Goal: Information Seeking & Learning: Understand site structure

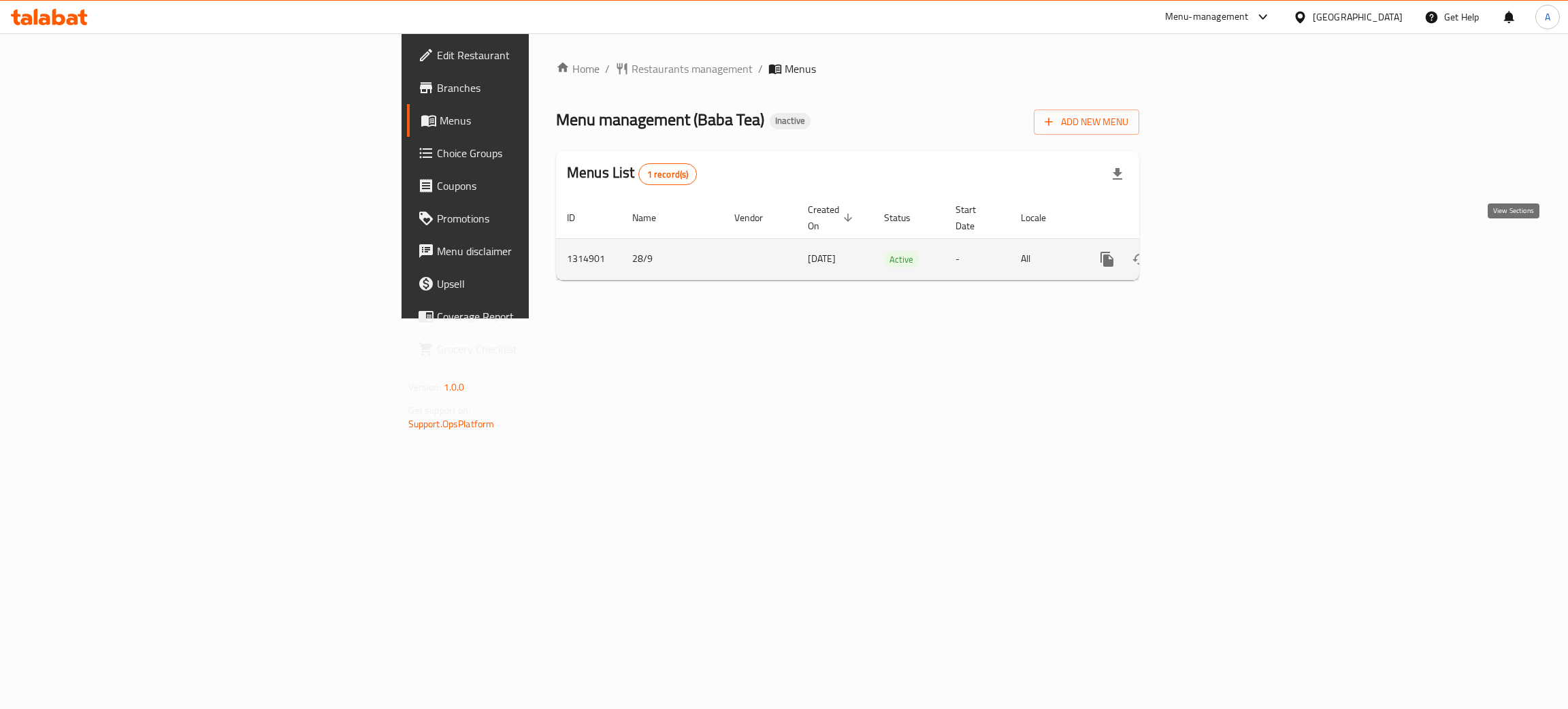
click at [1214, 251] on icon "enhanced table" at bounding box center [1205, 259] width 16 height 16
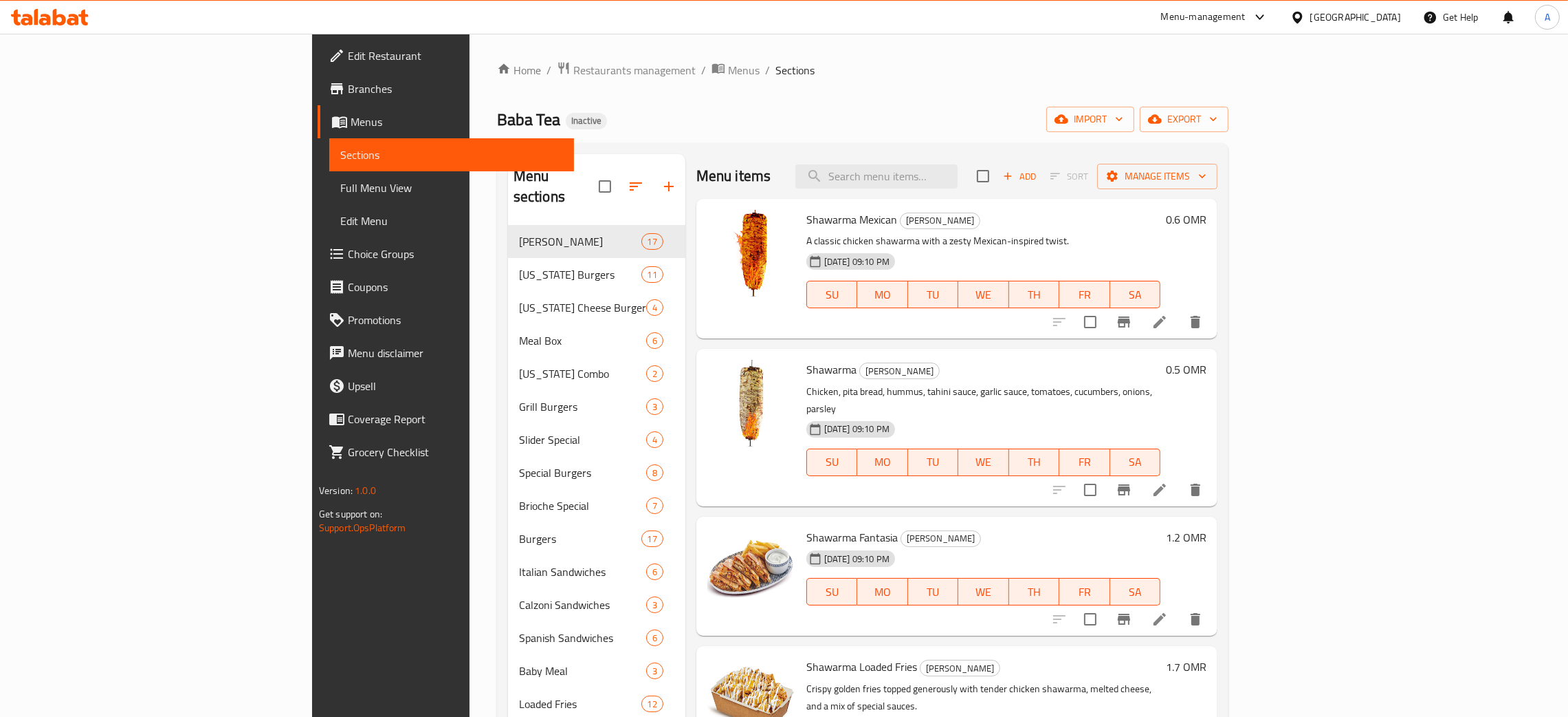
click at [1221, 119] on icon "button" at bounding box center [1213, 119] width 14 height 14
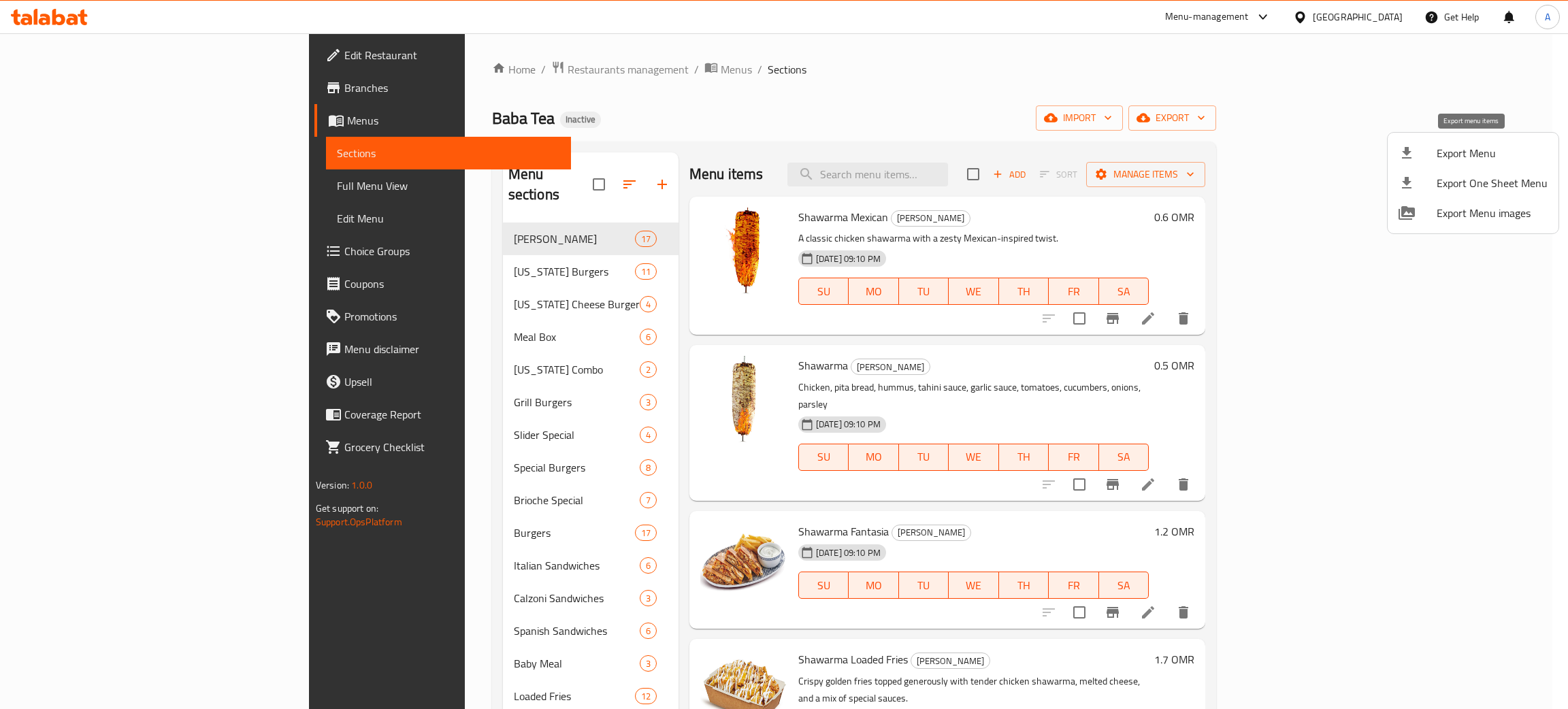
click at [1455, 154] on span "Export Menu" at bounding box center [1491, 153] width 111 height 16
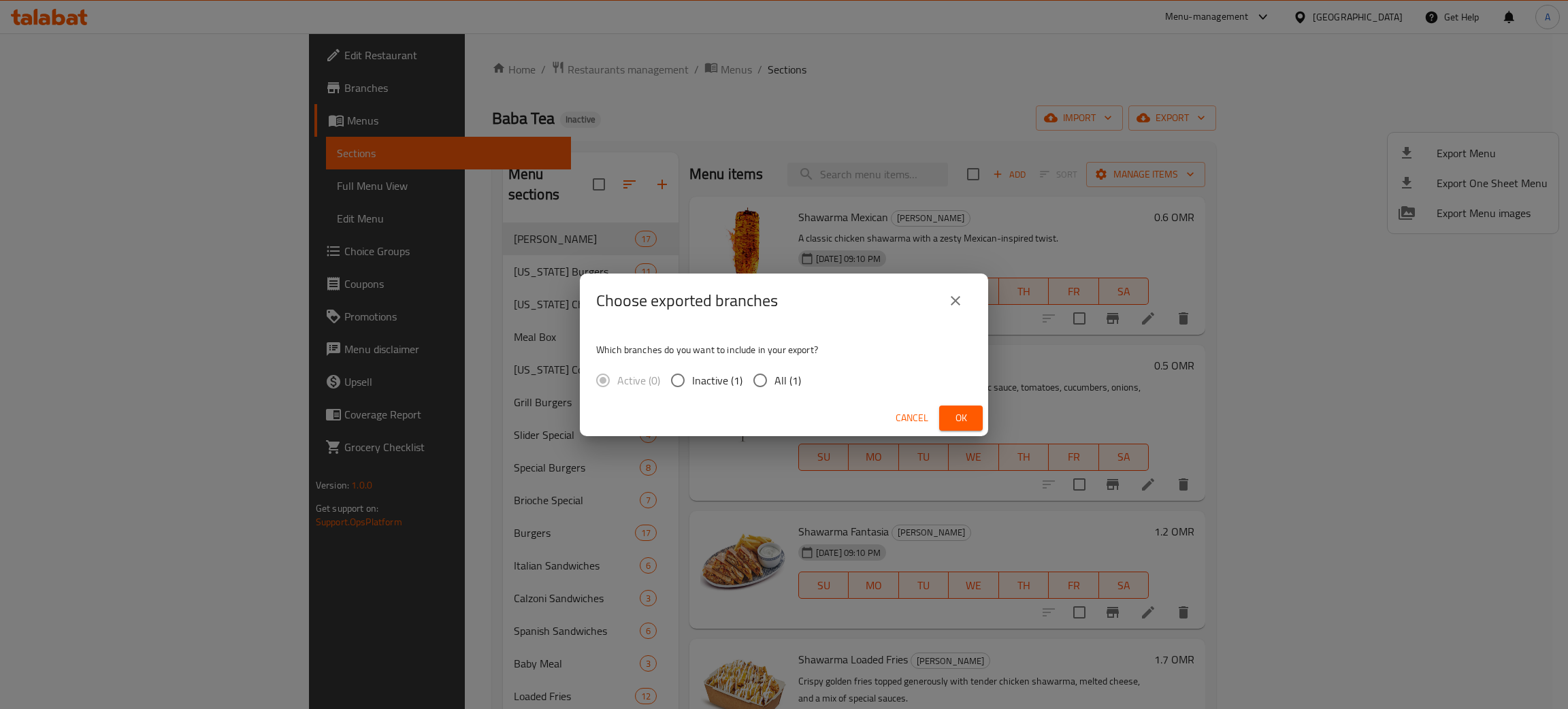
click at [963, 416] on span "Ok" at bounding box center [961, 417] width 22 height 17
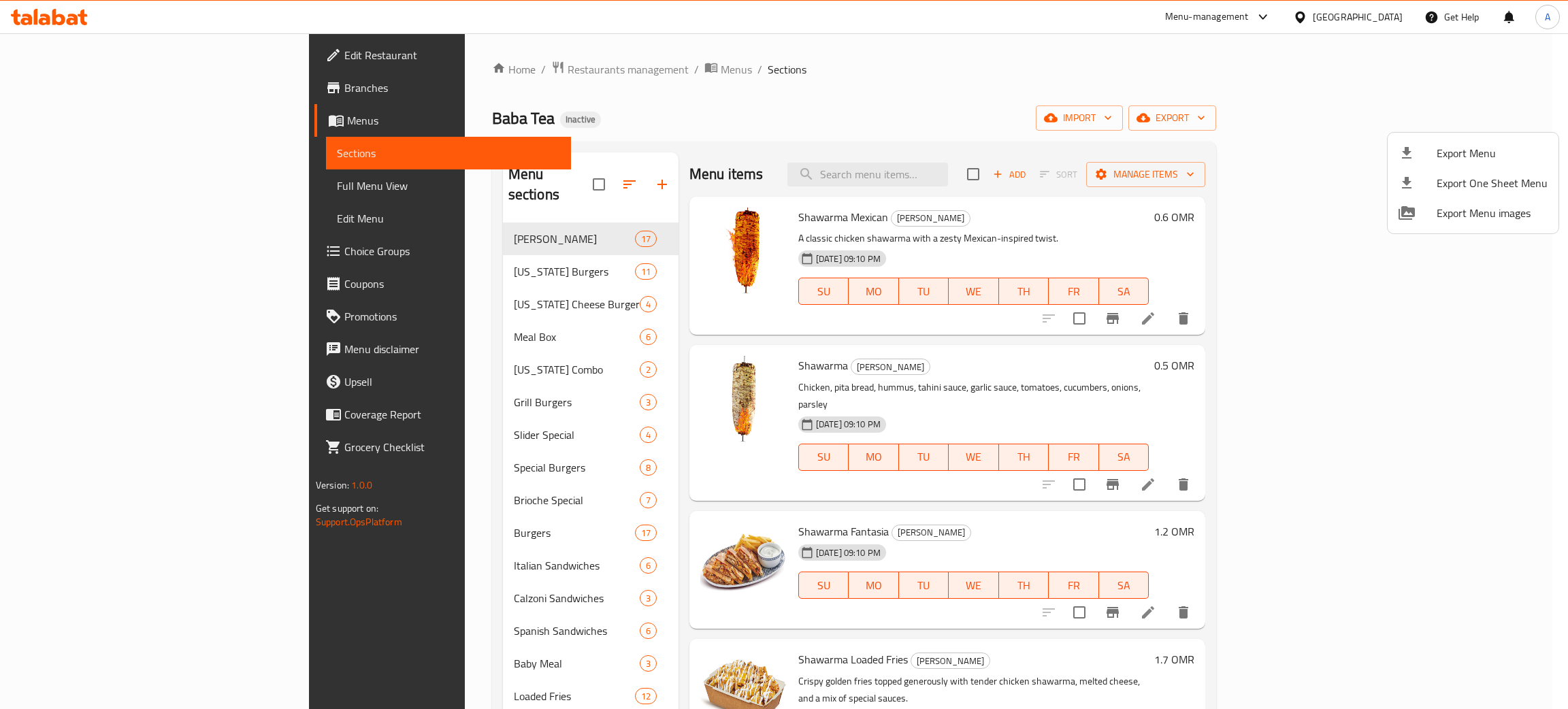
click at [89, 45] on div at bounding box center [784, 354] width 1568 height 709
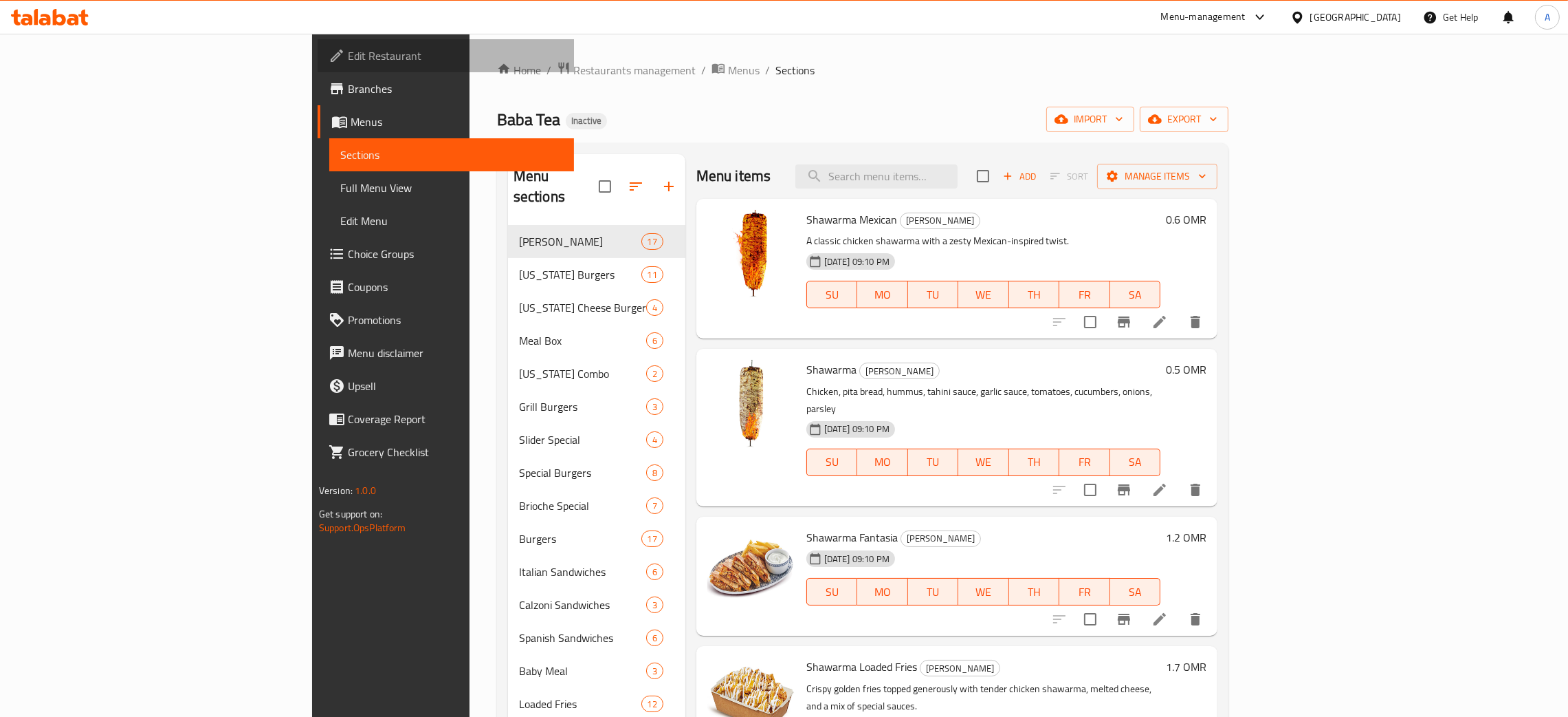
click at [348, 49] on span "Edit Restaurant" at bounding box center [455, 56] width 215 height 16
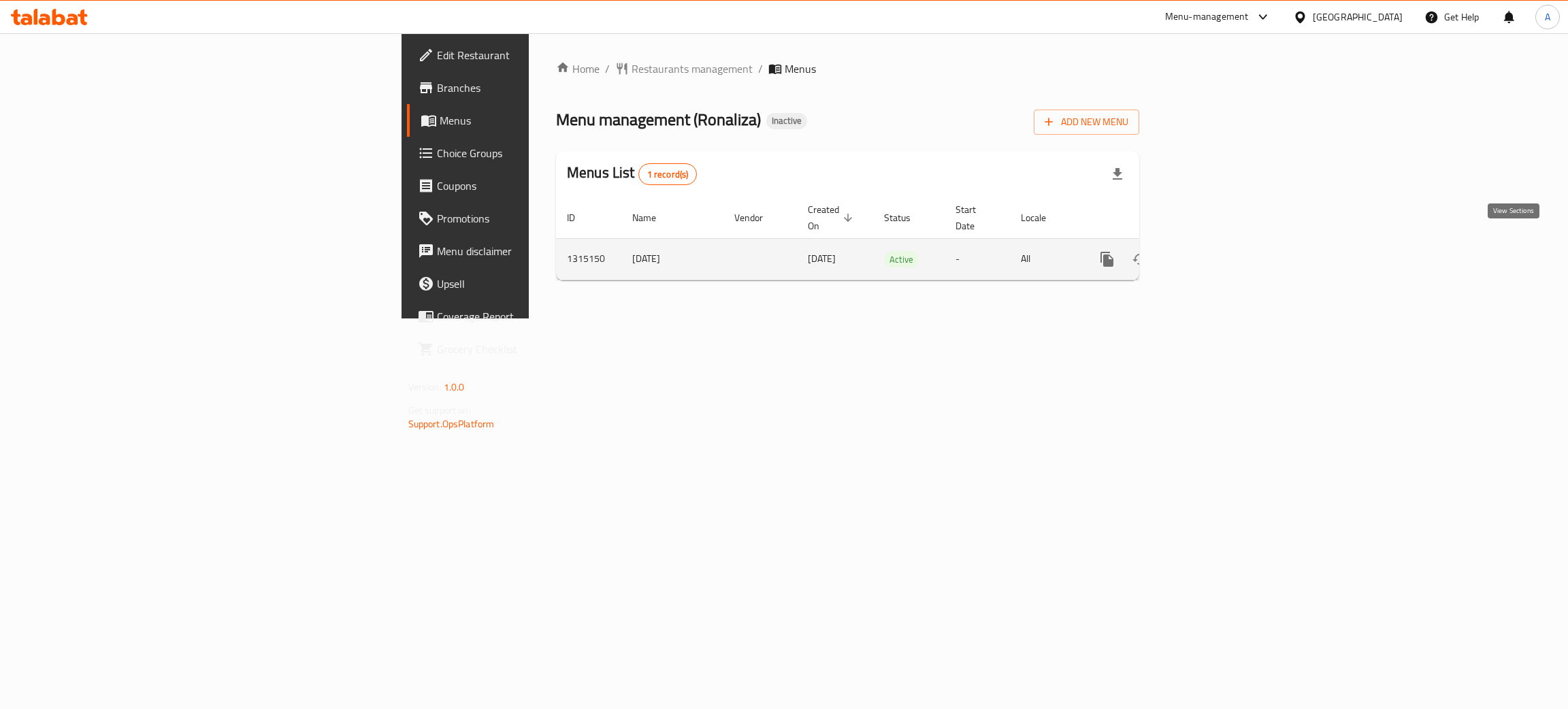
click at [1214, 251] on icon "enhanced table" at bounding box center [1205, 259] width 16 height 16
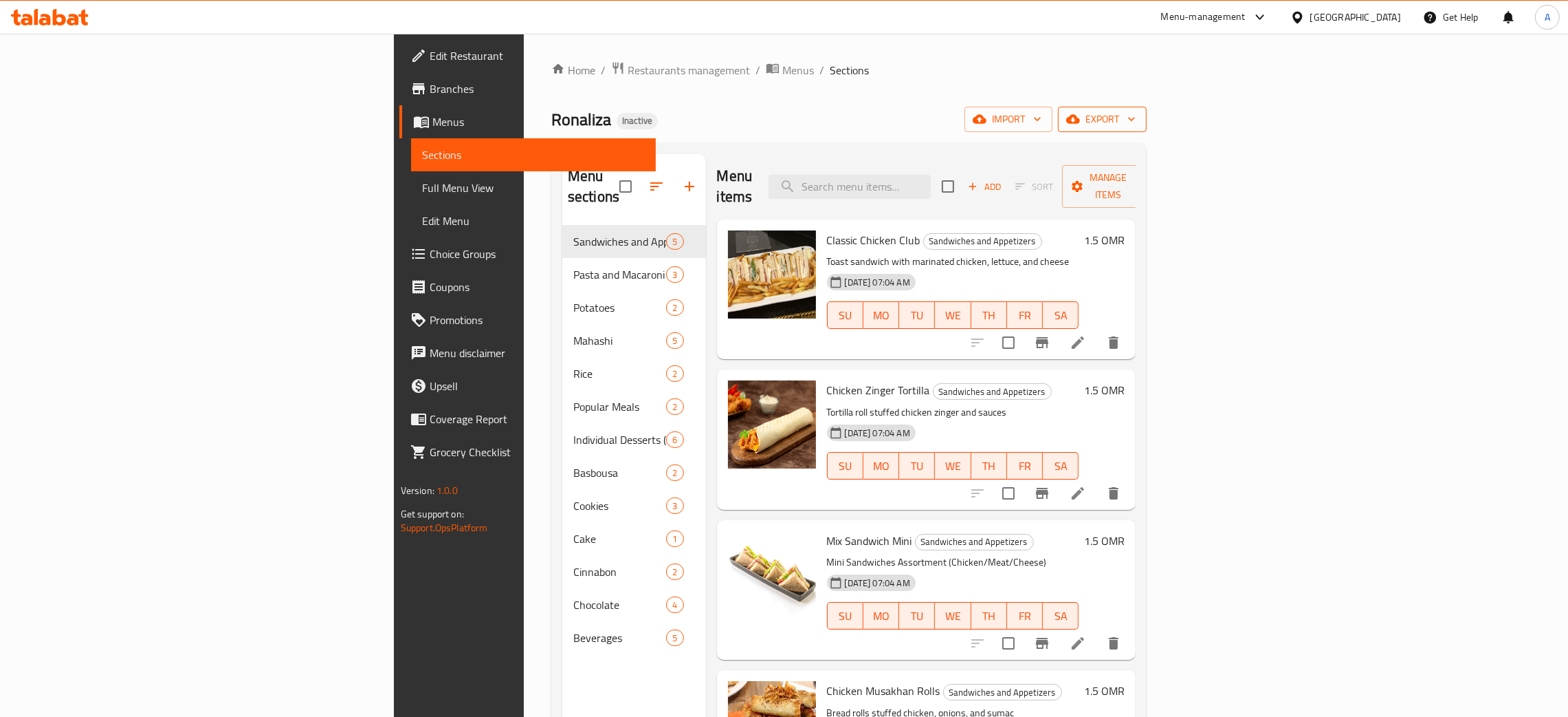
click at [1138, 123] on icon "button" at bounding box center [1131, 119] width 14 height 14
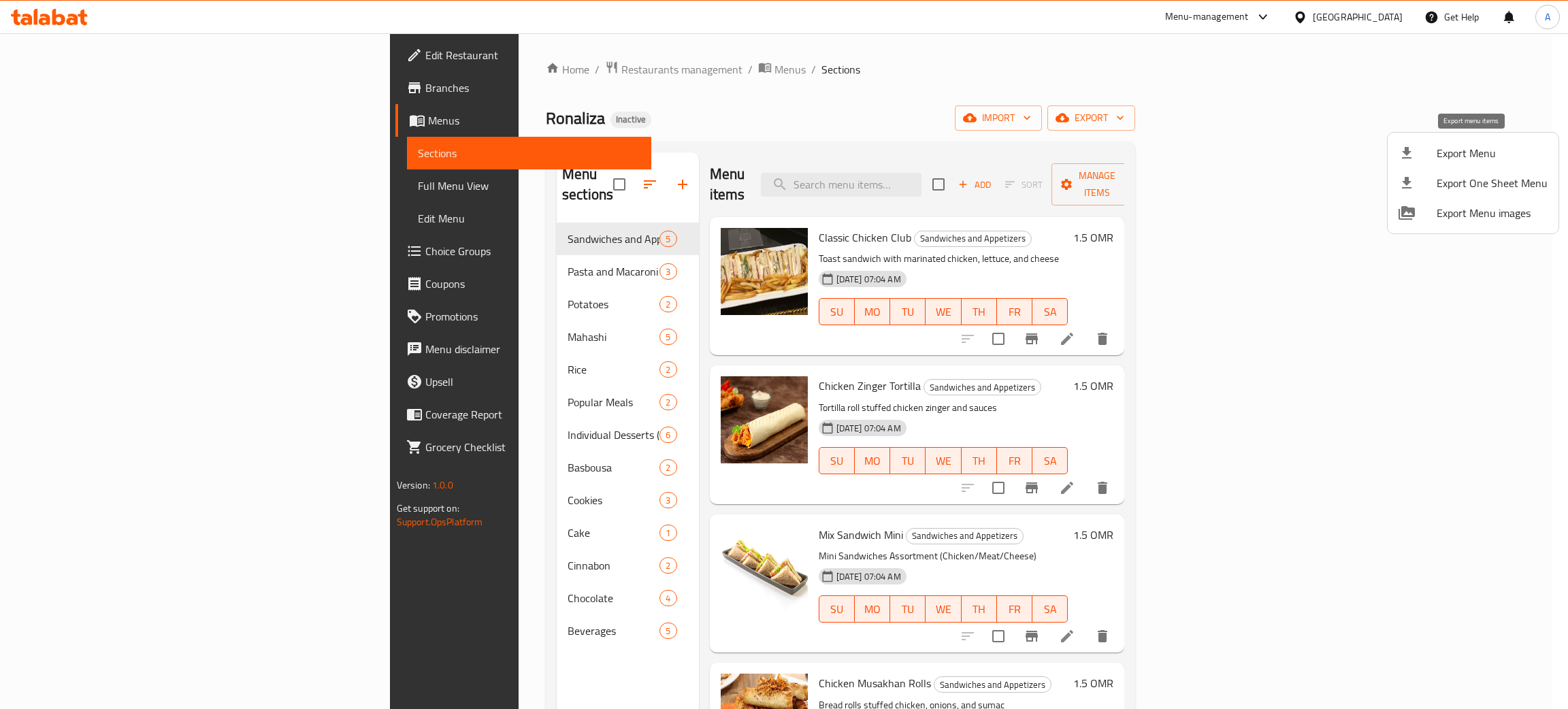
click at [1451, 156] on span "Export Menu" at bounding box center [1491, 153] width 111 height 16
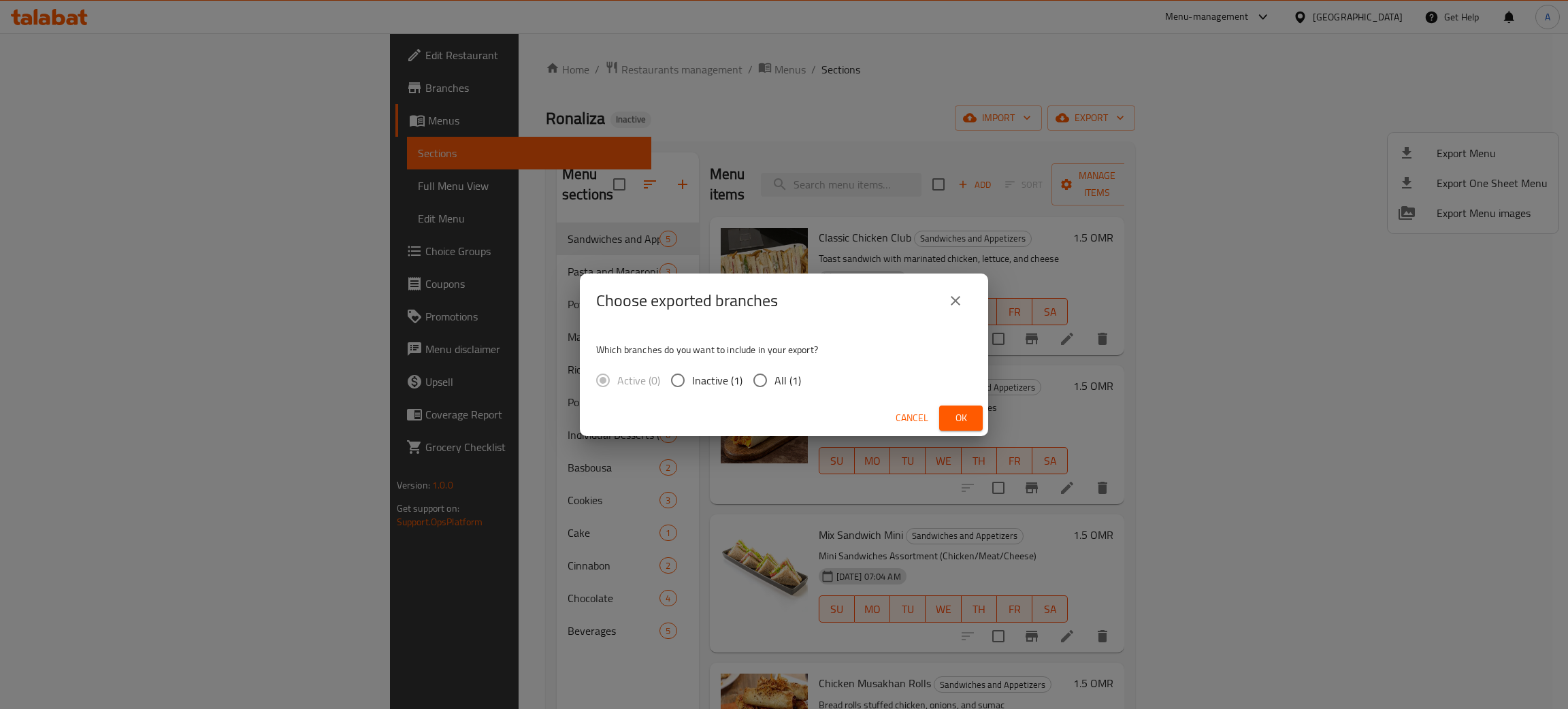
click at [970, 427] on button "Ok" at bounding box center [961, 418] width 44 height 26
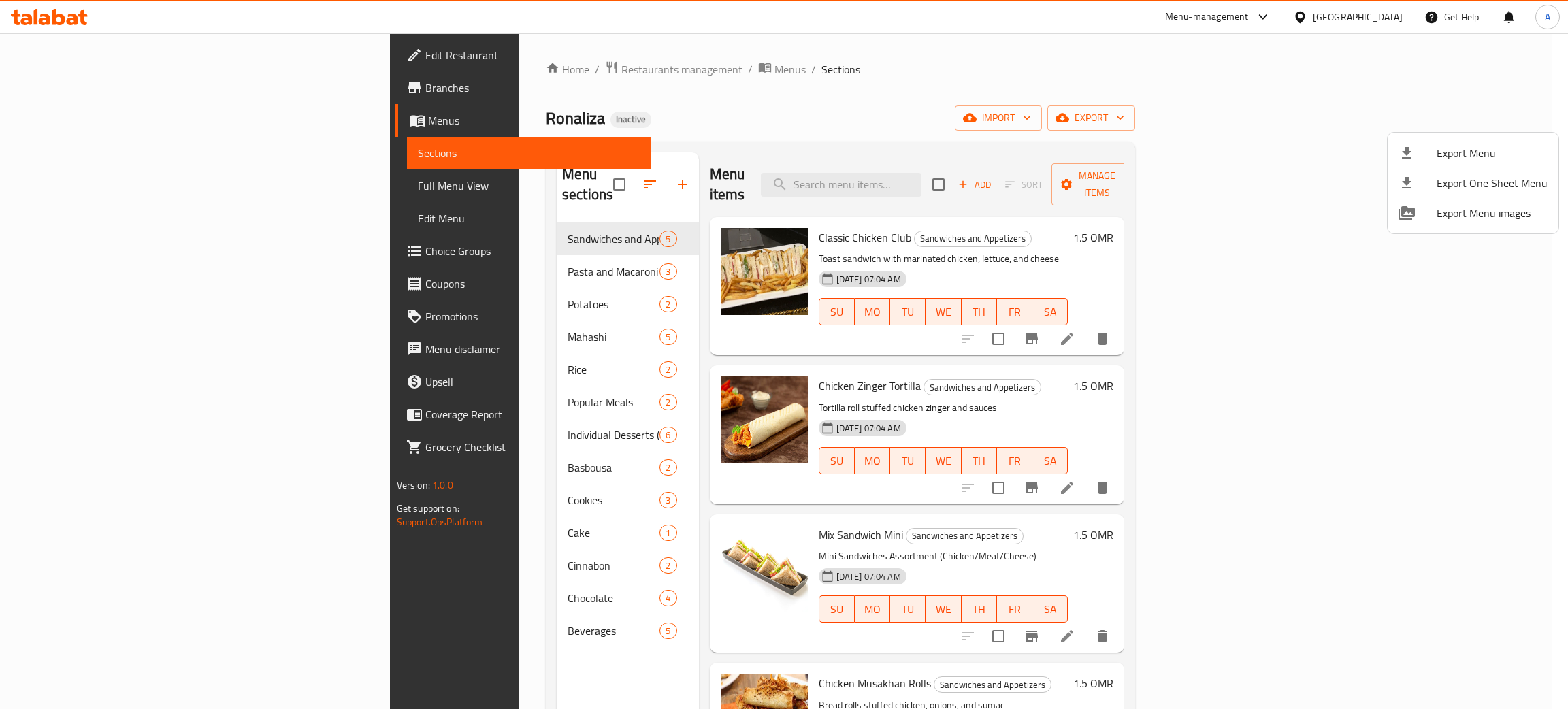
click at [353, 612] on div at bounding box center [784, 354] width 1568 height 709
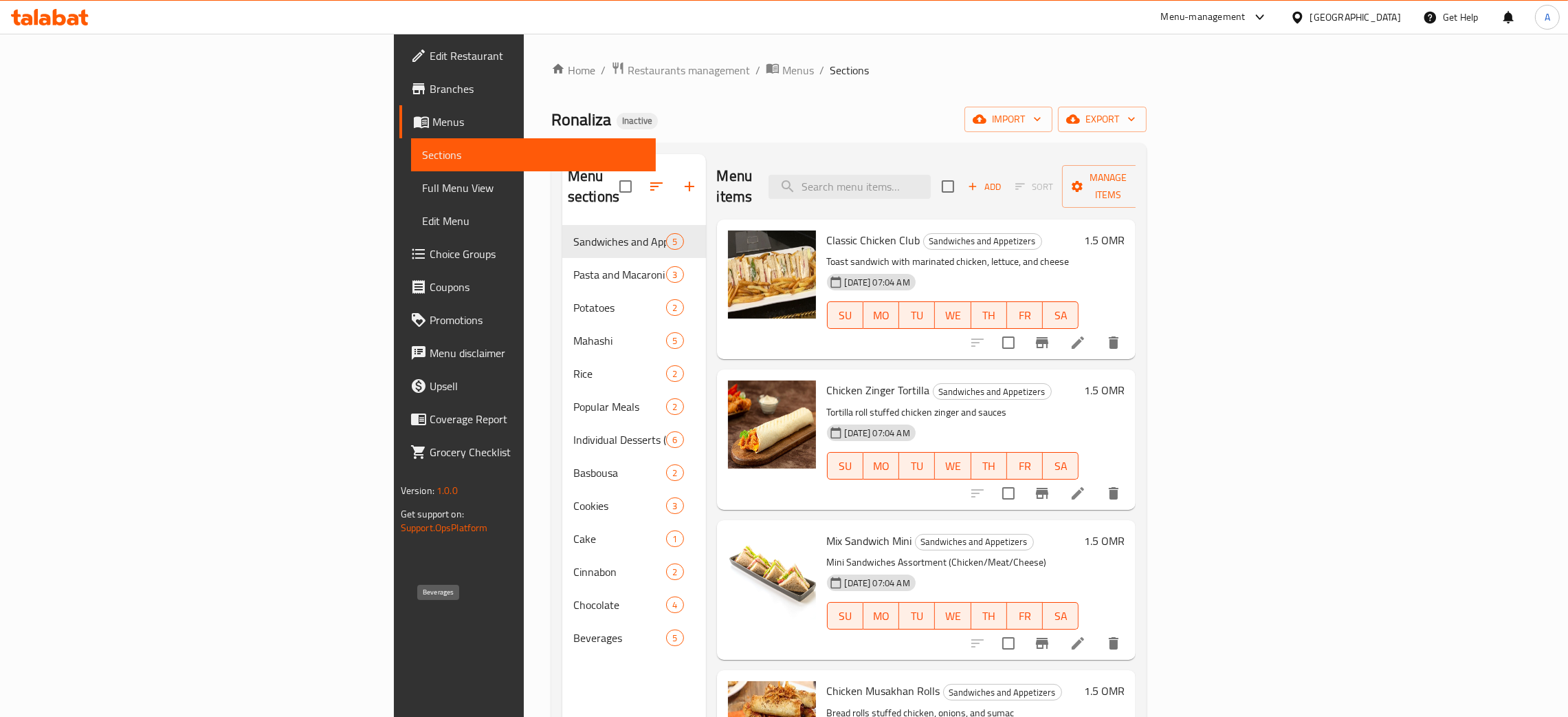
click at [573, 629] on span "Beverages" at bounding box center [619, 637] width 93 height 16
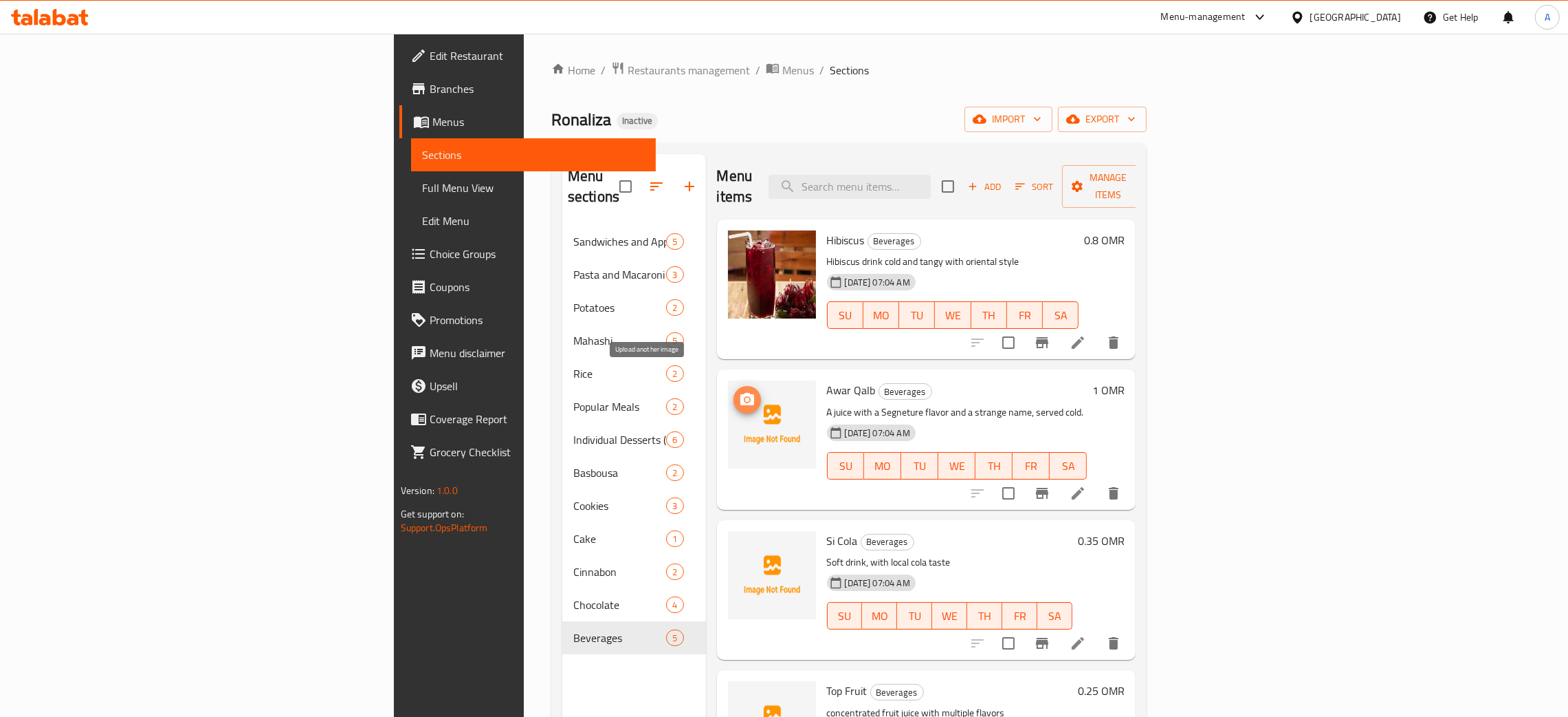
click at [740, 393] on icon "upload picture" at bounding box center [747, 398] width 14 height 12
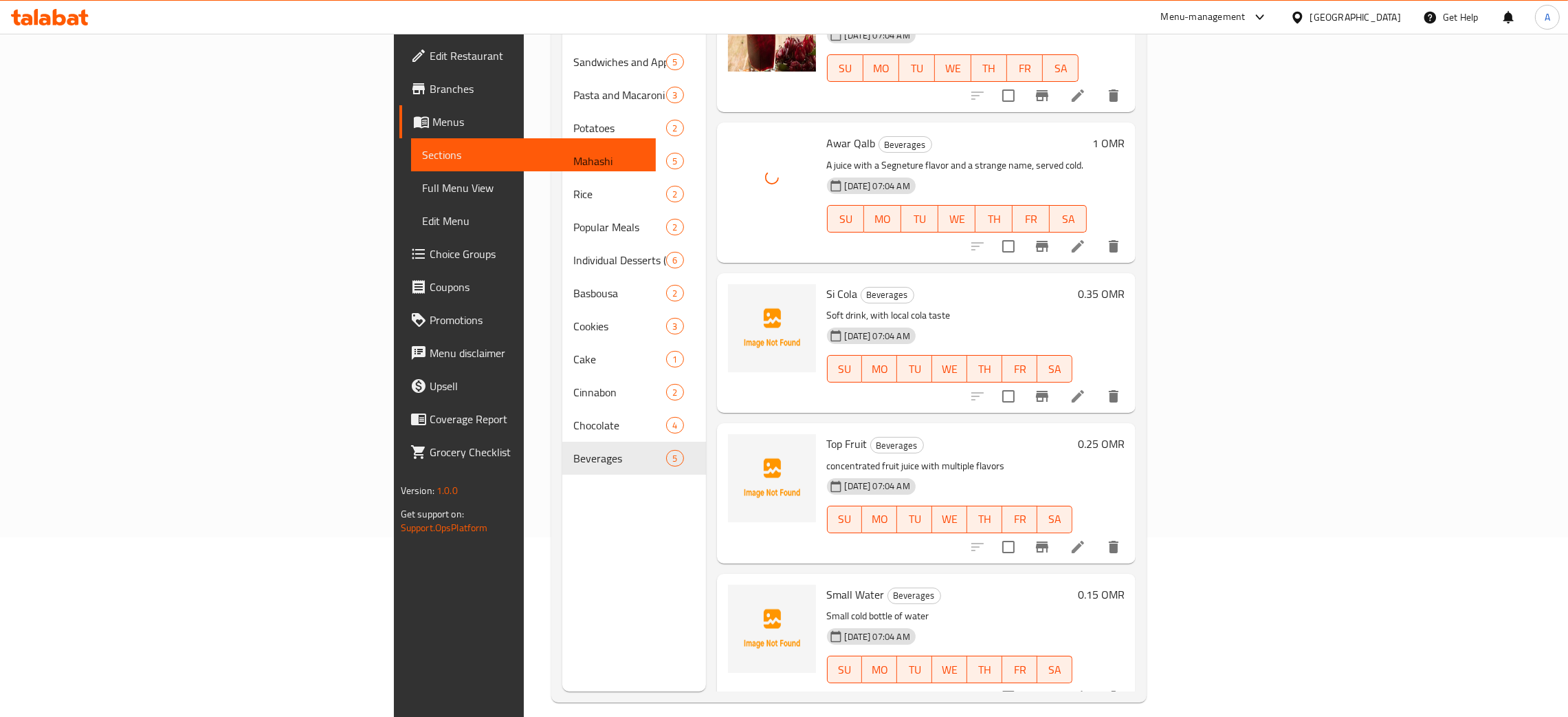
scroll to position [194, 0]
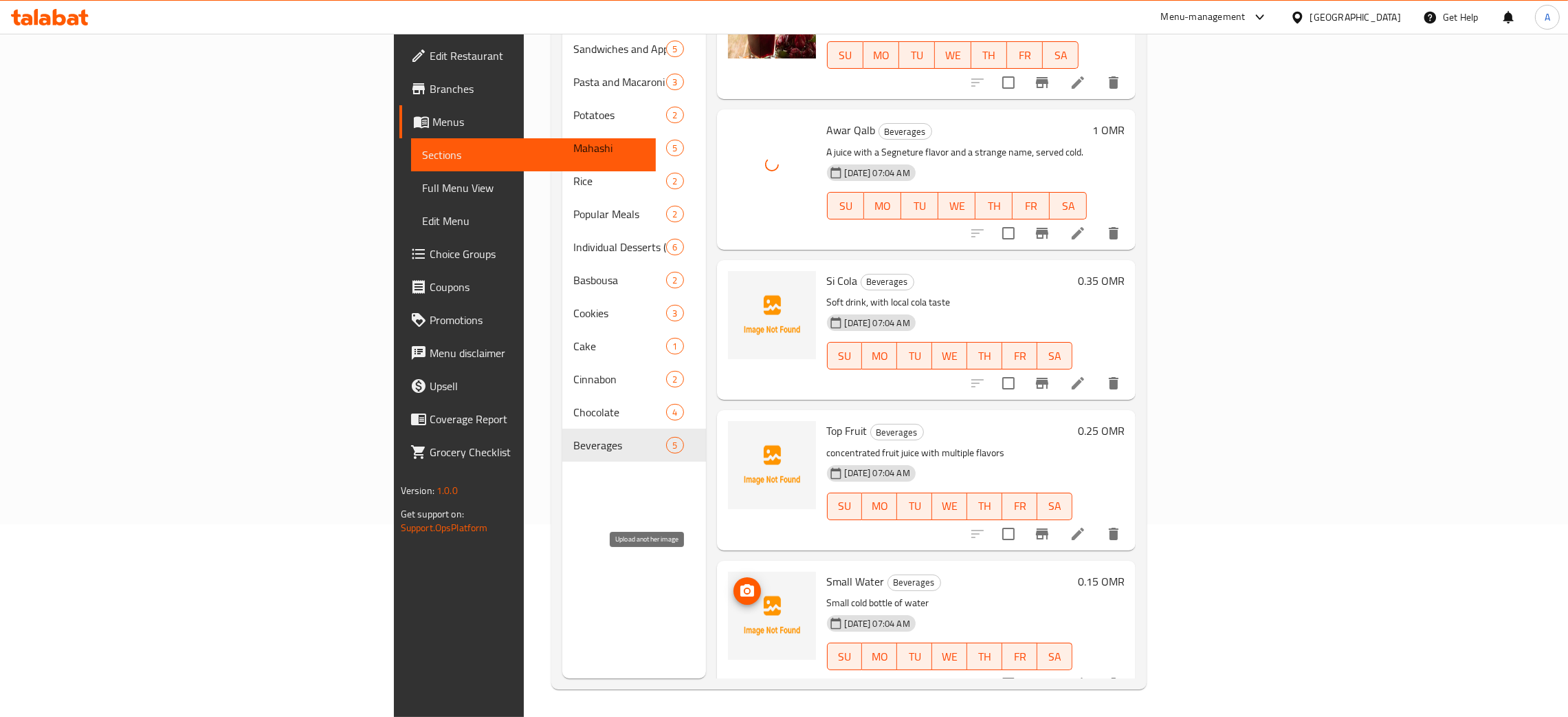
click at [739, 582] on icon "upload picture" at bounding box center [747, 590] width 16 height 16
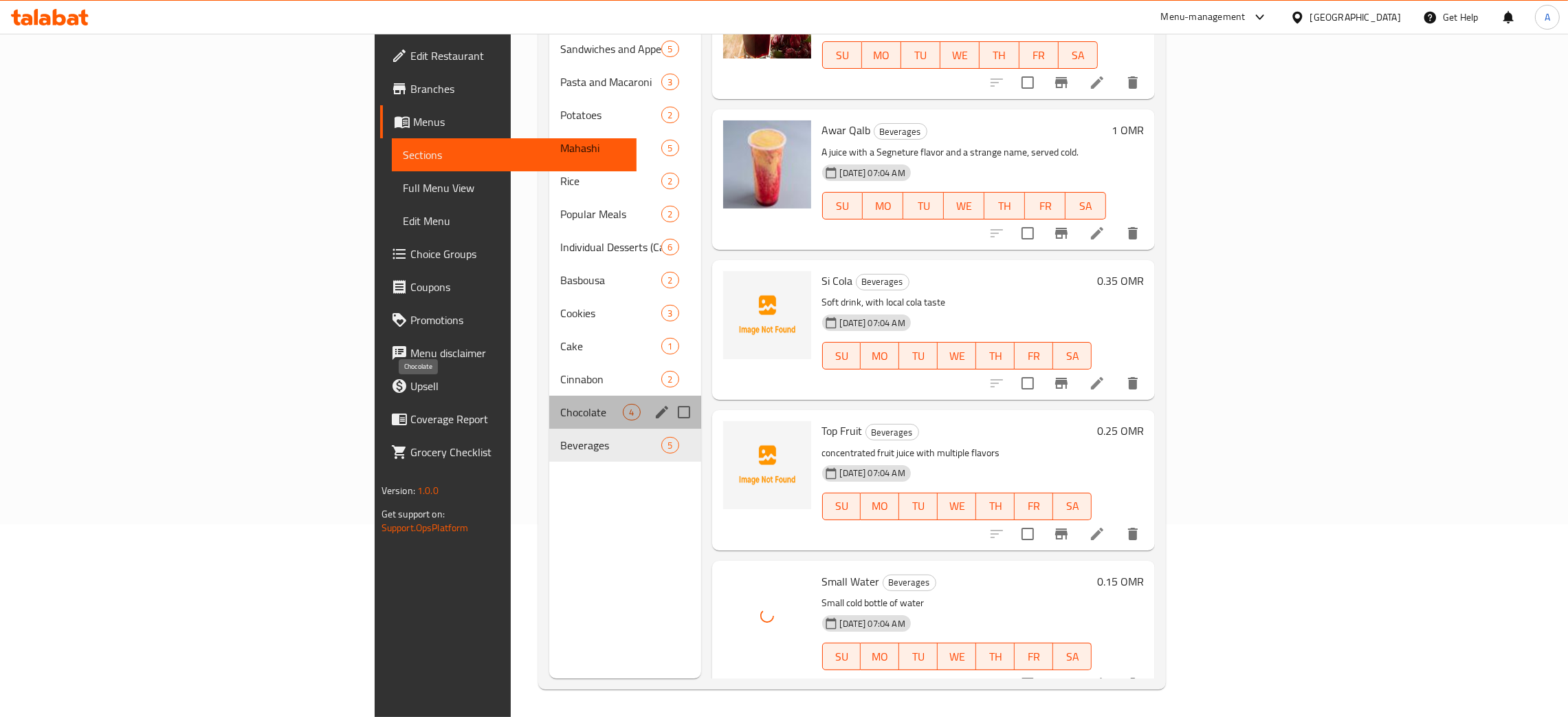
click at [560, 404] on span "Chocolate" at bounding box center [592, 412] width 63 height 16
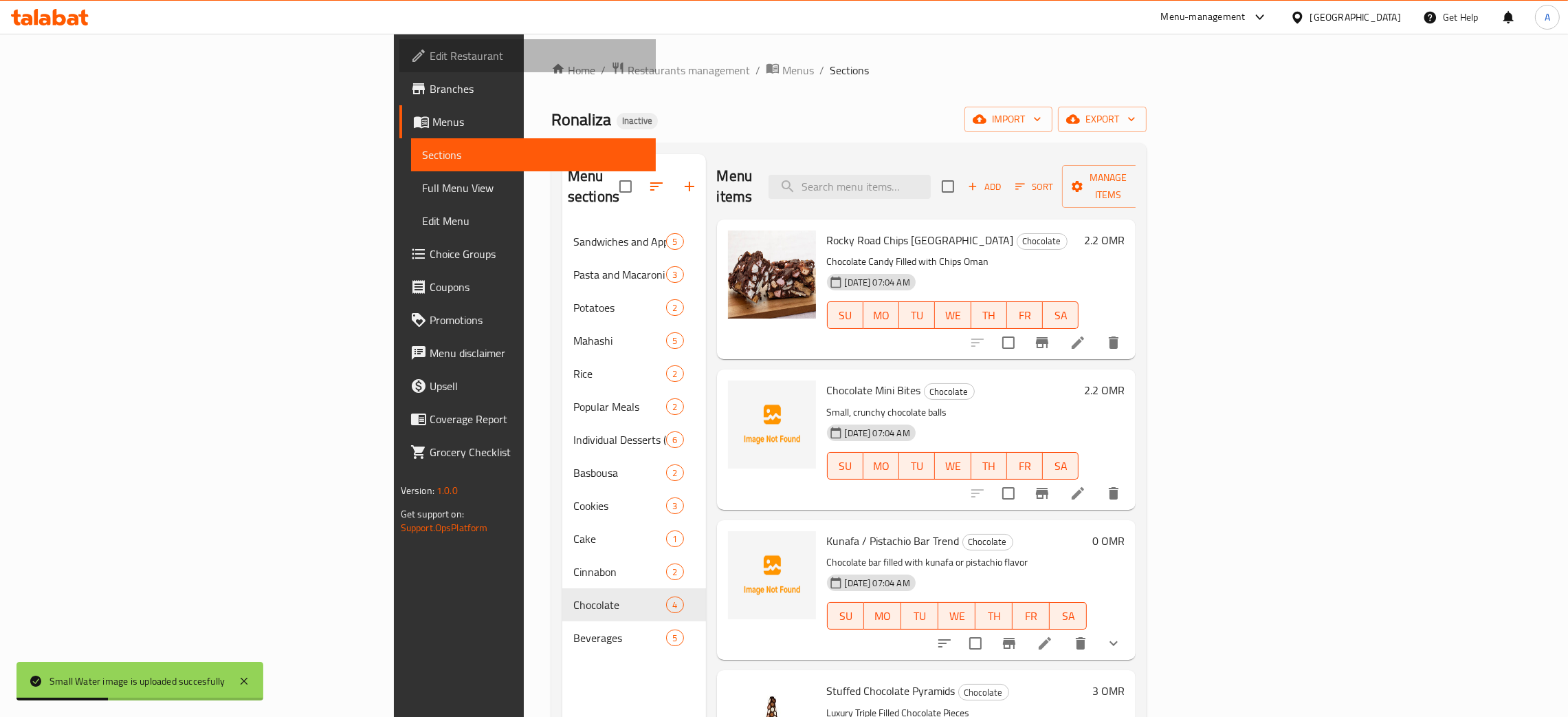
click at [430, 53] on span "Edit Restaurant" at bounding box center [537, 56] width 215 height 16
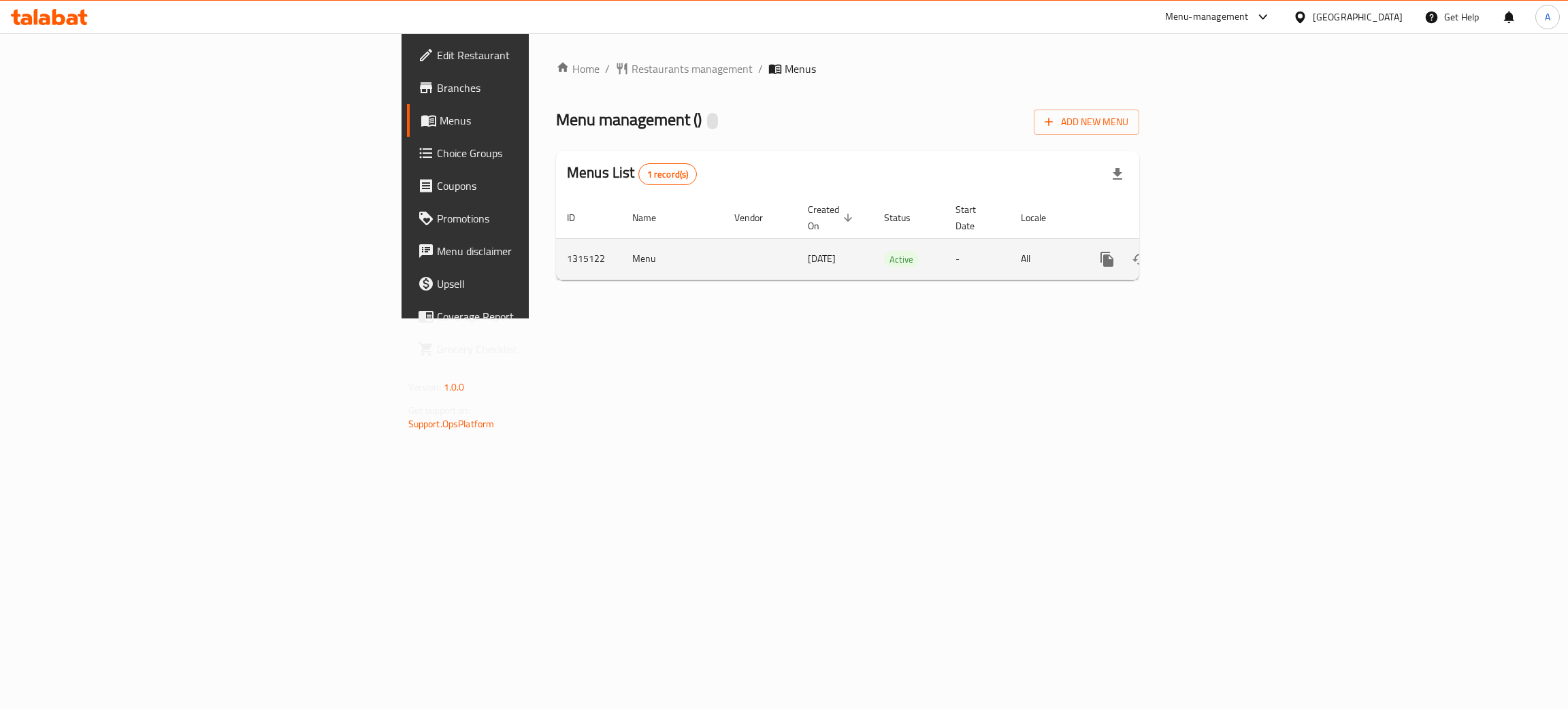
click at [1214, 251] on icon "enhanced table" at bounding box center [1205, 259] width 16 height 16
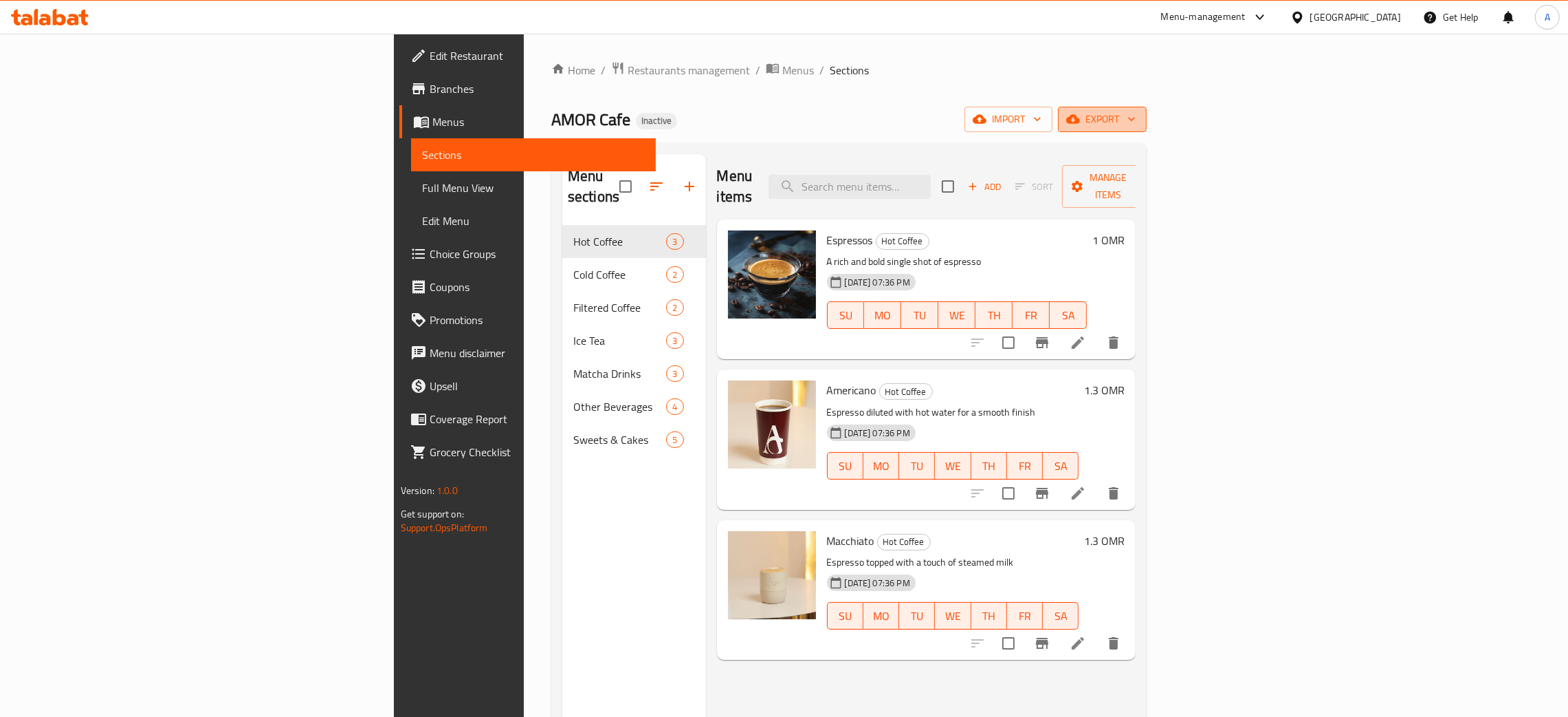
click at [1138, 121] on icon "button" at bounding box center [1131, 119] width 14 height 14
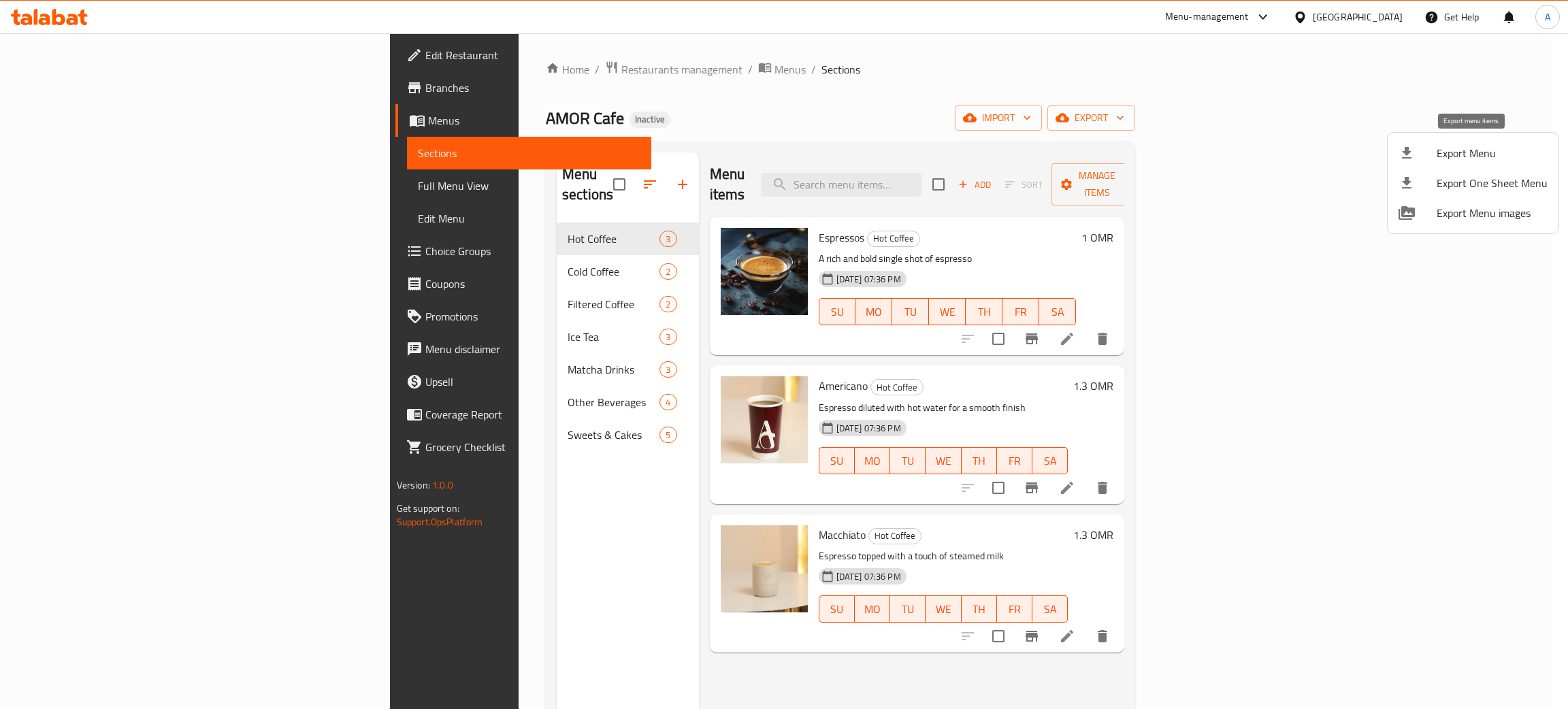
click at [1428, 163] on li "Export Menu" at bounding box center [1473, 153] width 171 height 30
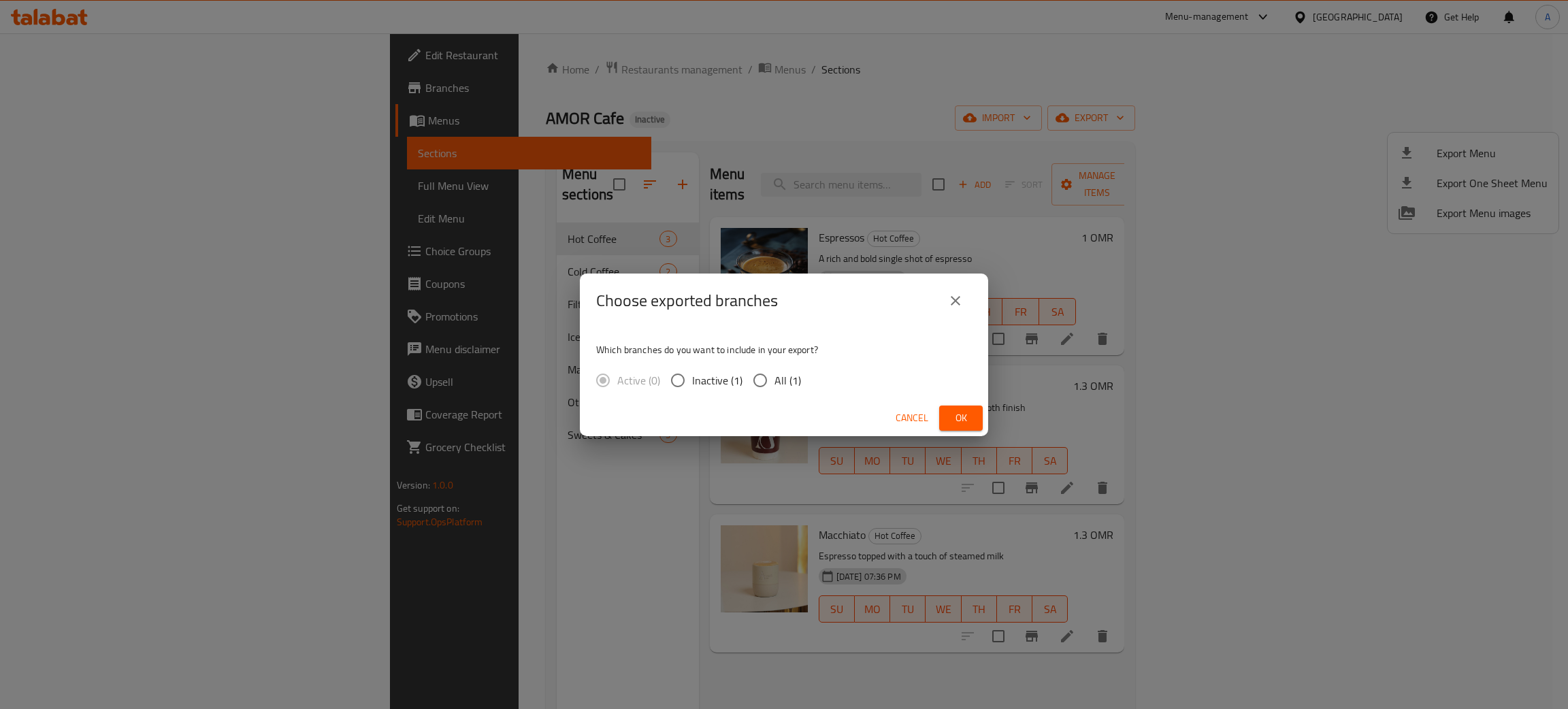
click at [970, 423] on span "Ok" at bounding box center [961, 417] width 22 height 17
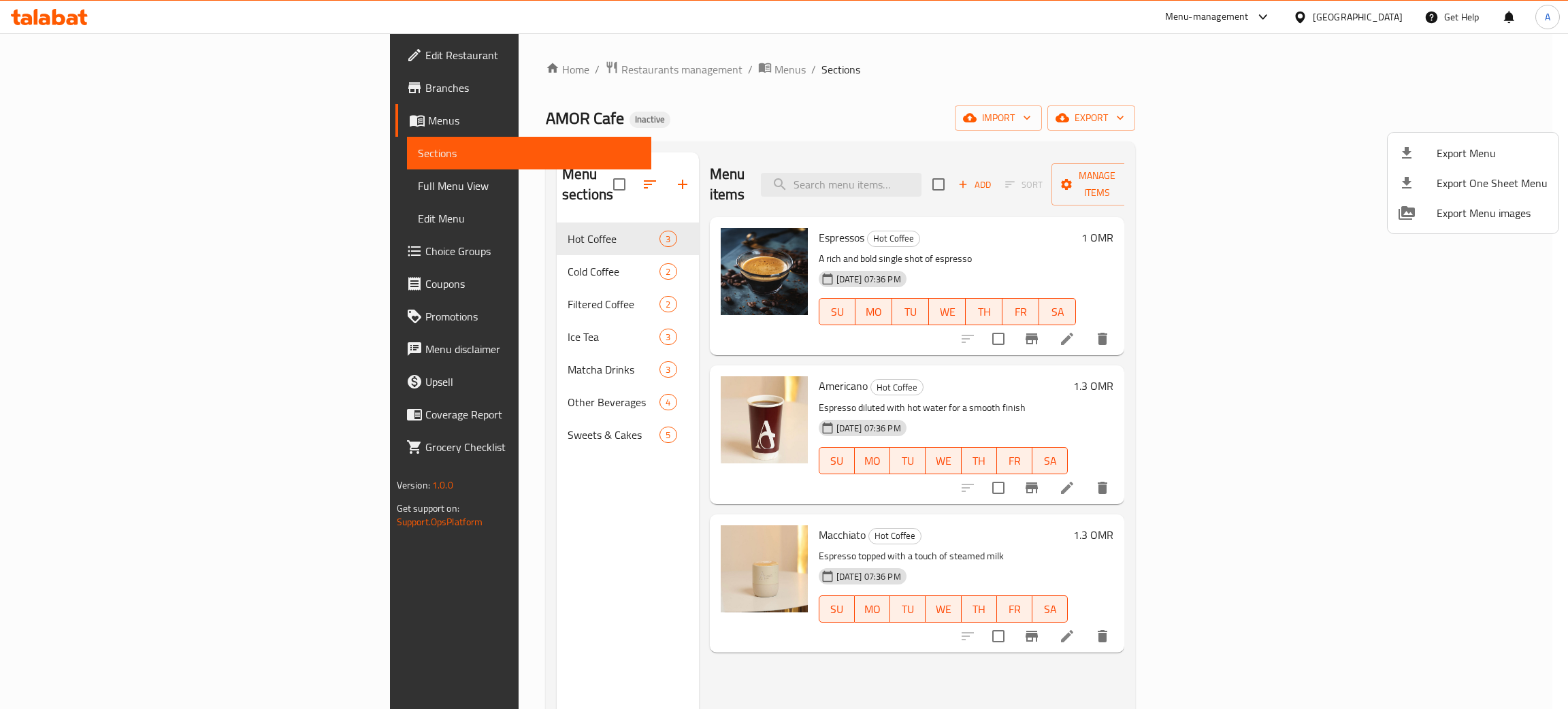
click at [91, 52] on div at bounding box center [784, 354] width 1568 height 709
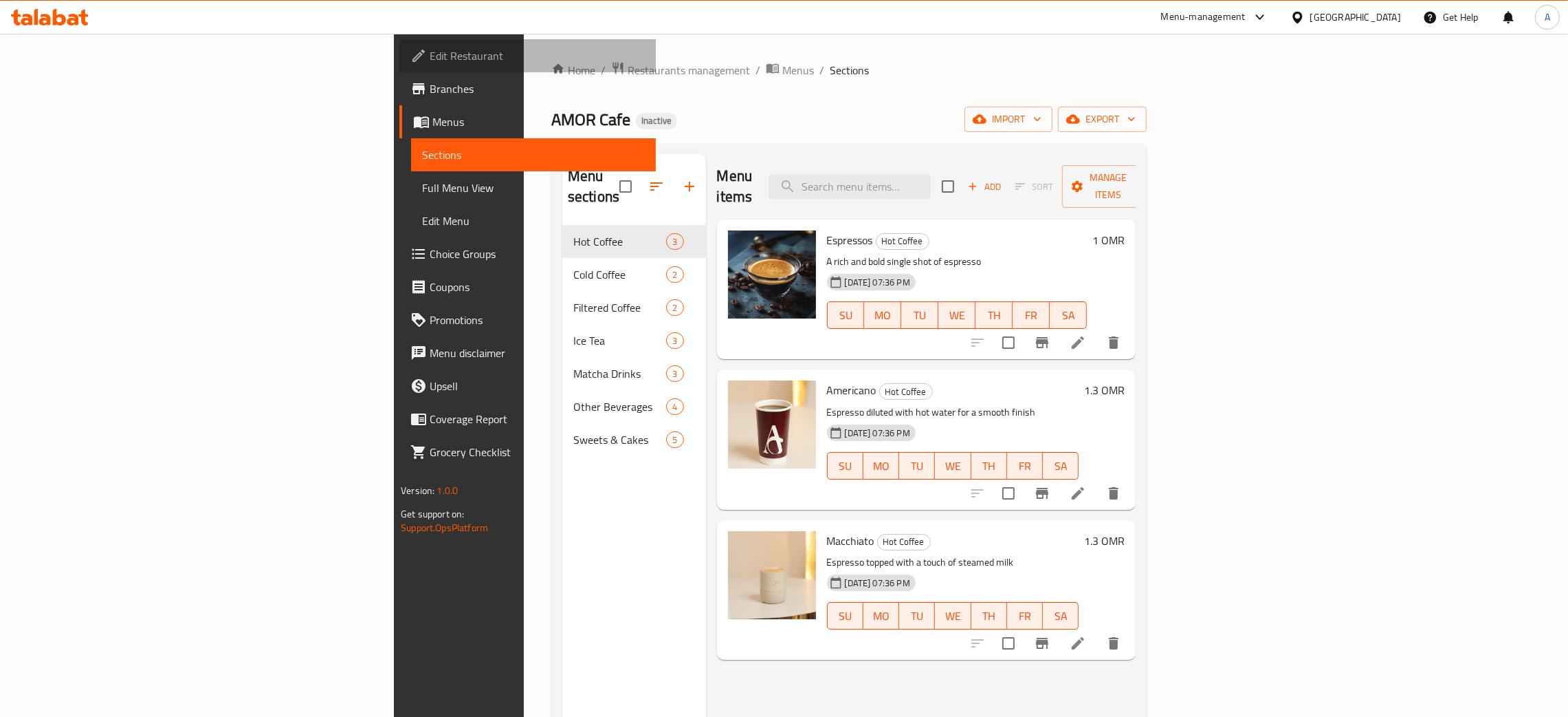
click at [430, 52] on span "Edit Restaurant" at bounding box center [537, 56] width 215 height 16
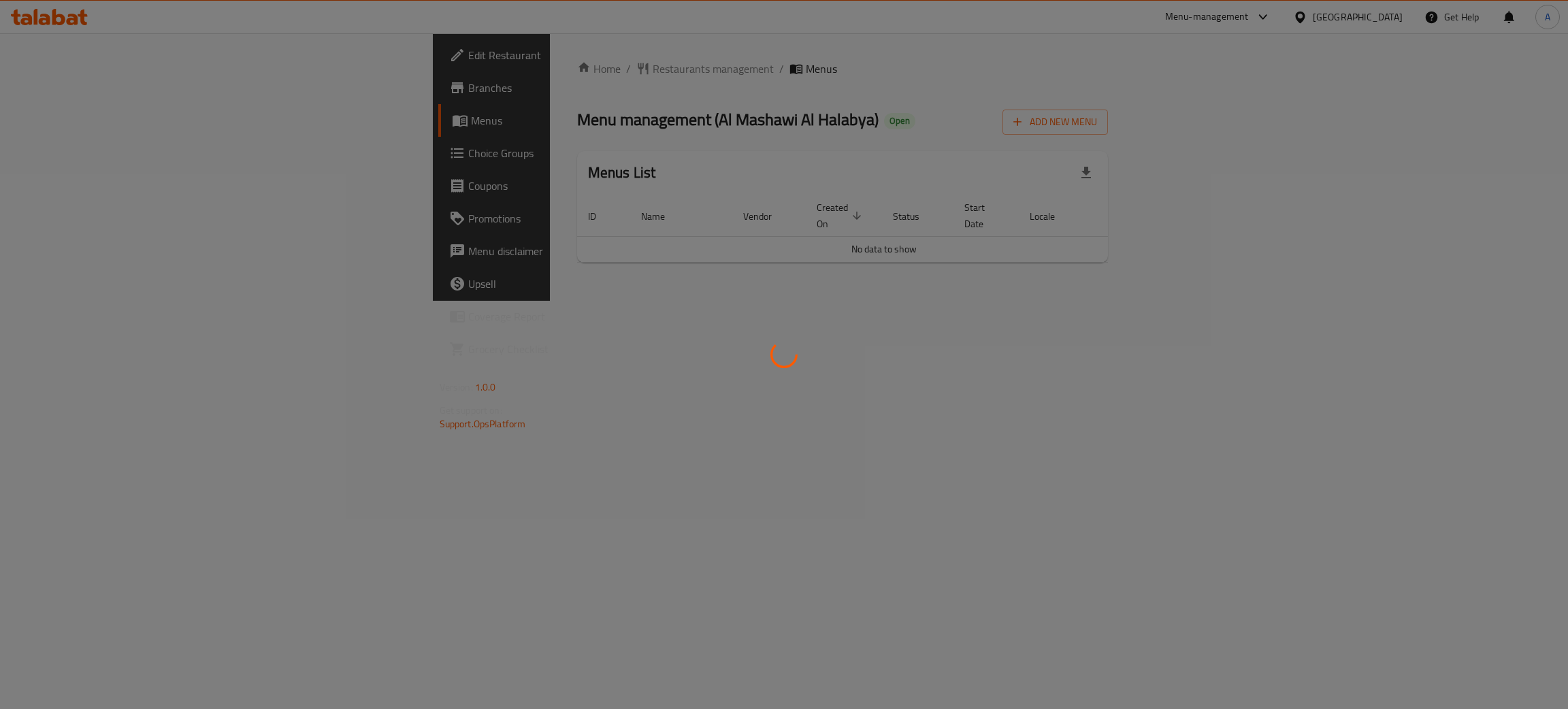
click at [67, 92] on div at bounding box center [784, 354] width 1568 height 709
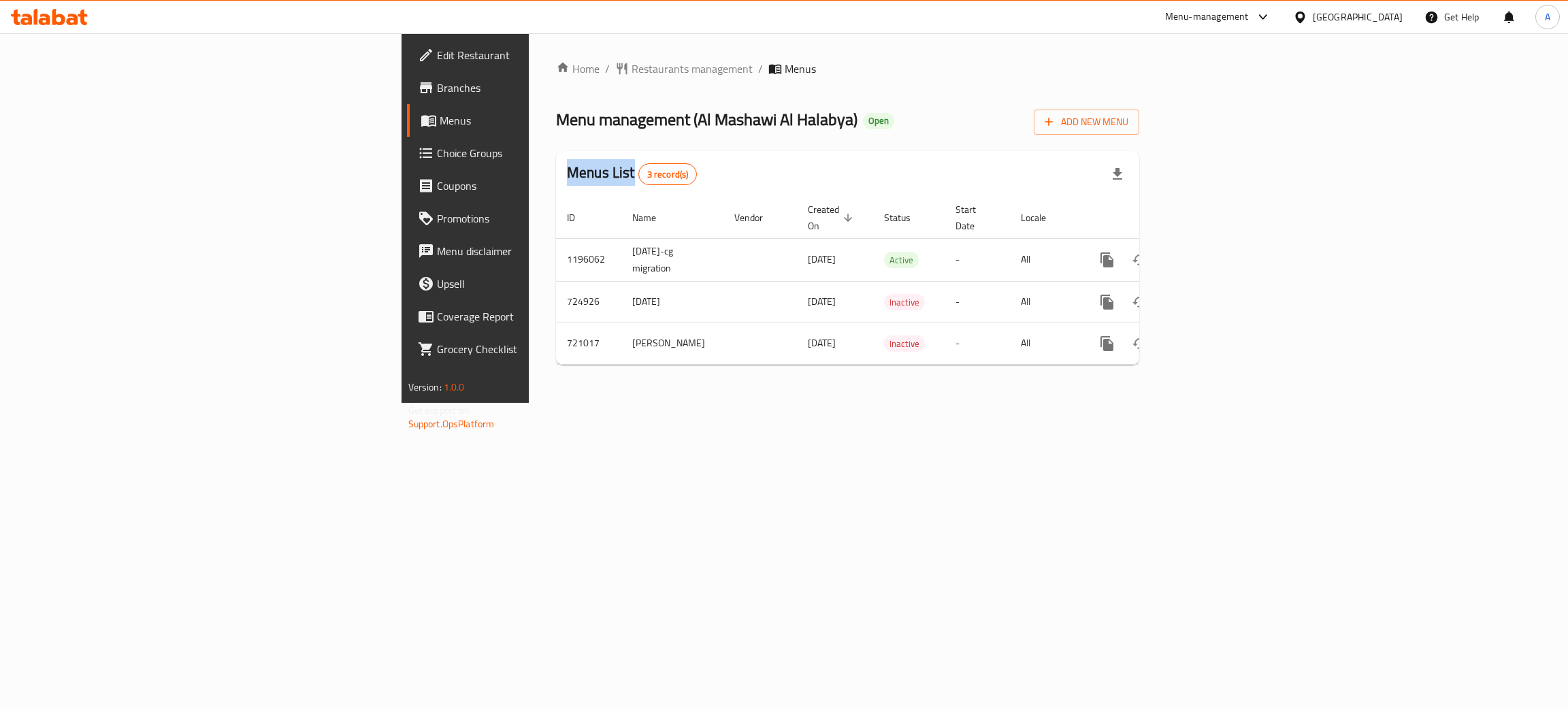
click at [436, 92] on span "Branches" at bounding box center [544, 88] width 215 height 16
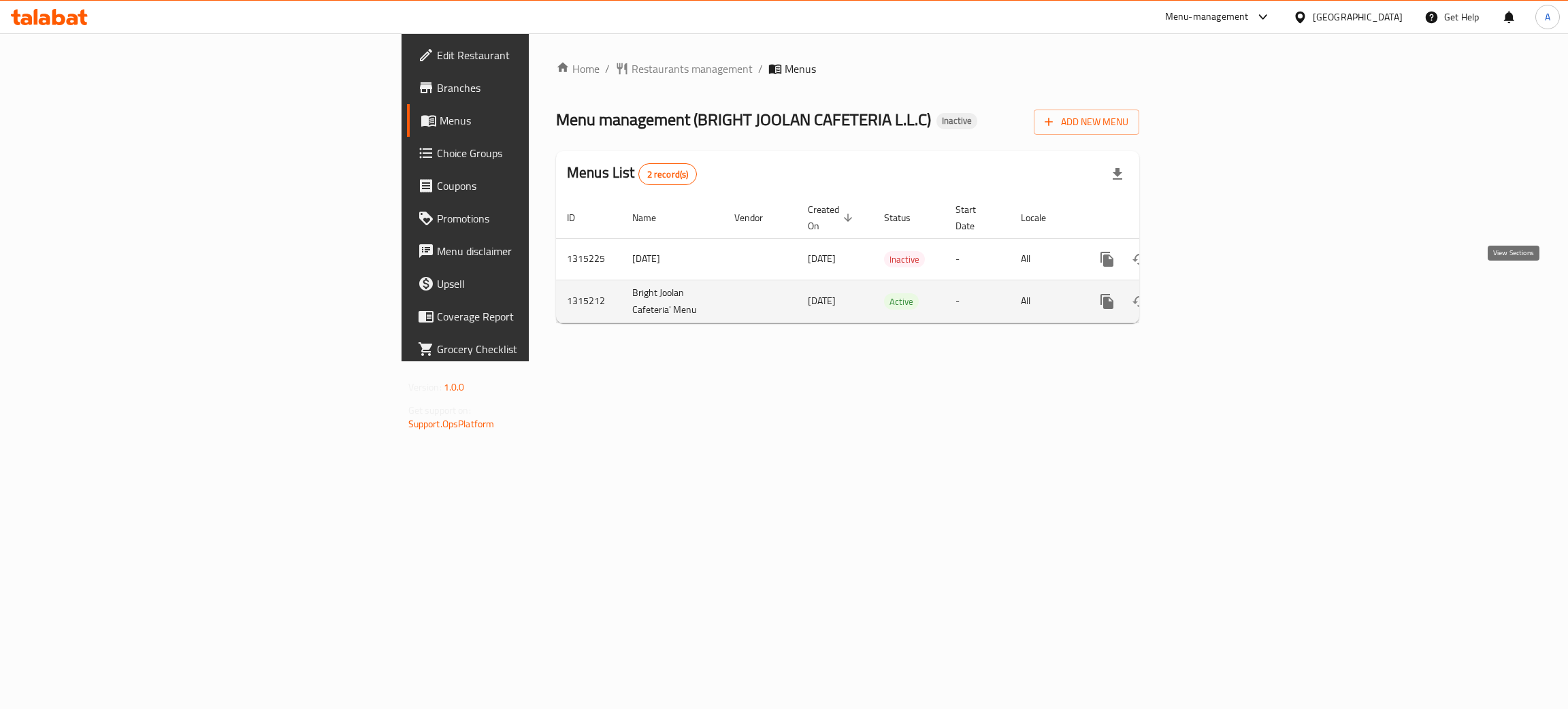
click at [1214, 293] on icon "enhanced table" at bounding box center [1205, 301] width 16 height 16
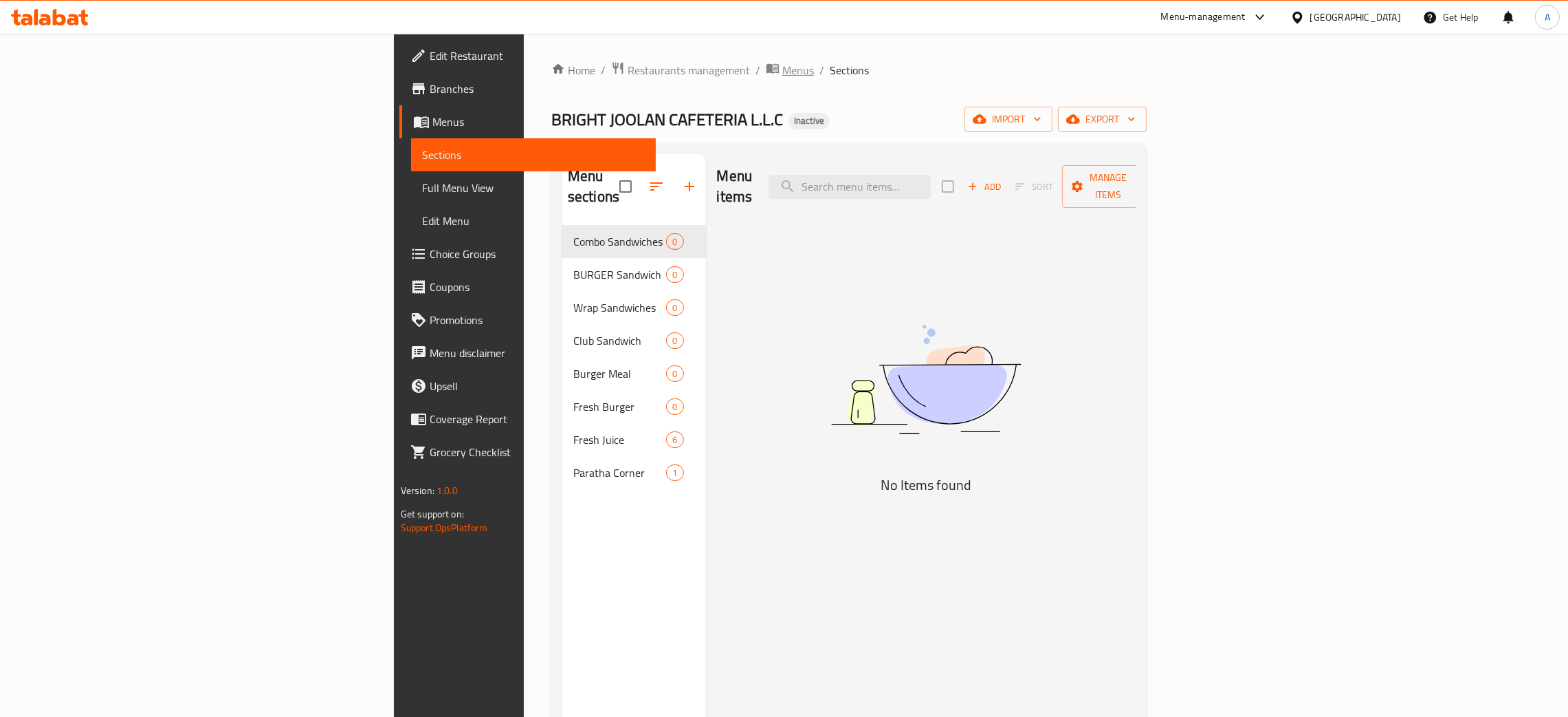
click at [782, 68] on span "Menus" at bounding box center [797, 70] width 31 height 16
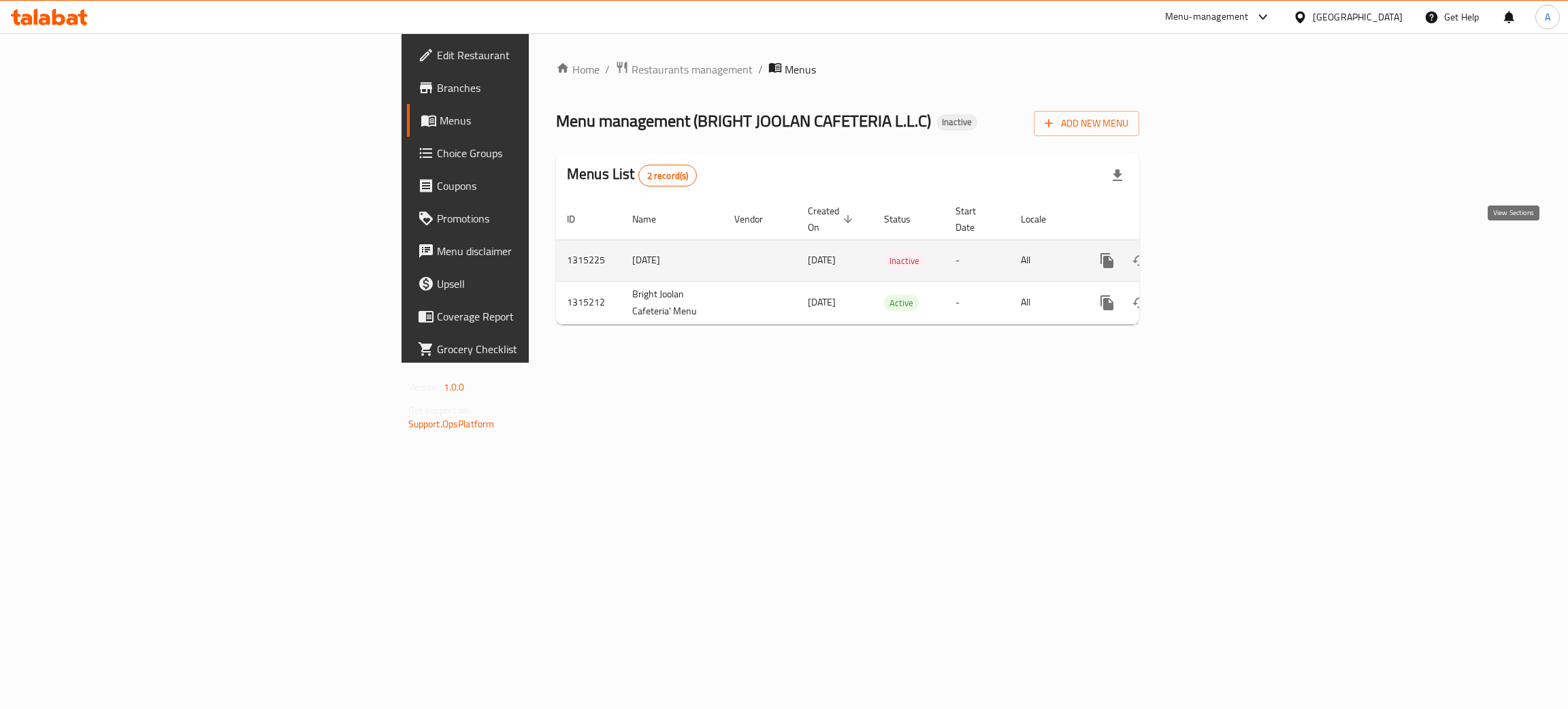
click at [1214, 252] on icon "enhanced table" at bounding box center [1205, 260] width 16 height 16
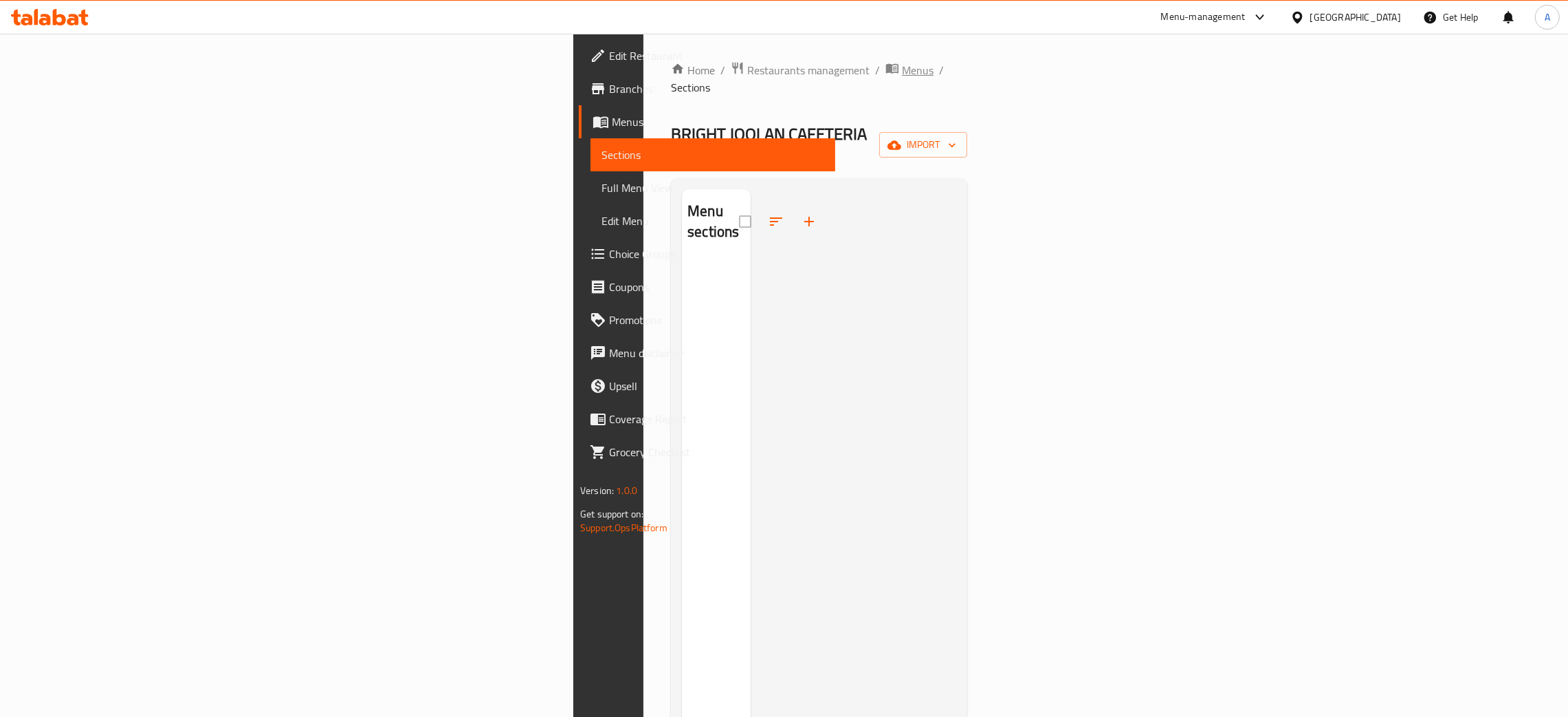
click at [902, 69] on span "Menus" at bounding box center [917, 70] width 31 height 16
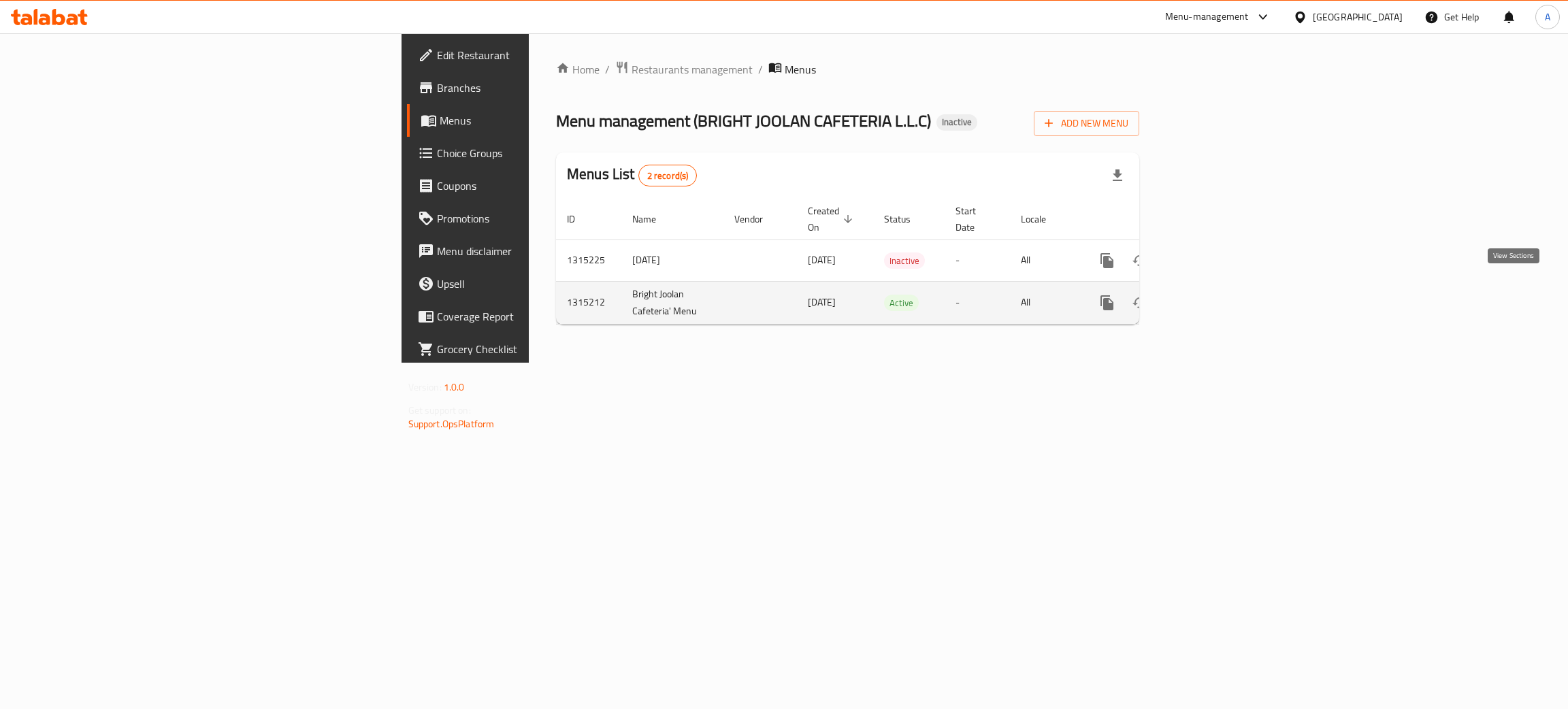
click at [1211, 297] on icon "enhanced table" at bounding box center [1205, 302] width 12 height 12
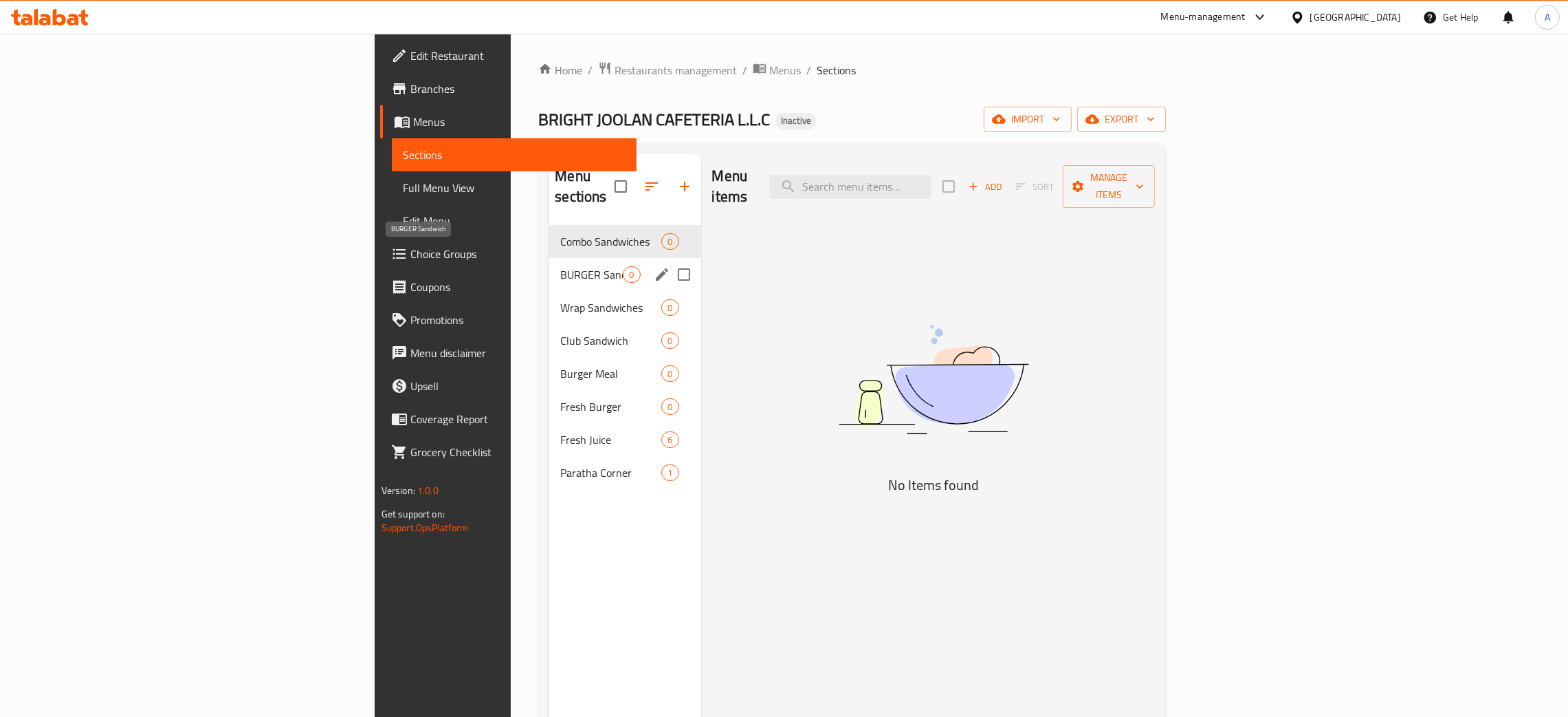
click at [560, 266] on span "BURGER Sandwich" at bounding box center [592, 274] width 63 height 16
click at [560, 299] on span "Wrap Sandwiches" at bounding box center [592, 307] width 63 height 16
click at [549, 324] on div "Club Sandwich 0" at bounding box center [625, 340] width 152 height 33
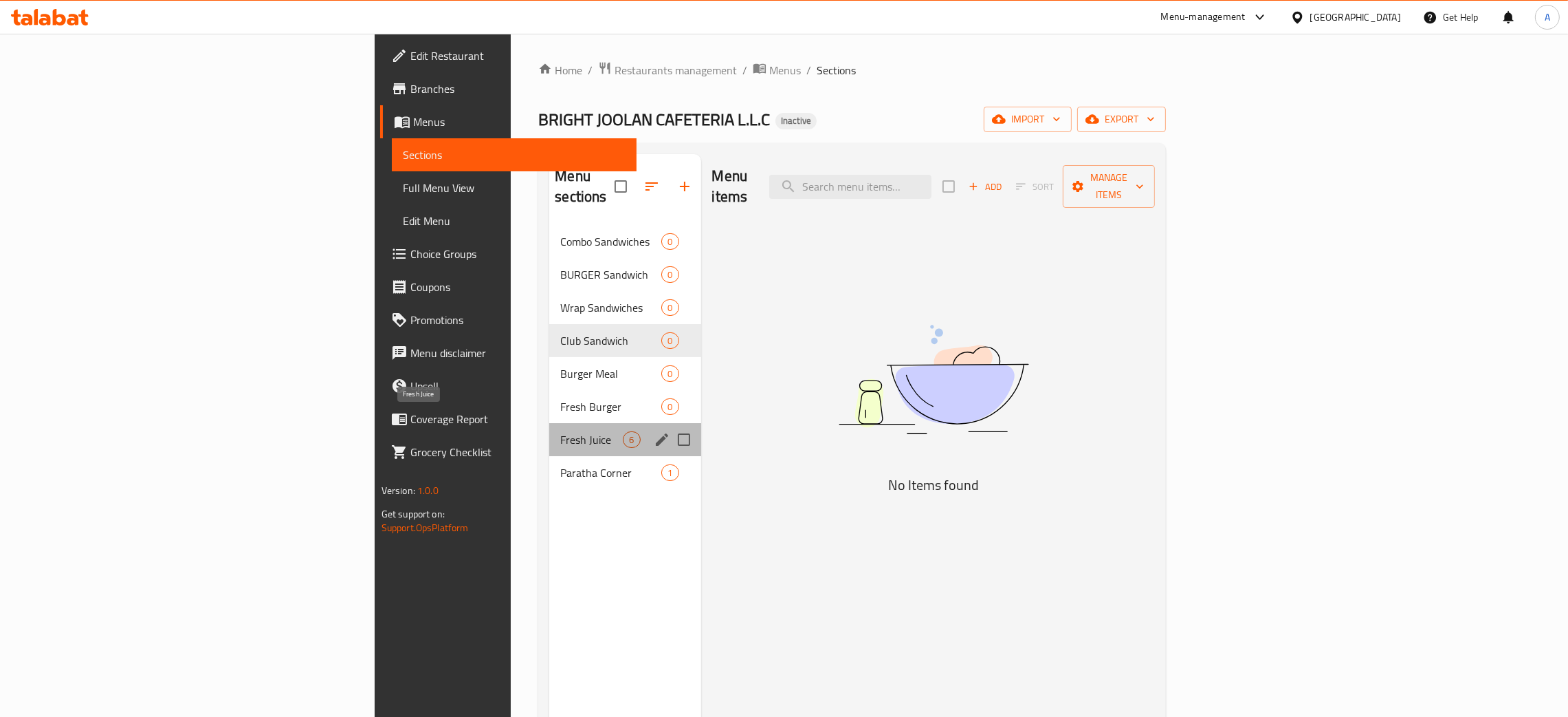
click at [560, 431] on span "Fresh Juice" at bounding box center [592, 440] width 63 height 16
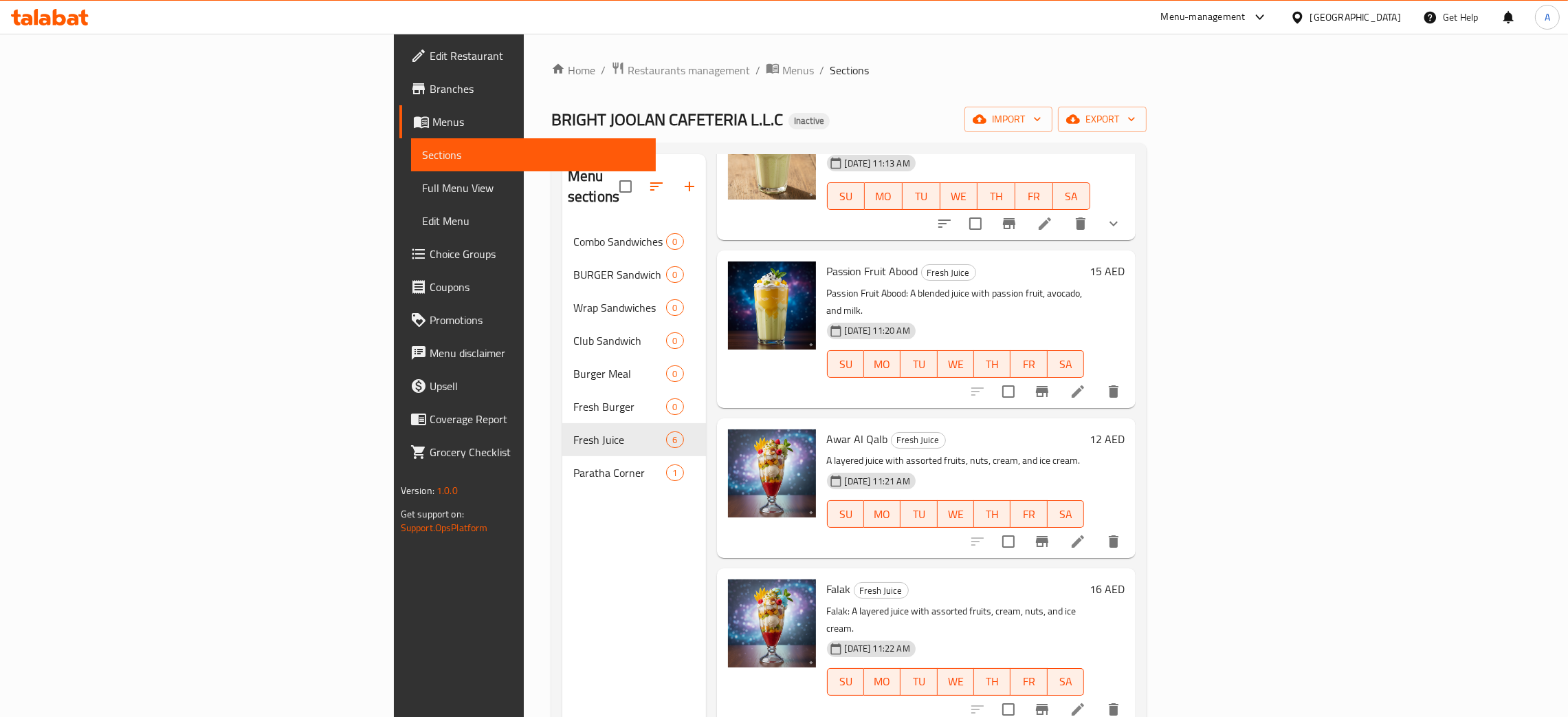
scroll to position [217, 0]
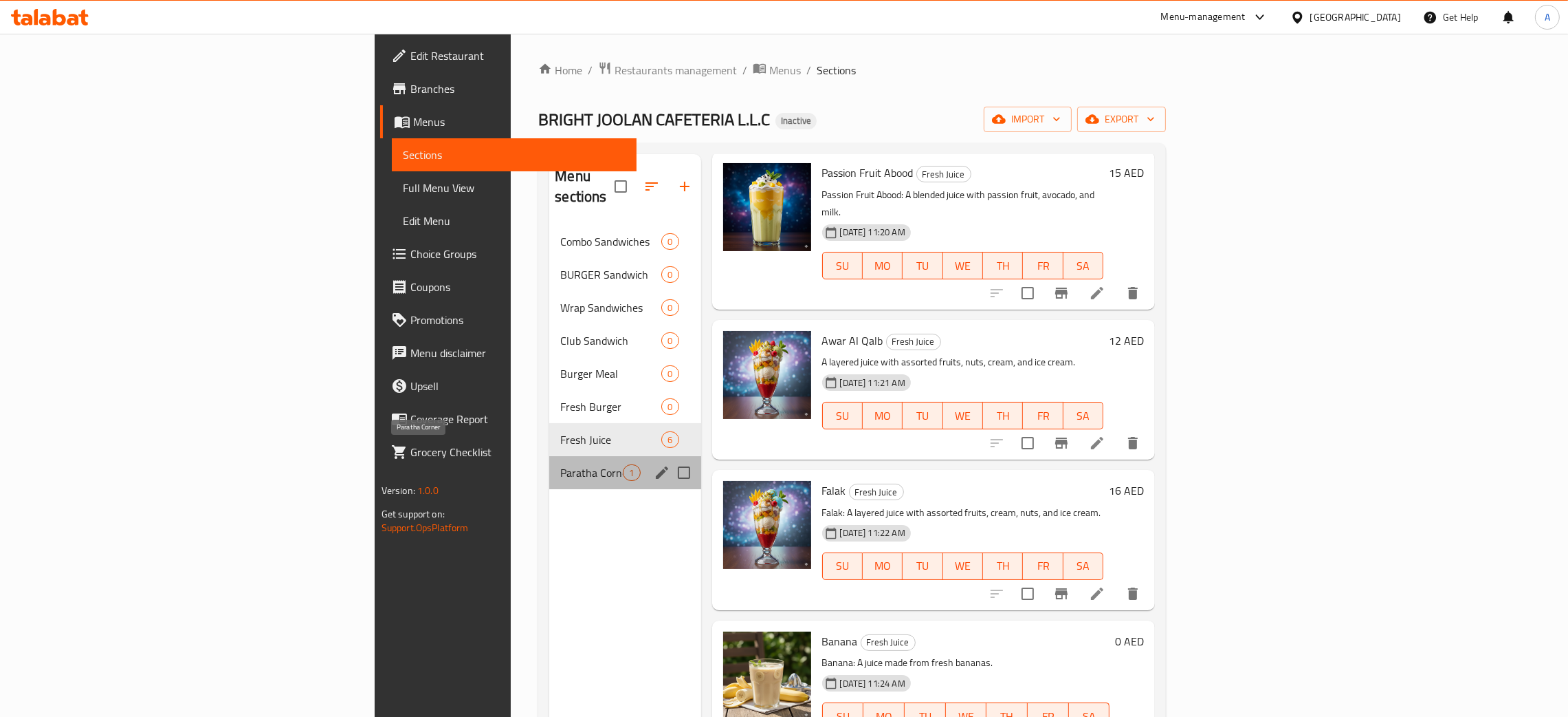
click at [560, 465] on span "Paratha Corner" at bounding box center [592, 473] width 63 height 16
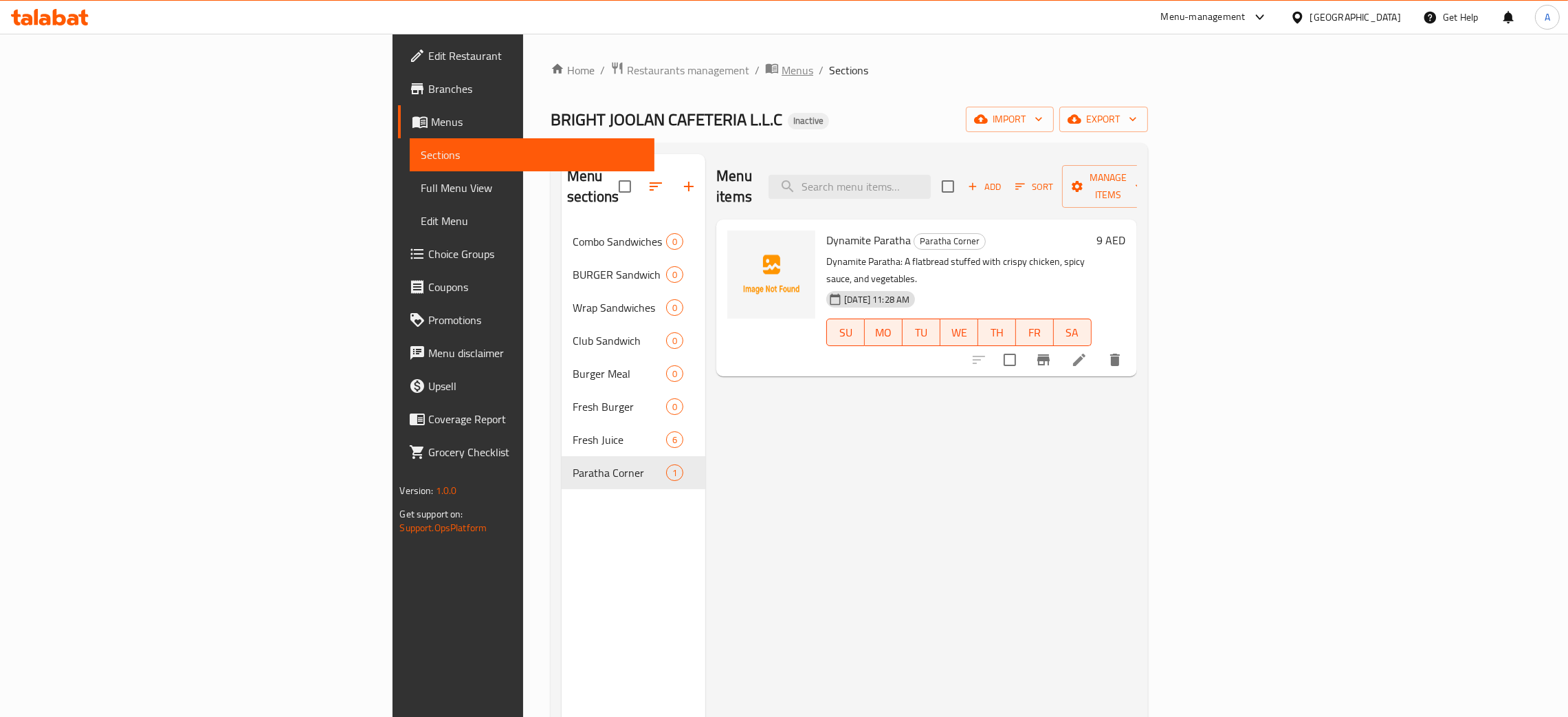
click at [782, 66] on span "Menus" at bounding box center [797, 70] width 31 height 16
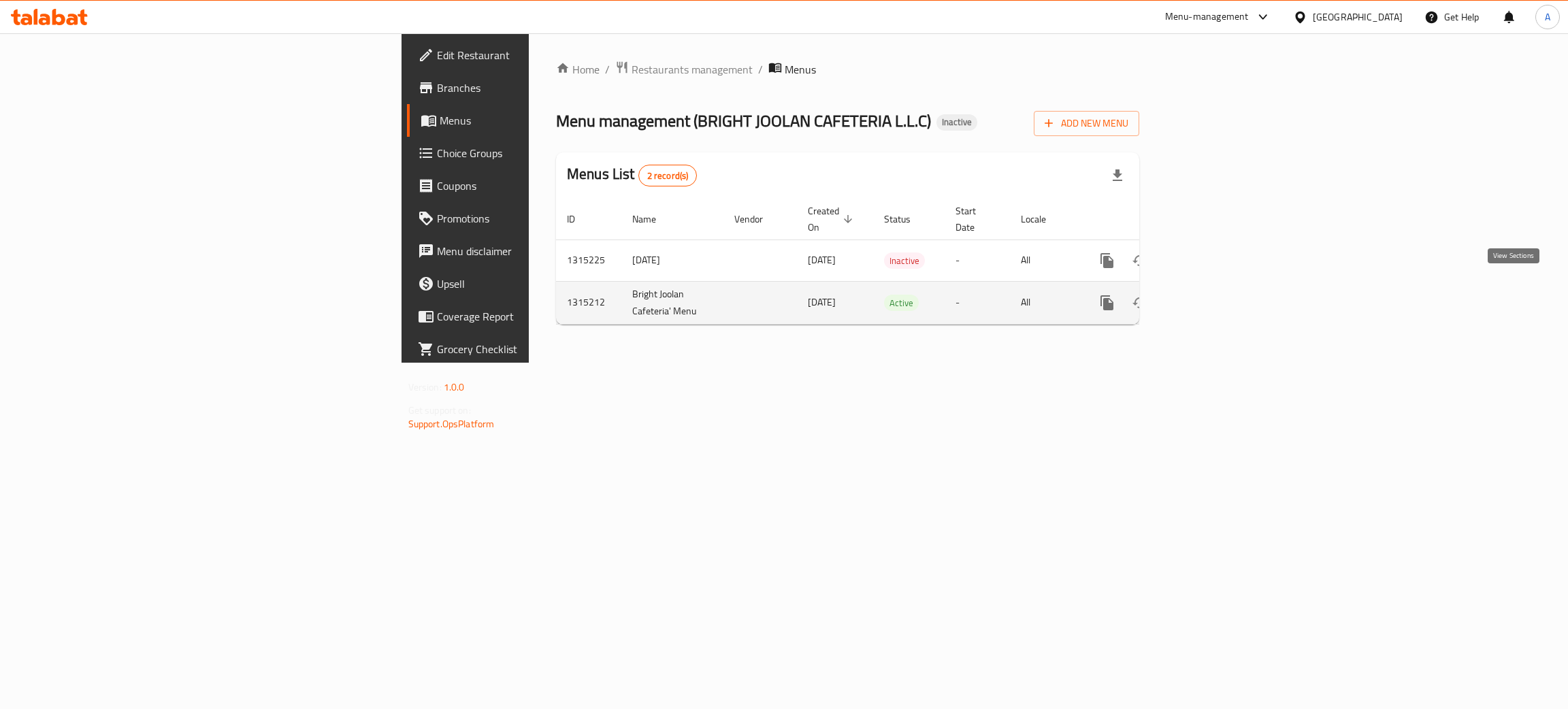
click at [1222, 290] on link "enhanced table" at bounding box center [1205, 302] width 33 height 33
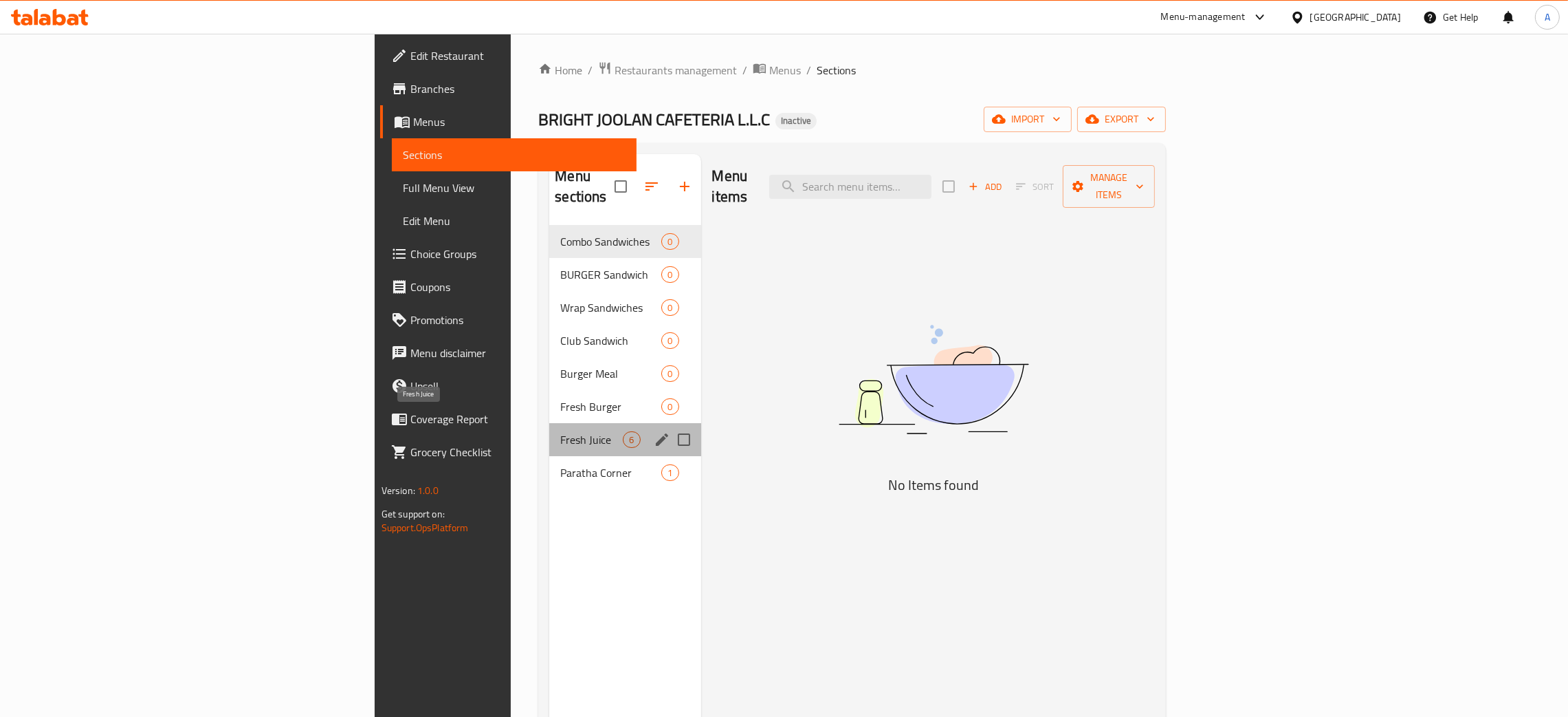
click at [560, 431] on span "Fresh Juice" at bounding box center [592, 440] width 63 height 16
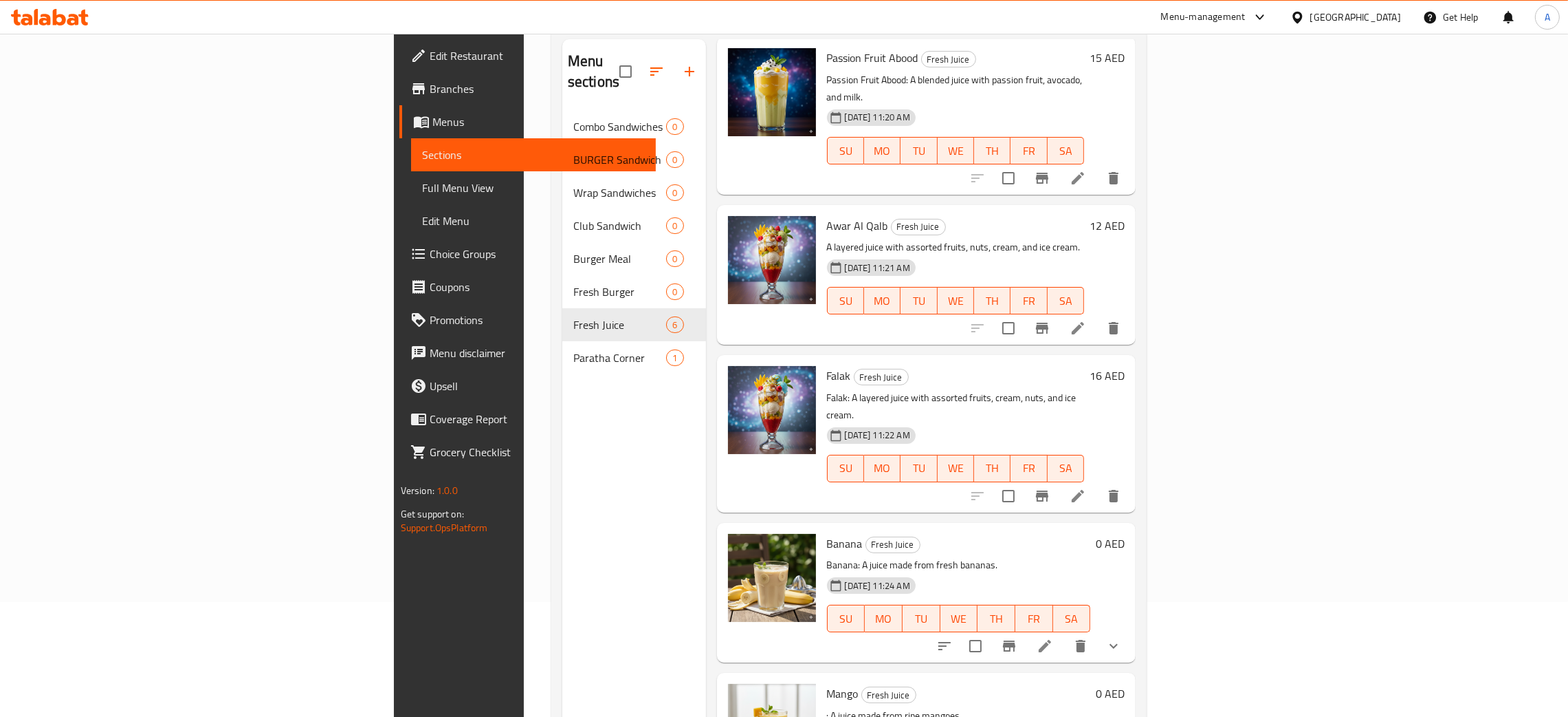
scroll to position [194, 0]
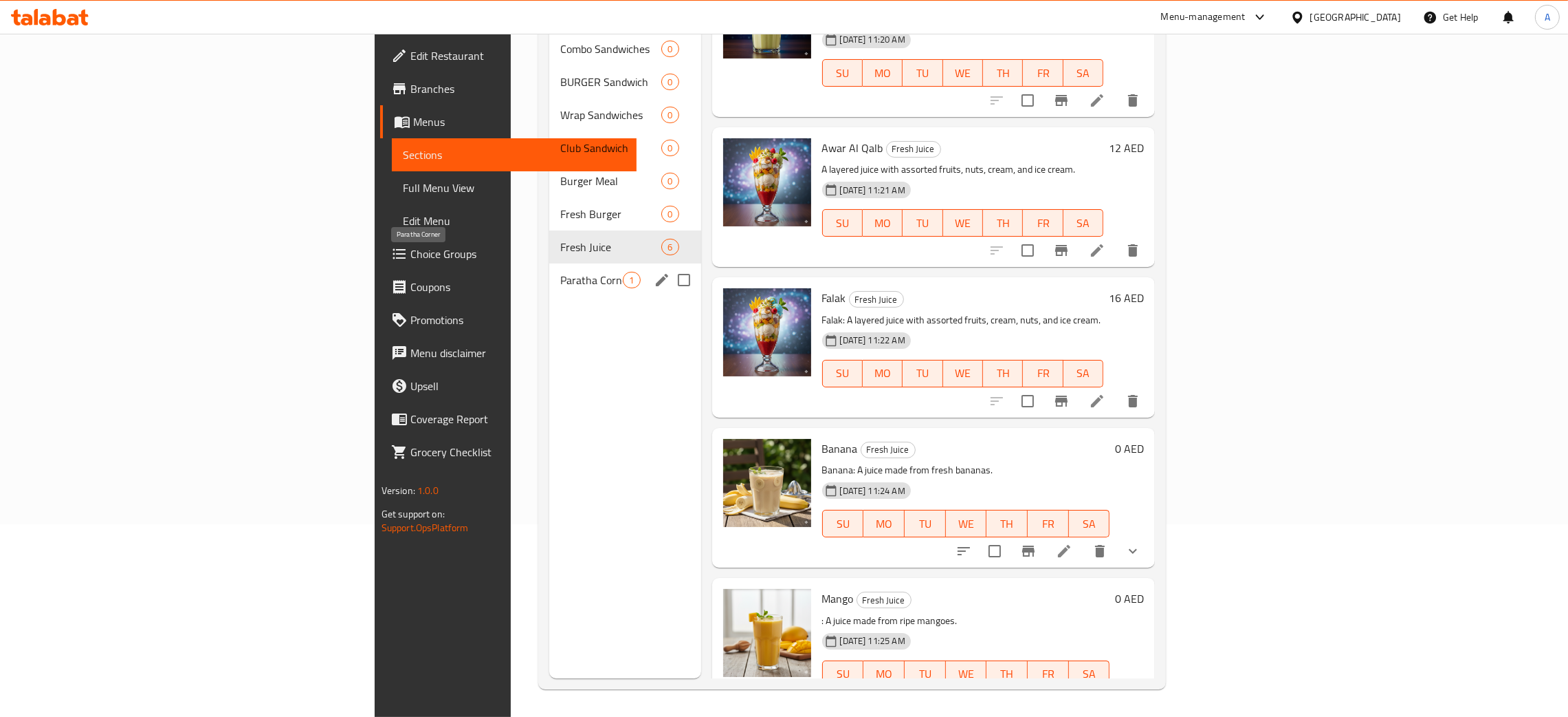
click at [560, 272] on span "Paratha Corner" at bounding box center [592, 280] width 63 height 16
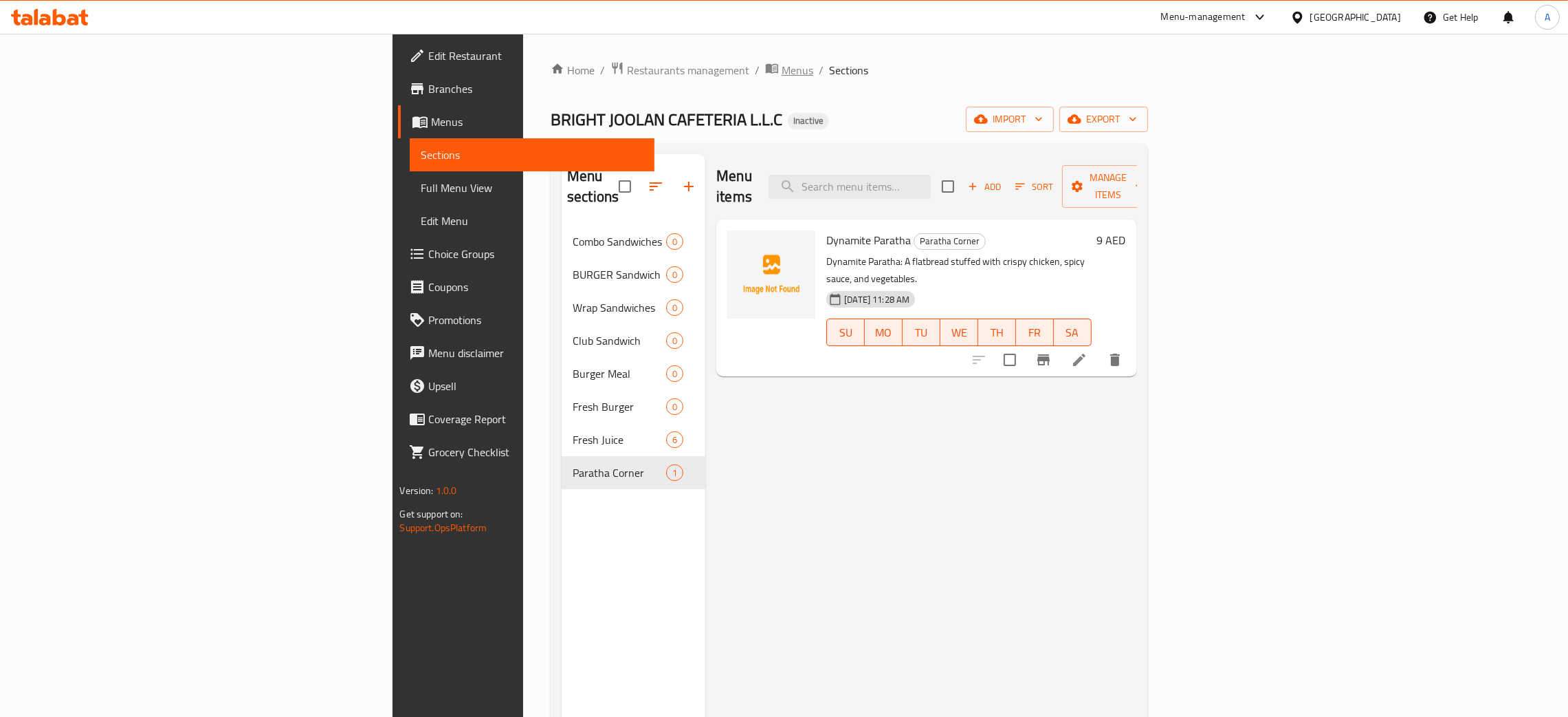
click at [782, 64] on span "Menus" at bounding box center [797, 70] width 31 height 16
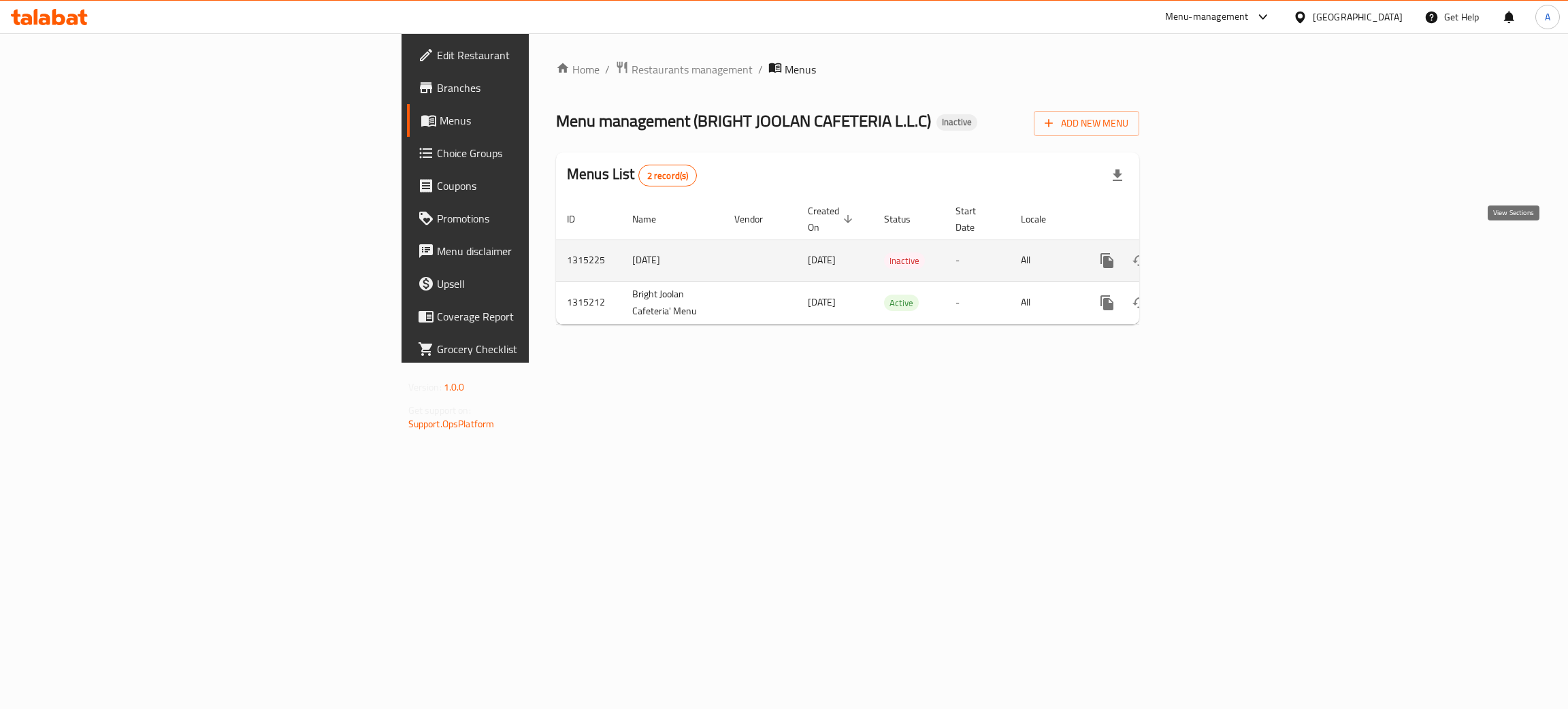
click at [1214, 252] on icon "enhanced table" at bounding box center [1205, 260] width 16 height 16
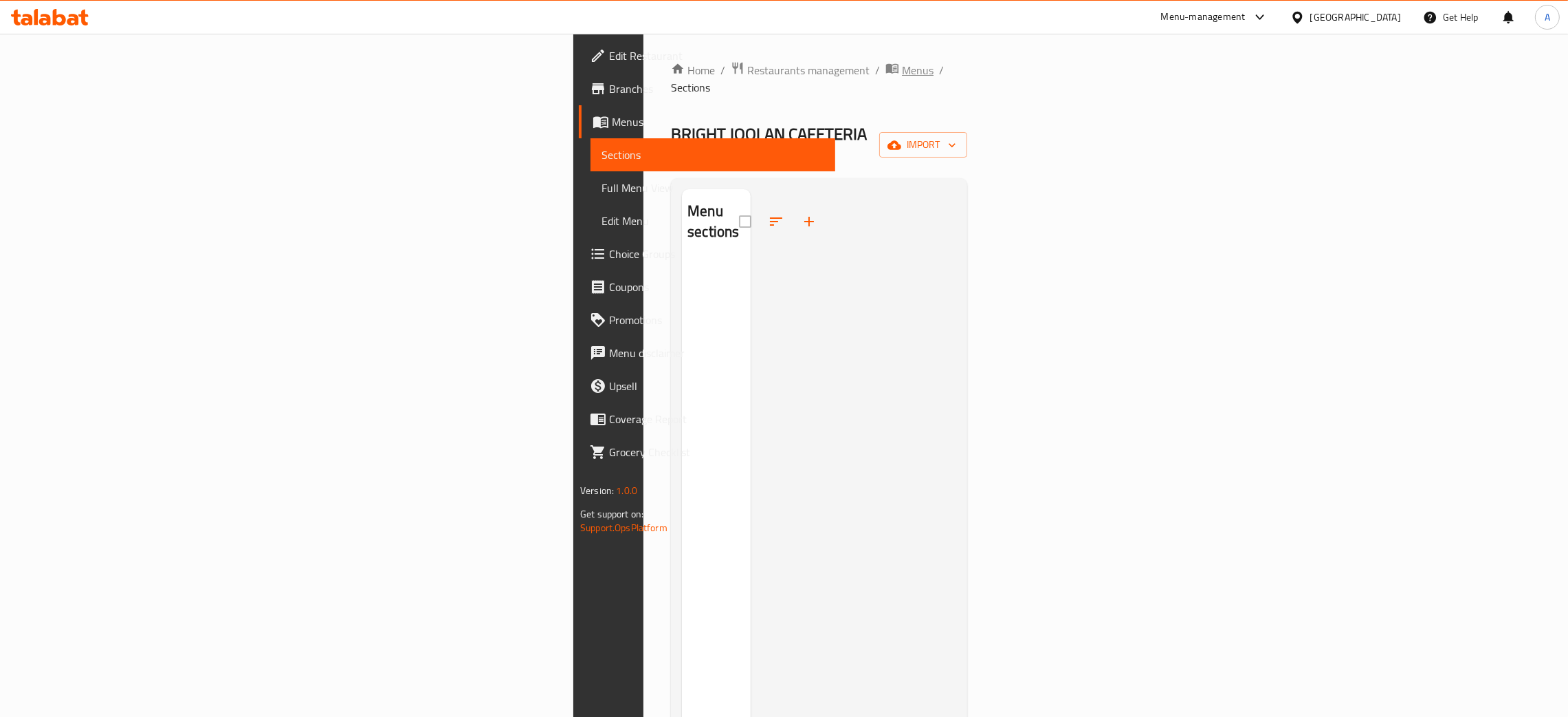
click at [902, 73] on span "Menus" at bounding box center [917, 70] width 31 height 16
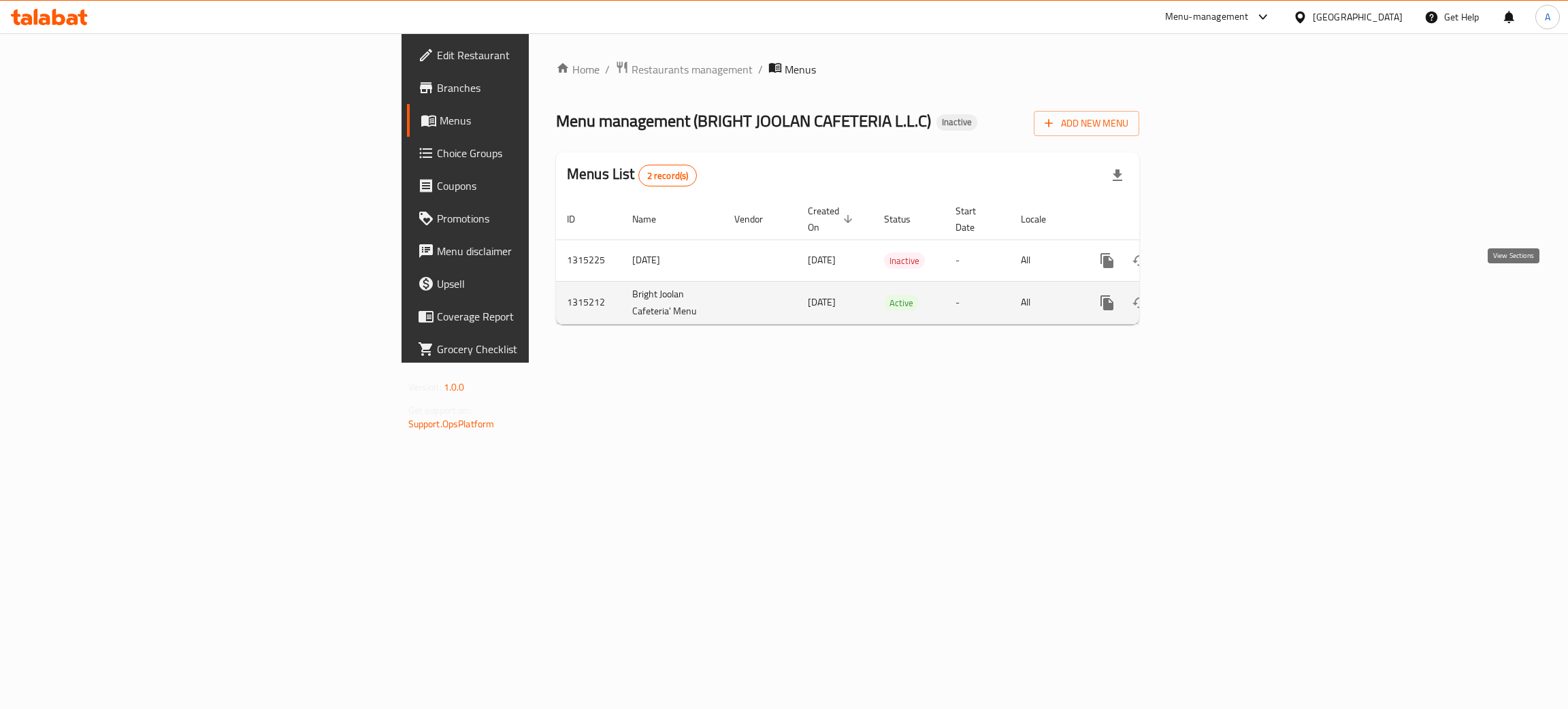
click at [1211, 297] on icon "enhanced table" at bounding box center [1205, 302] width 12 height 12
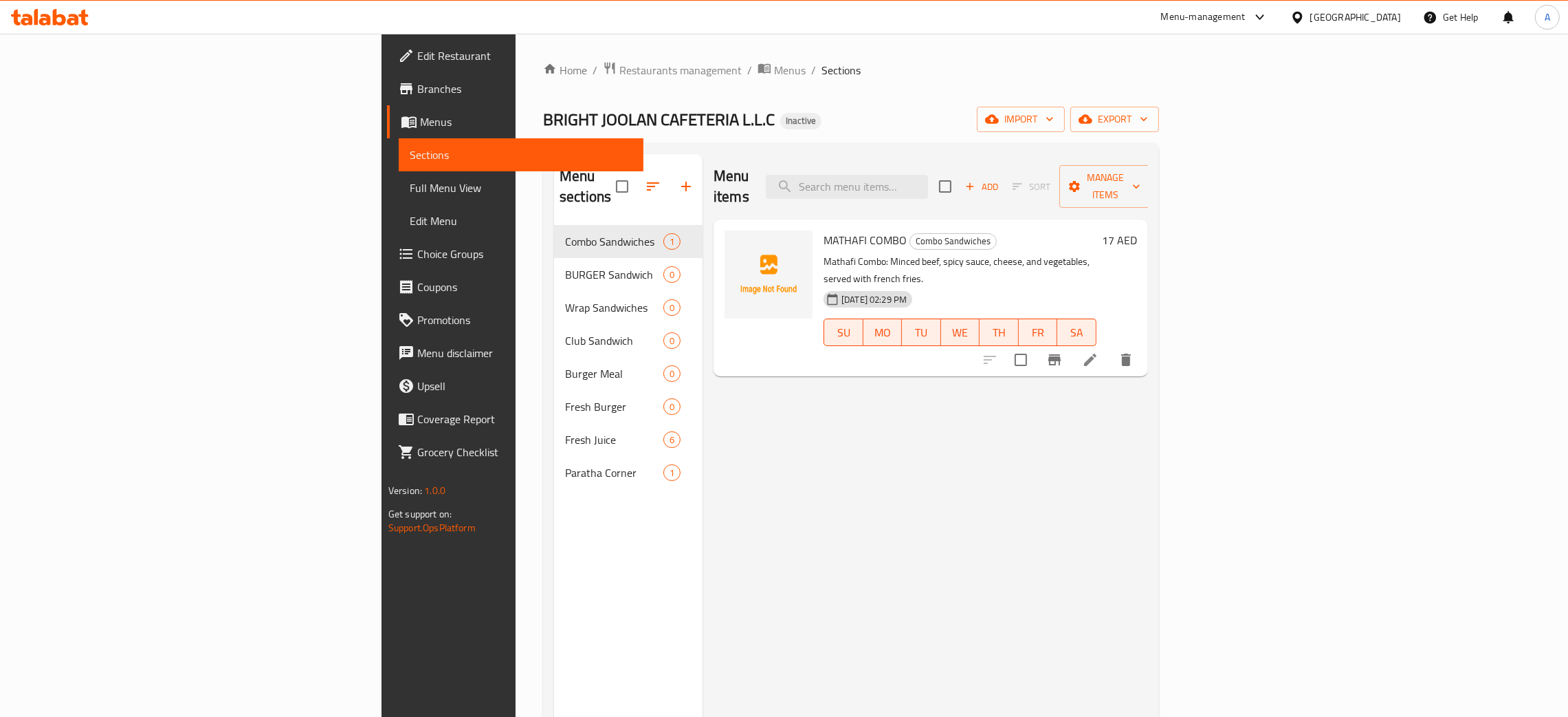
click at [410, 185] on span "Full Menu View" at bounding box center [521, 188] width 223 height 16
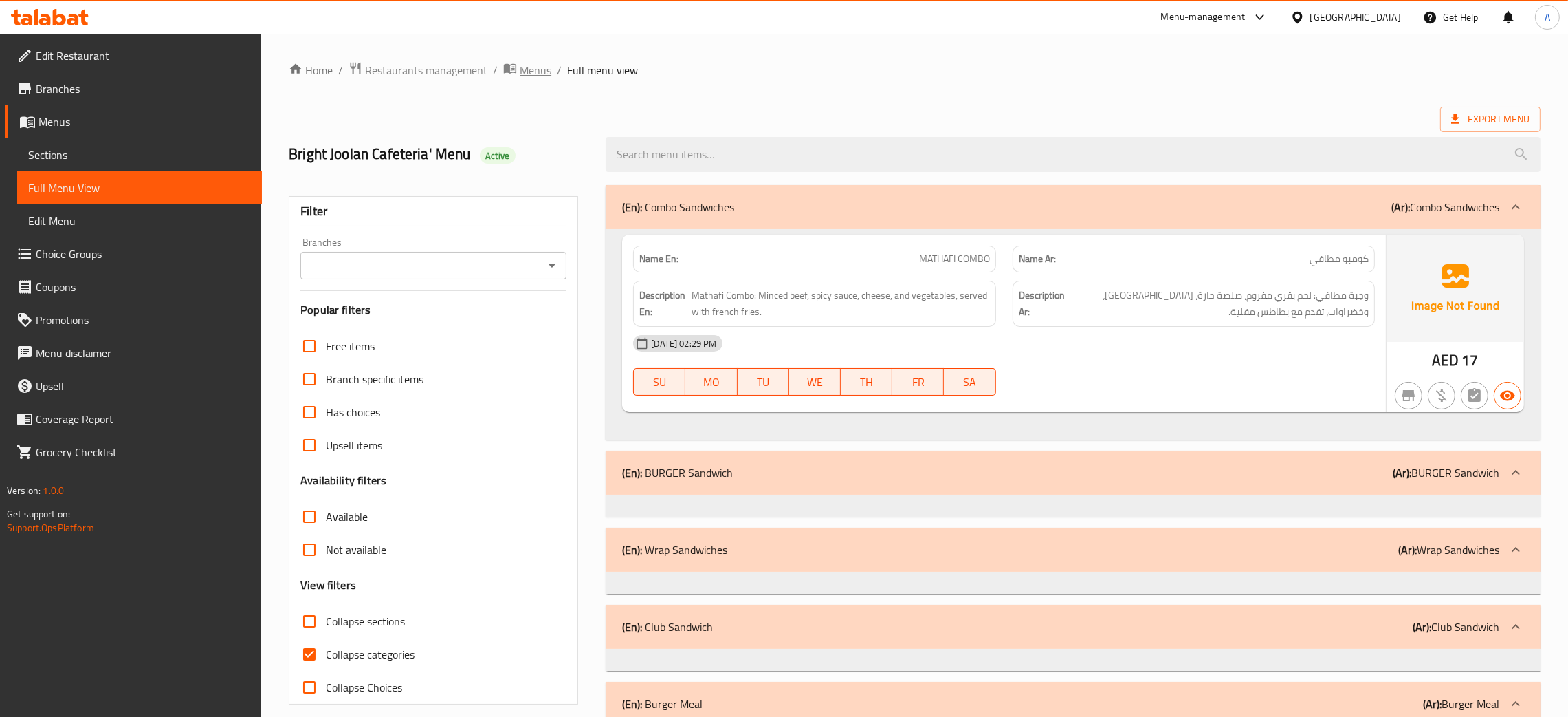
click at [542, 69] on span "Menus" at bounding box center [535, 70] width 31 height 16
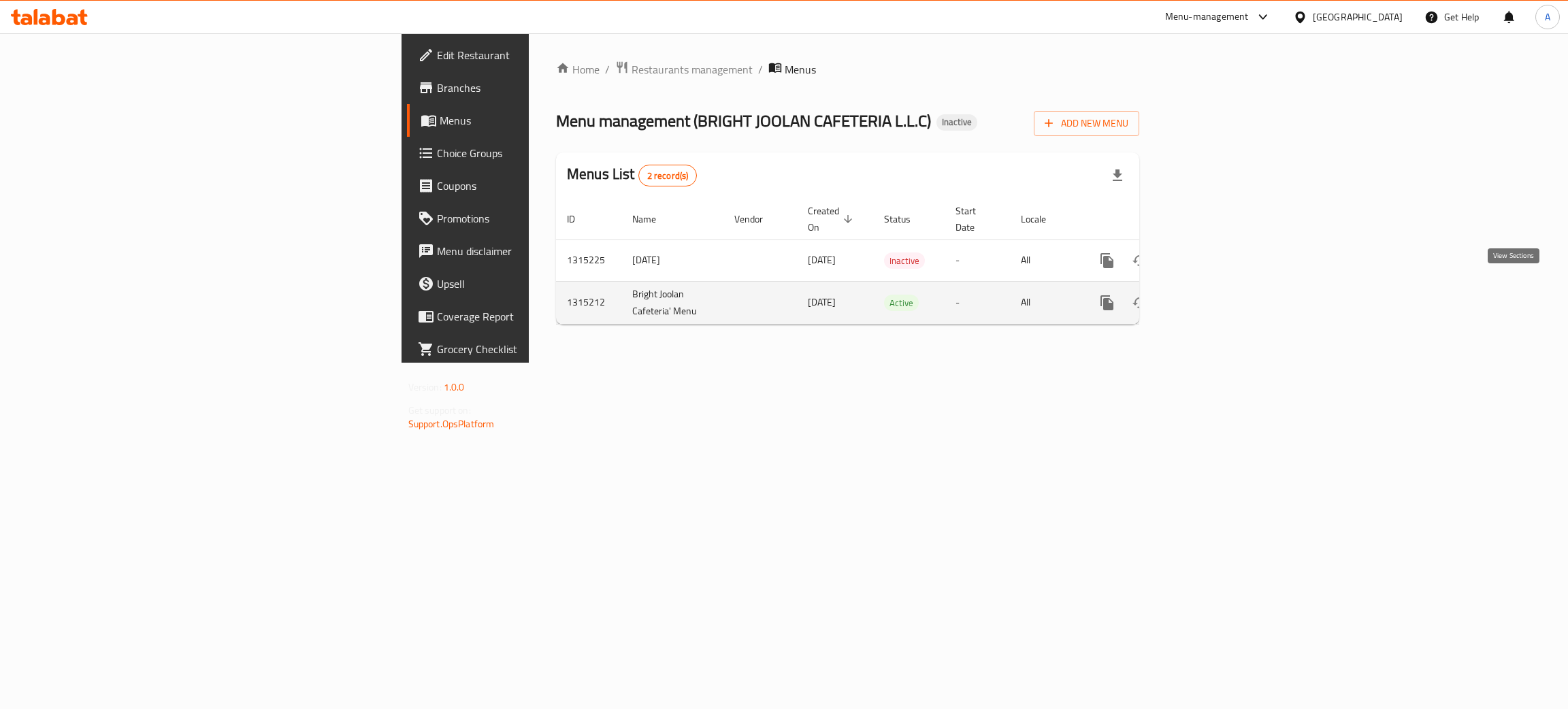
click at [1211, 297] on icon "enhanced table" at bounding box center [1205, 302] width 12 height 12
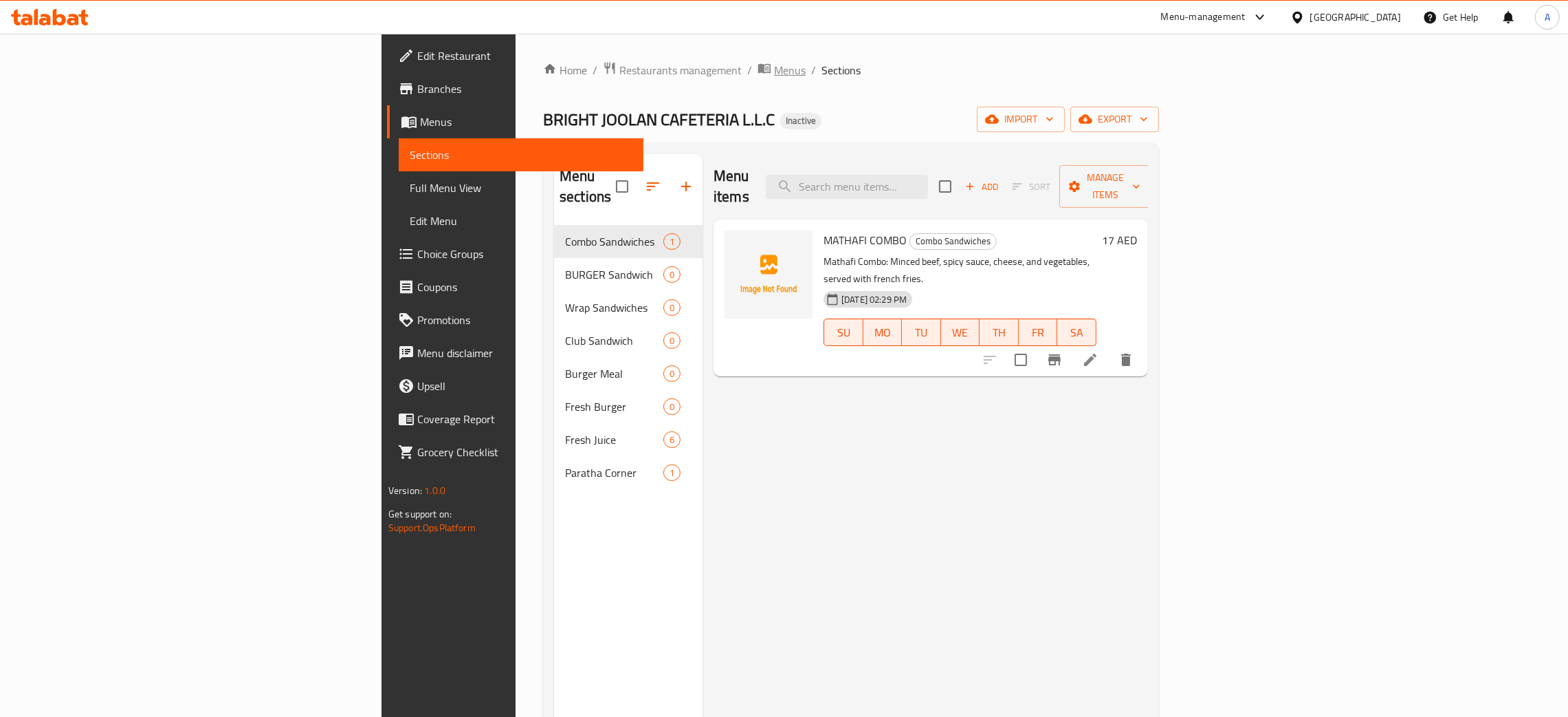
click at [774, 73] on span "Menus" at bounding box center [789, 70] width 31 height 16
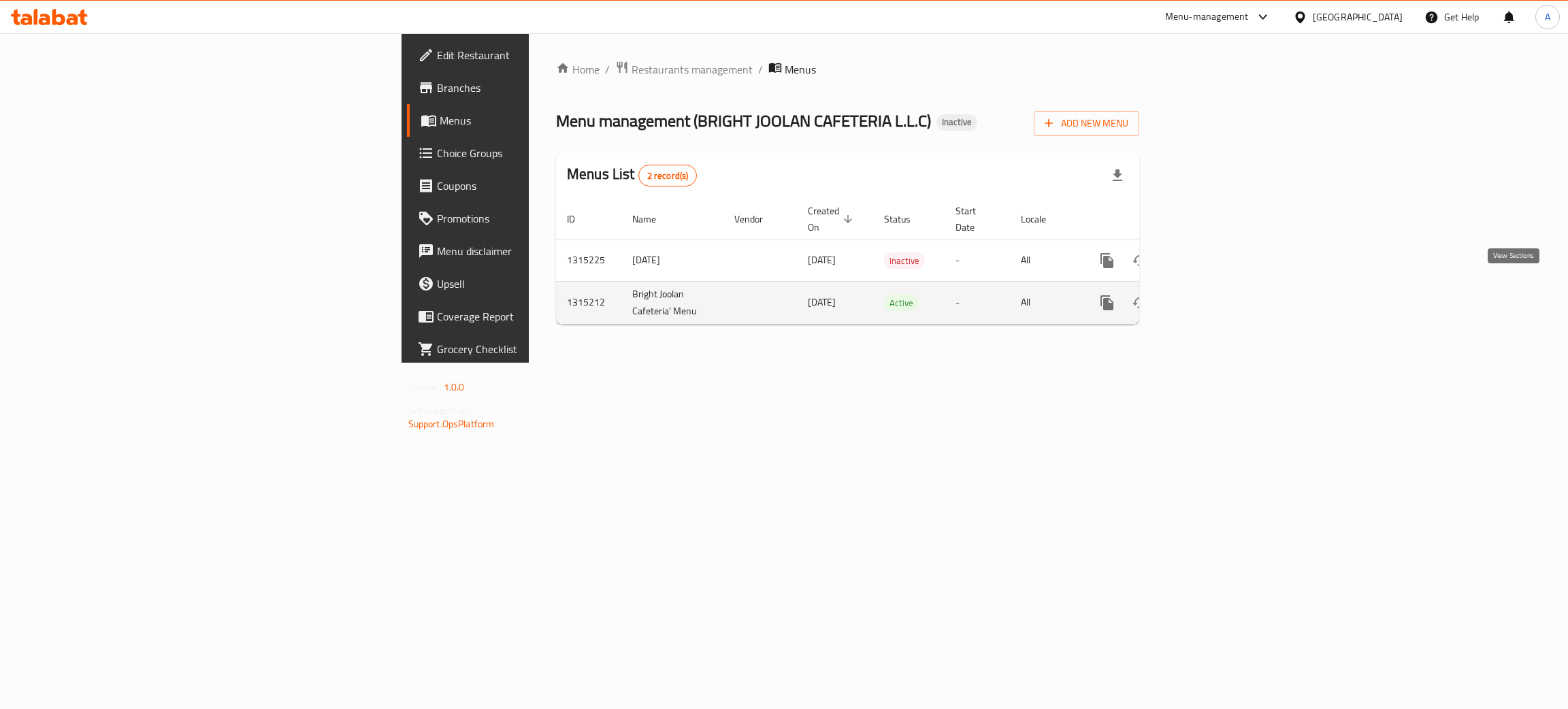
click at [1214, 294] on icon "enhanced table" at bounding box center [1205, 302] width 16 height 16
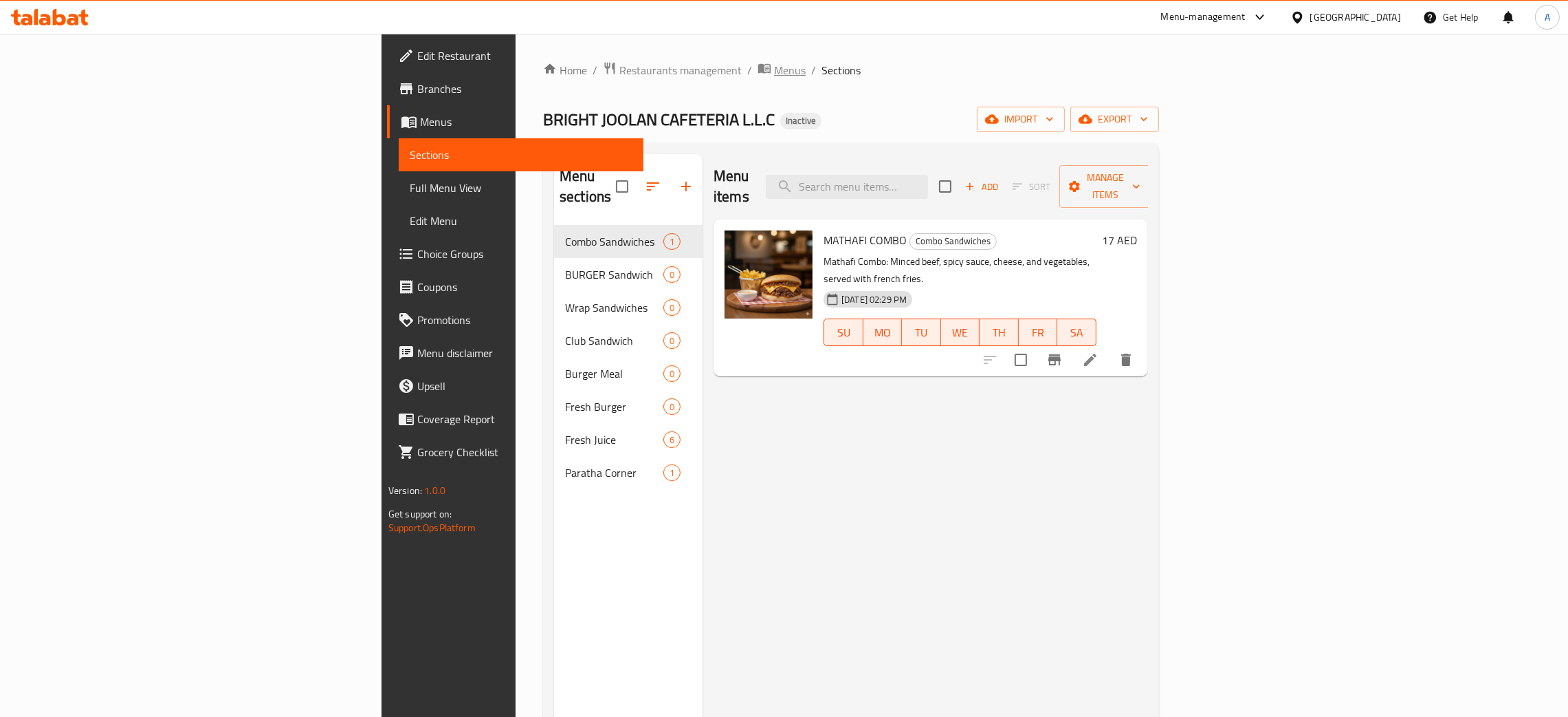
click at [774, 72] on span "Menus" at bounding box center [789, 70] width 31 height 16
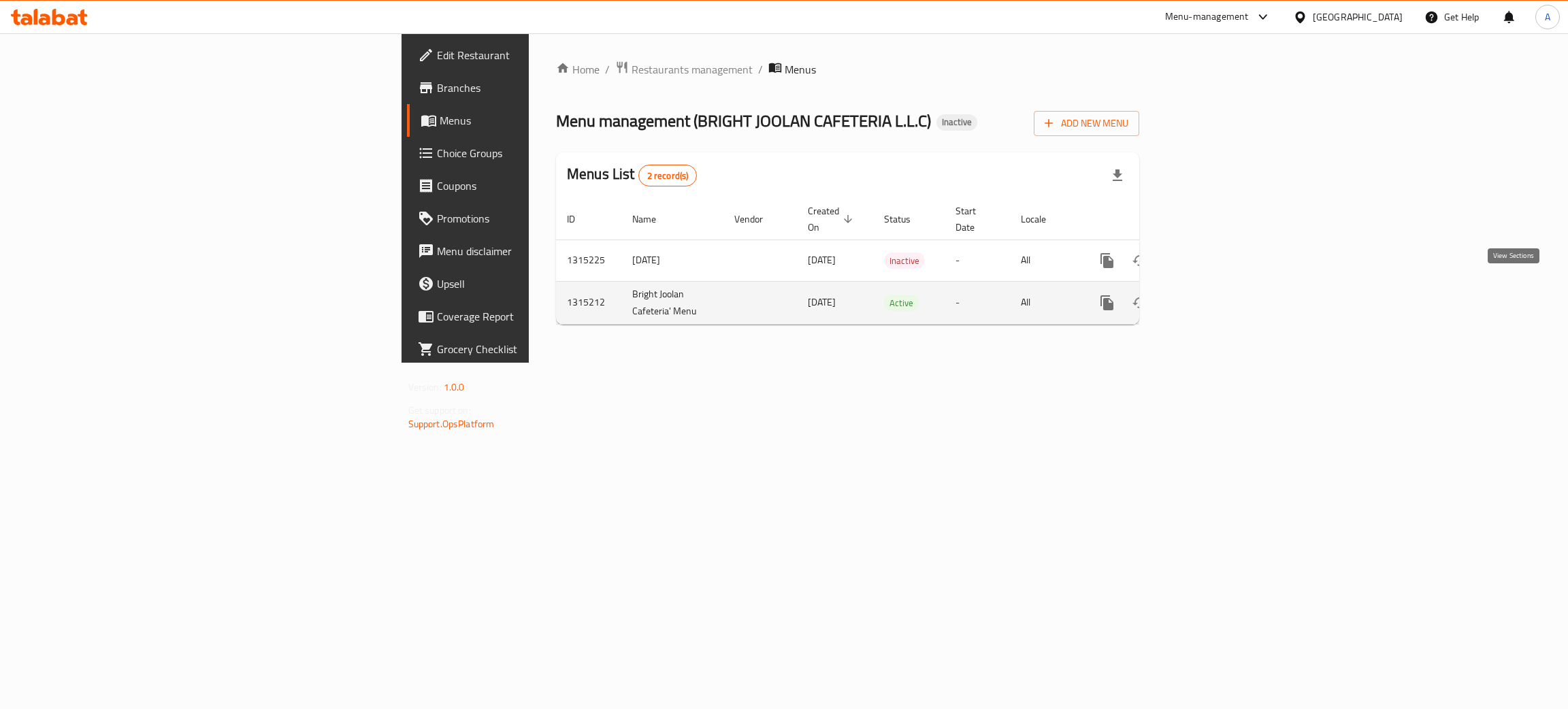
click at [1211, 297] on icon "enhanced table" at bounding box center [1205, 302] width 12 height 12
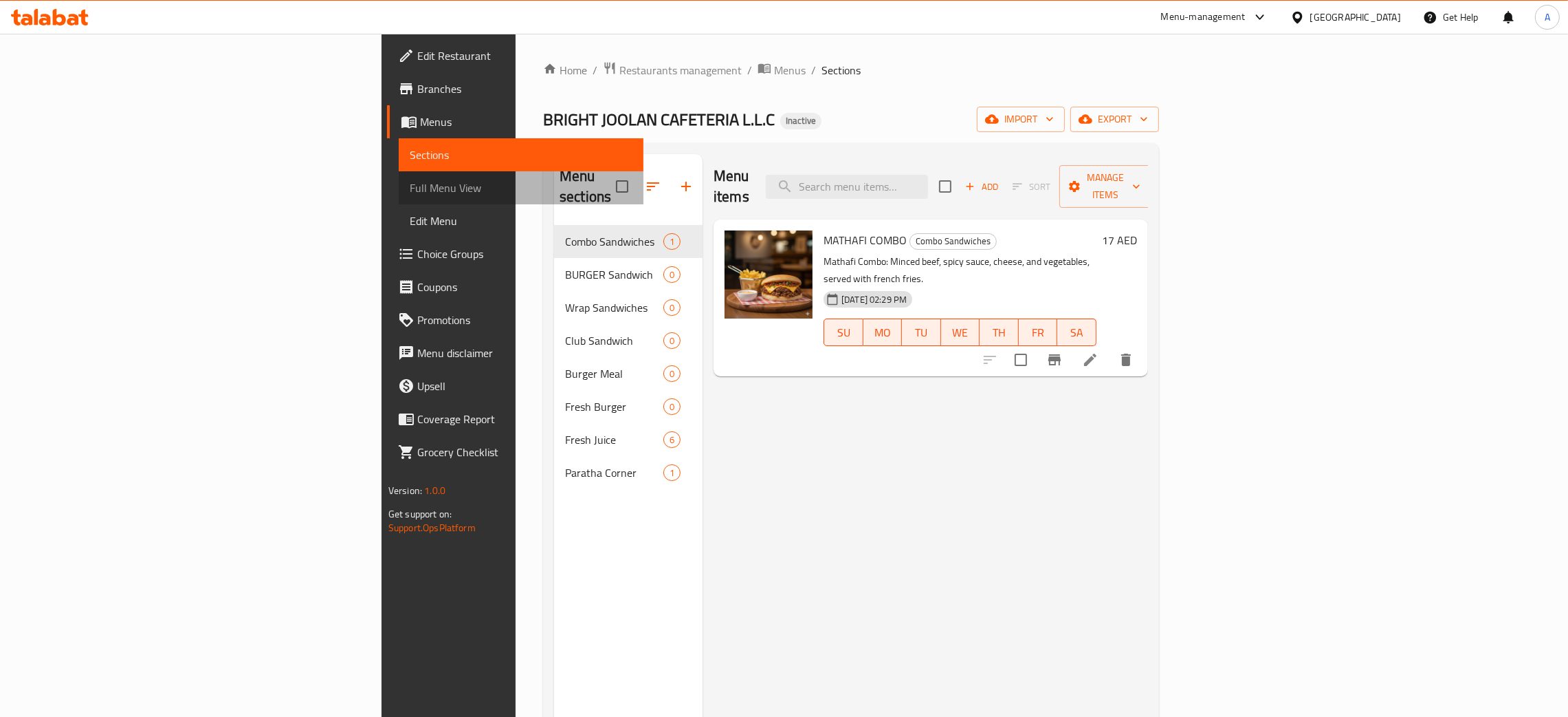
click at [410, 188] on span "Full Menu View" at bounding box center [521, 188] width 223 height 16
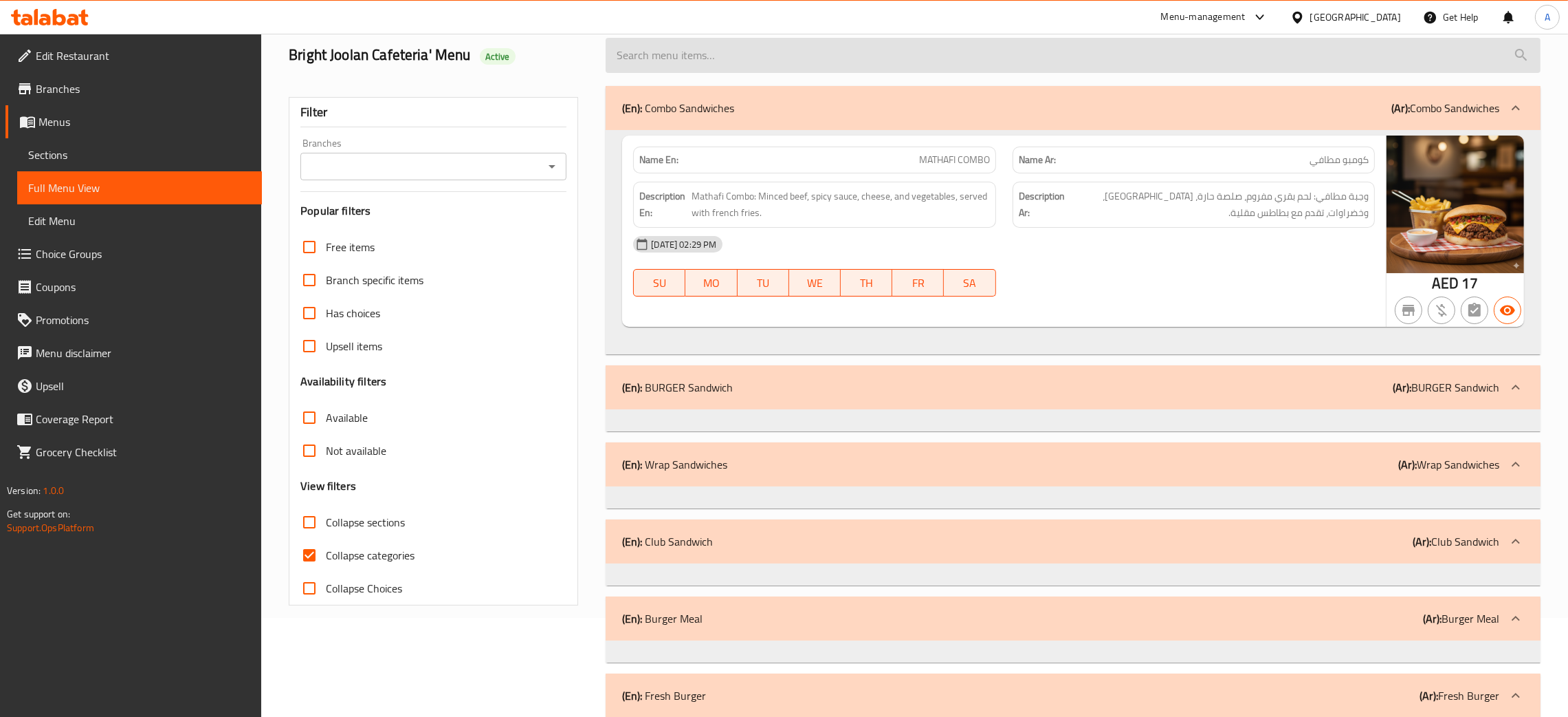
scroll to position [309, 0]
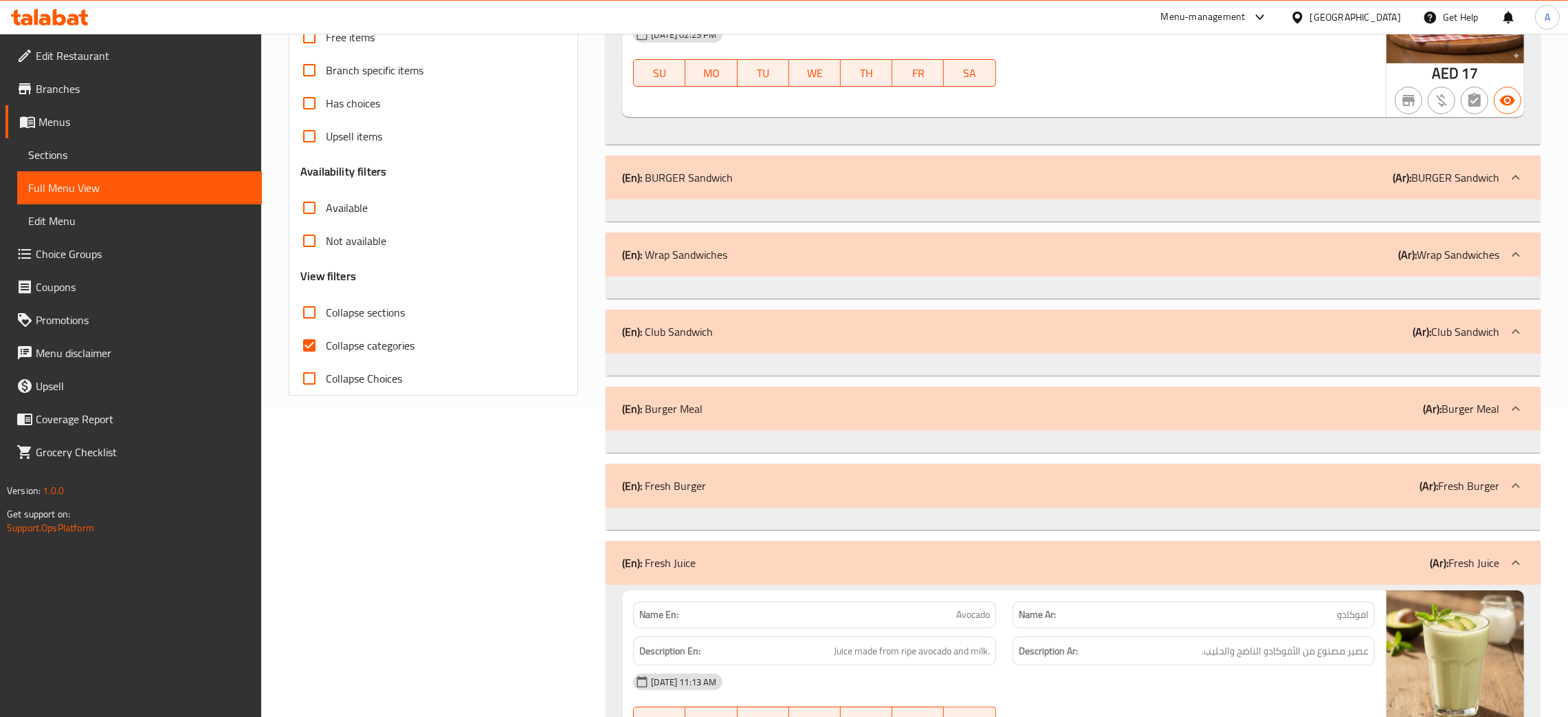
click at [311, 312] on input "Collapse sections" at bounding box center [309, 312] width 33 height 33
checkbox input "true"
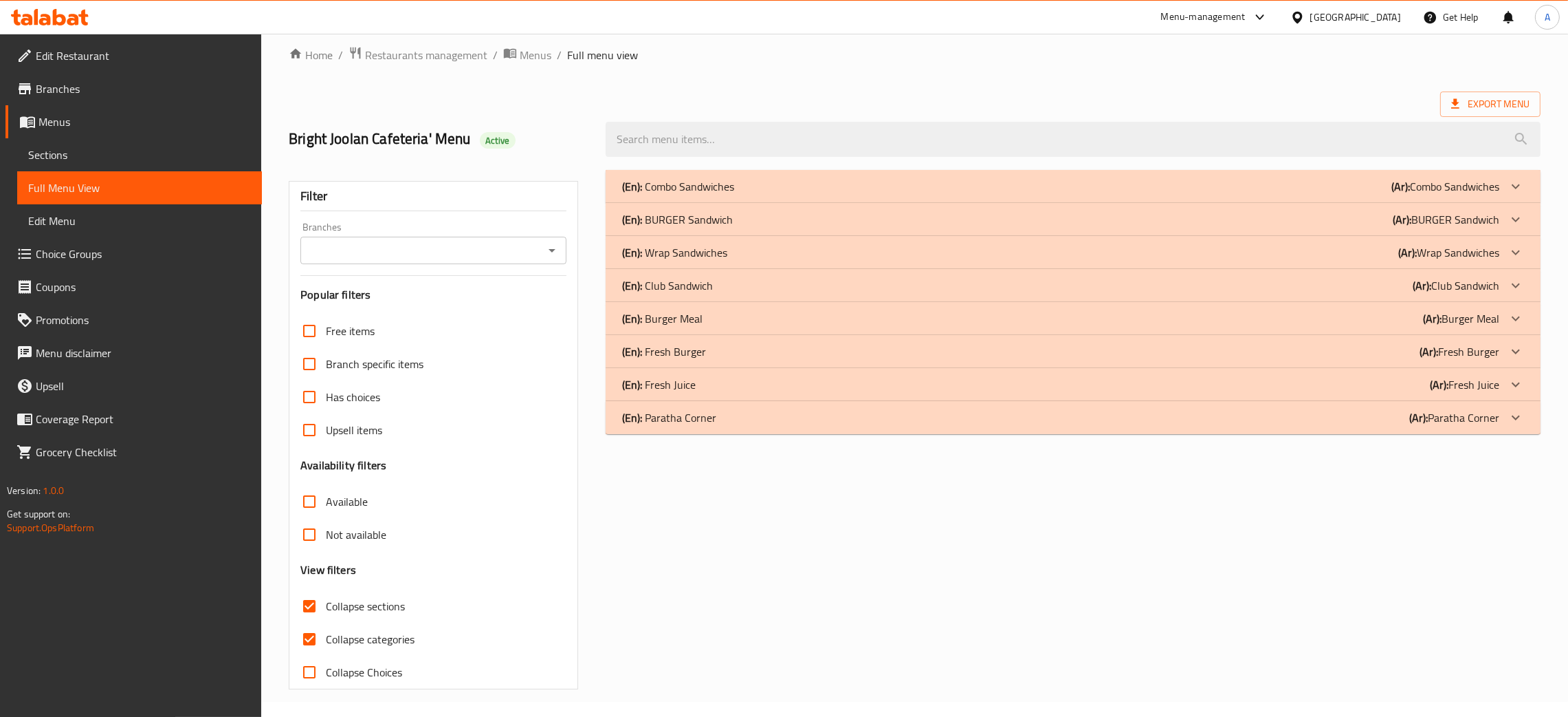
scroll to position [15, 0]
drag, startPoint x: 1324, startPoint y: 419, endPoint x: 1318, endPoint y: 407, distance: 13.4
click at [1324, 417] on div "(En): Paratha Corner (Ar): Paratha Corner" at bounding box center [1061, 417] width 877 height 16
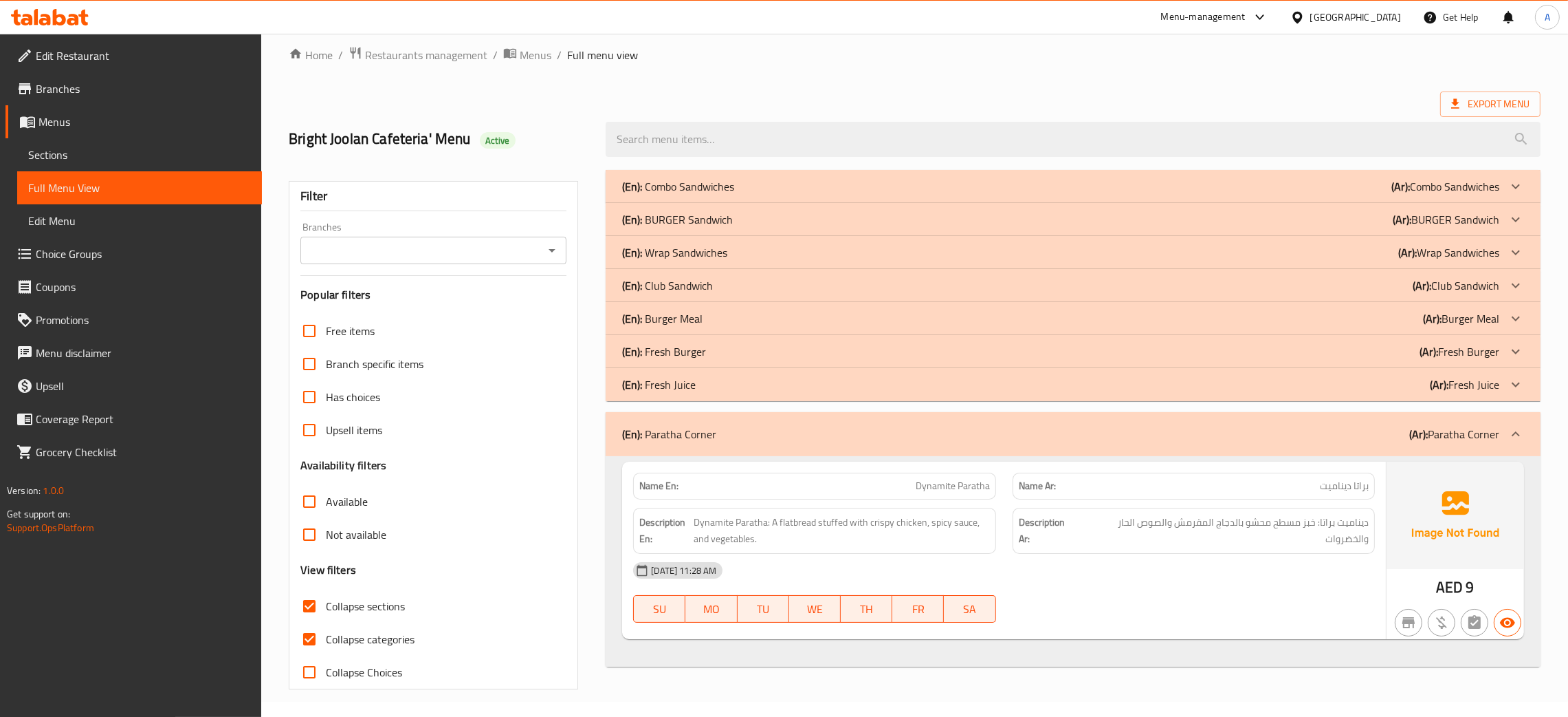
click at [1303, 383] on div "(En): Fresh Juice (Ar): Fresh Juice" at bounding box center [1061, 384] width 877 height 16
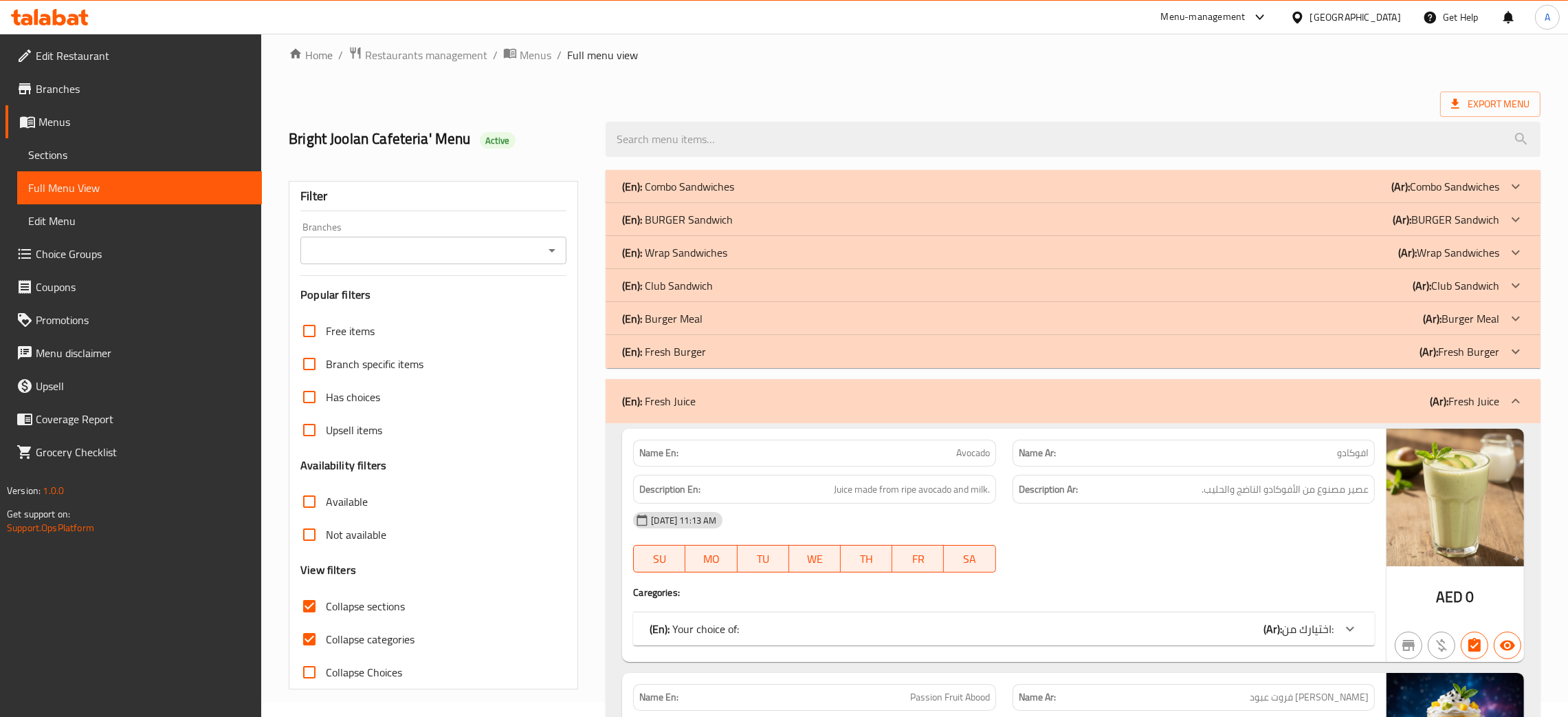
click at [1263, 180] on div "(En): Combo Sandwiches (Ar): Combo Sandwiches" at bounding box center [1061, 186] width 877 height 16
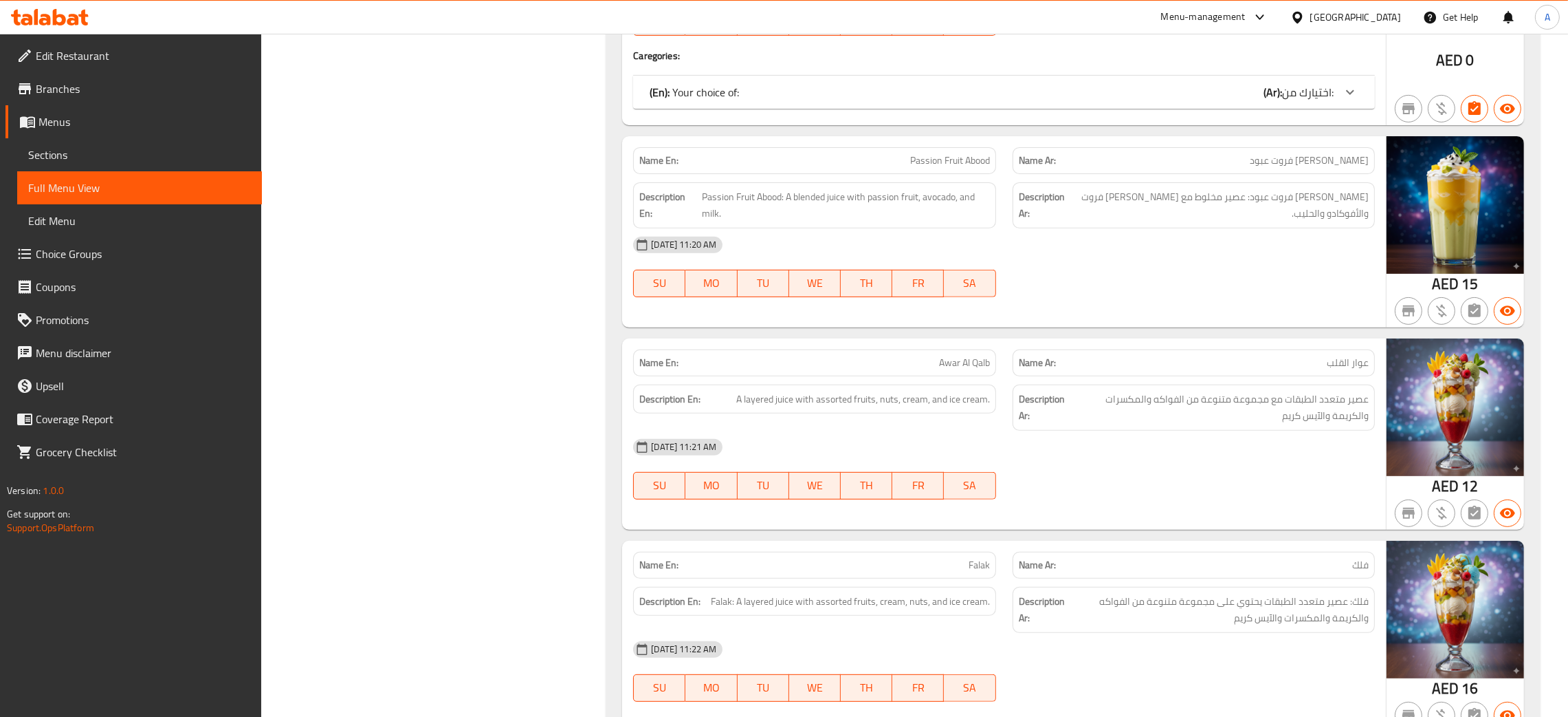
scroll to position [0, 0]
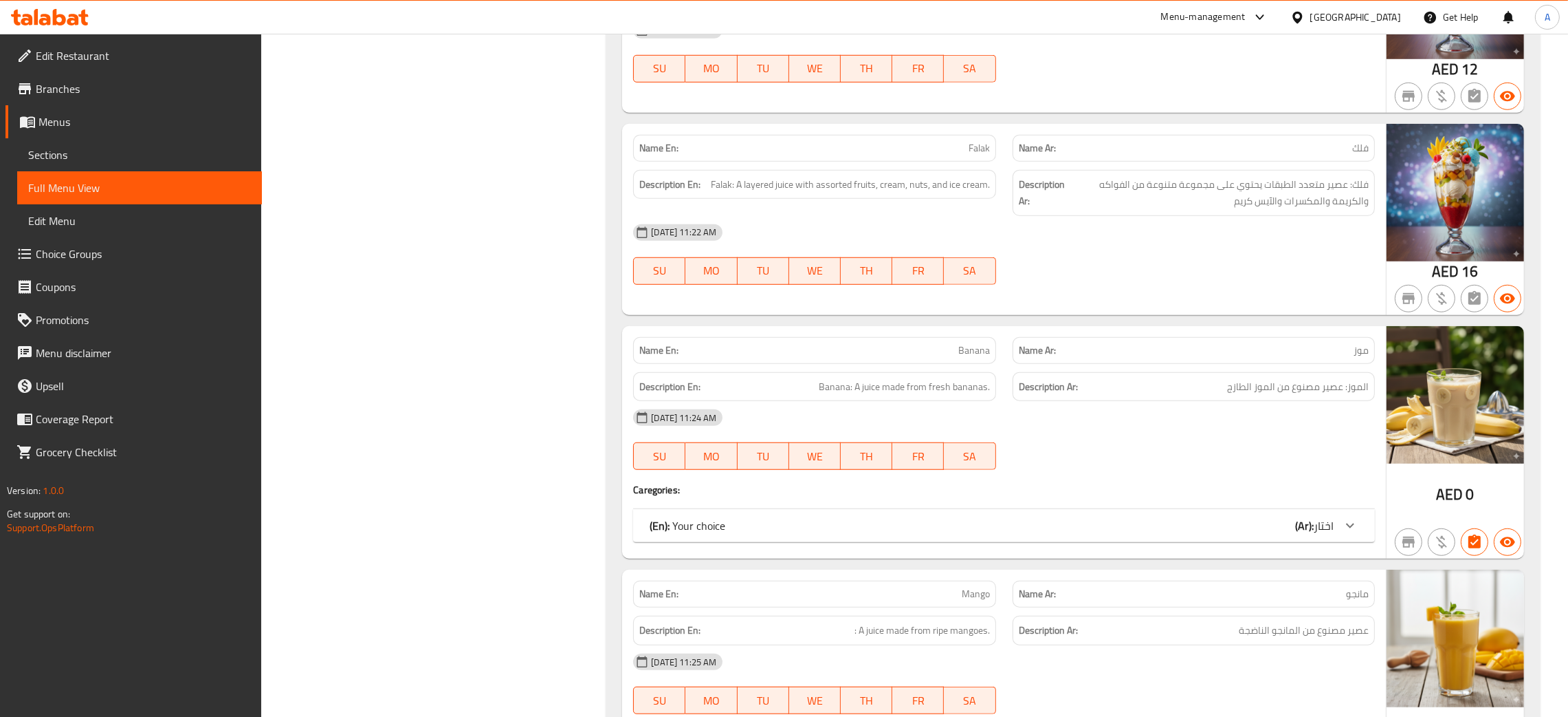
scroll to position [1505, 0]
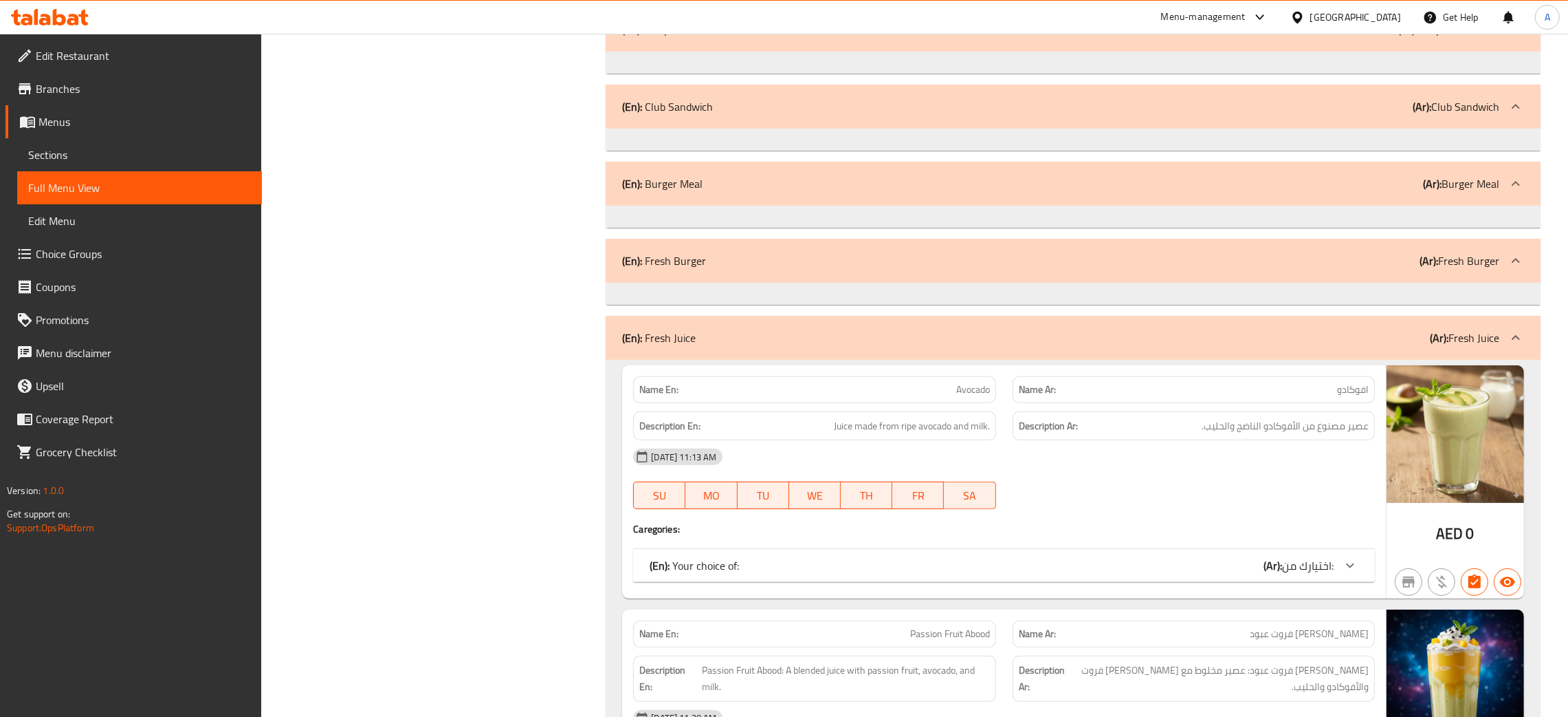
scroll to position [1031, 0]
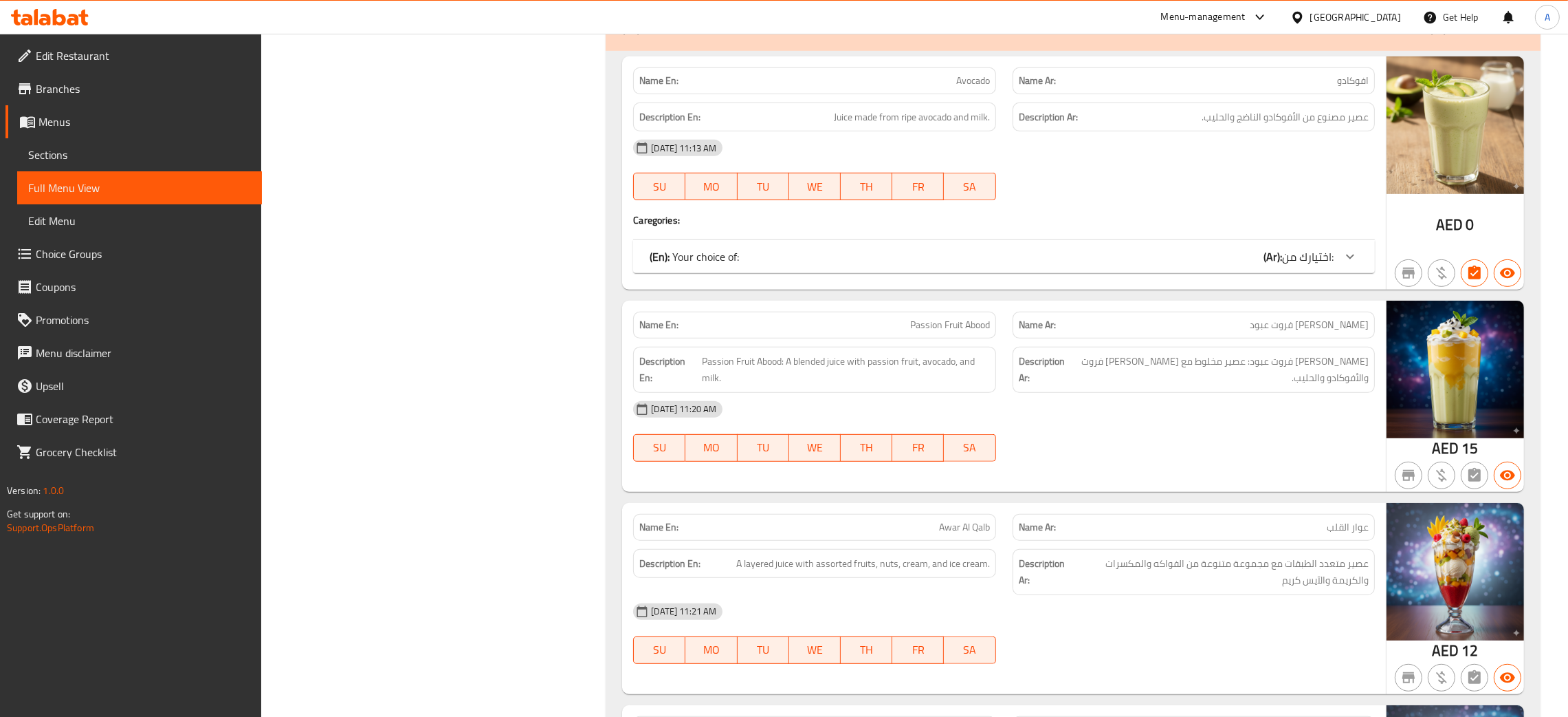
click at [1202, 241] on div "(En): Your choice of: (Ar): اختيارك من:" at bounding box center [1004, 256] width 742 height 33
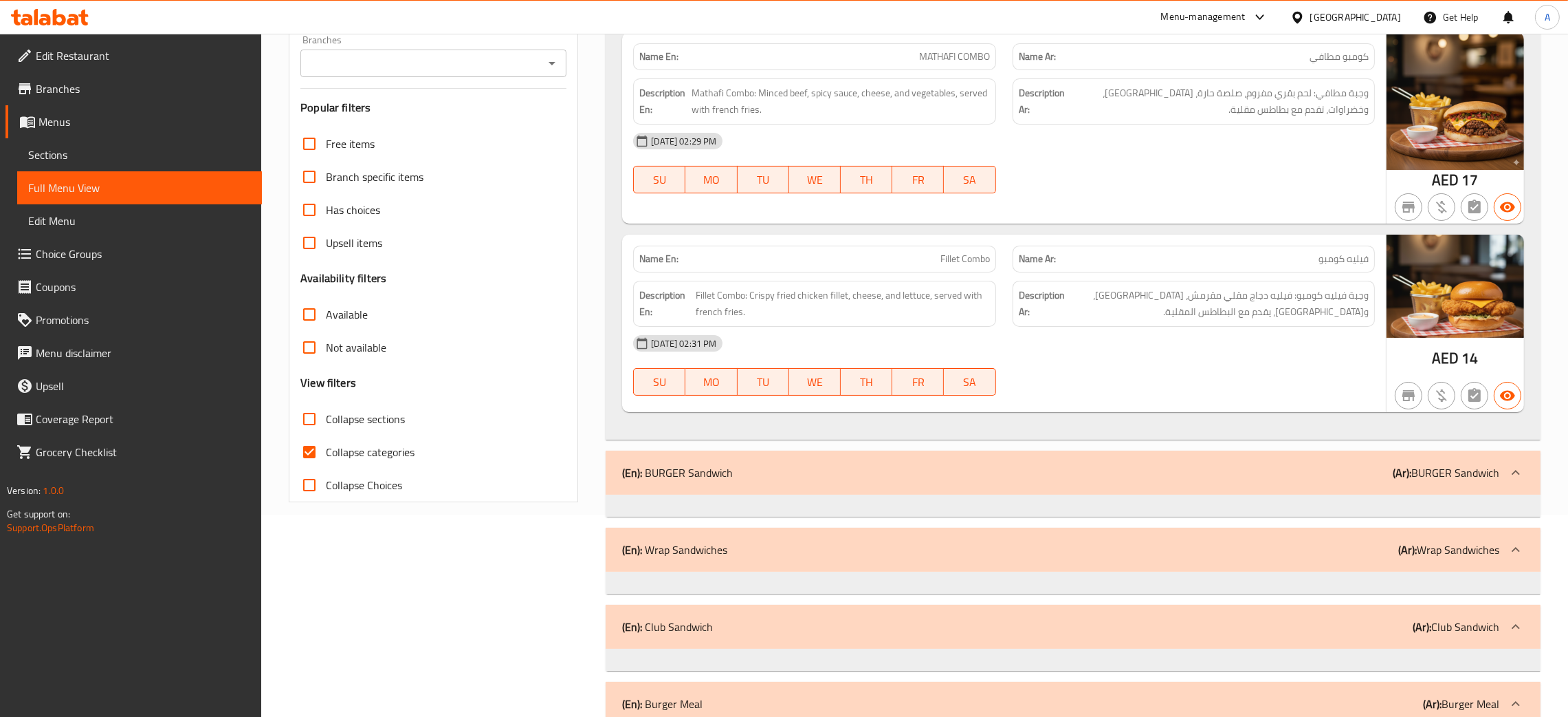
scroll to position [206, 0]
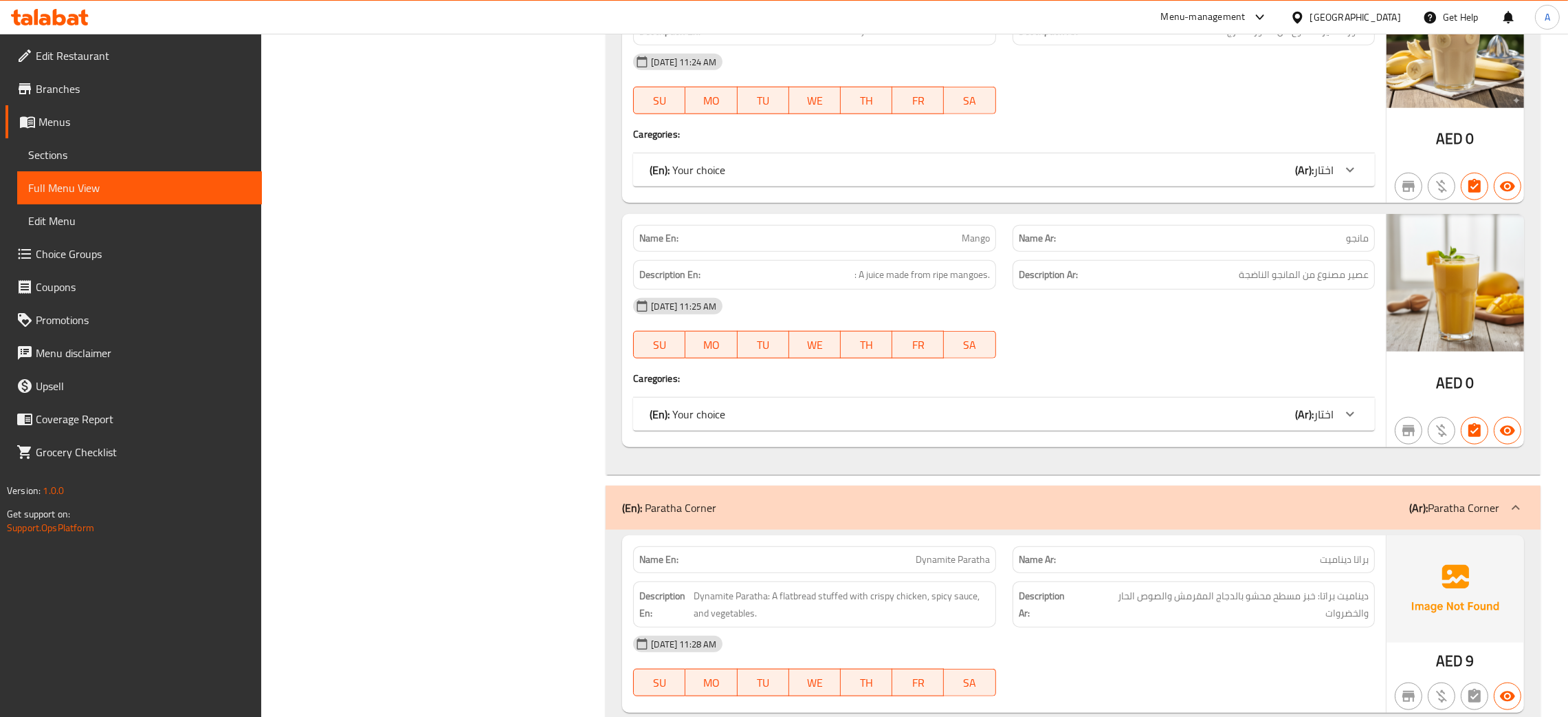
scroll to position [2223, 0]
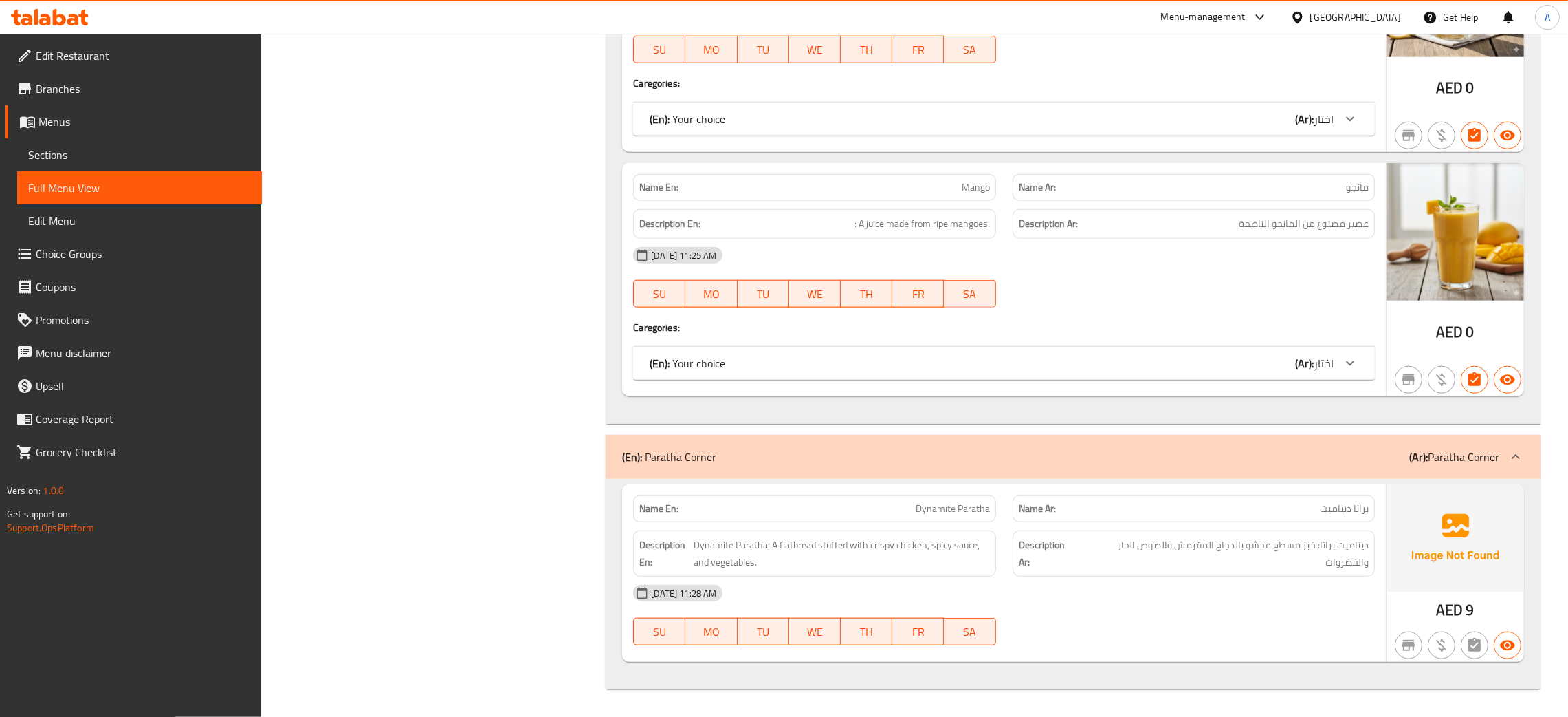
click at [55, 19] on icon at bounding box center [60, 17] width 13 height 16
